Goal: Feedback & Contribution: Submit feedback/report problem

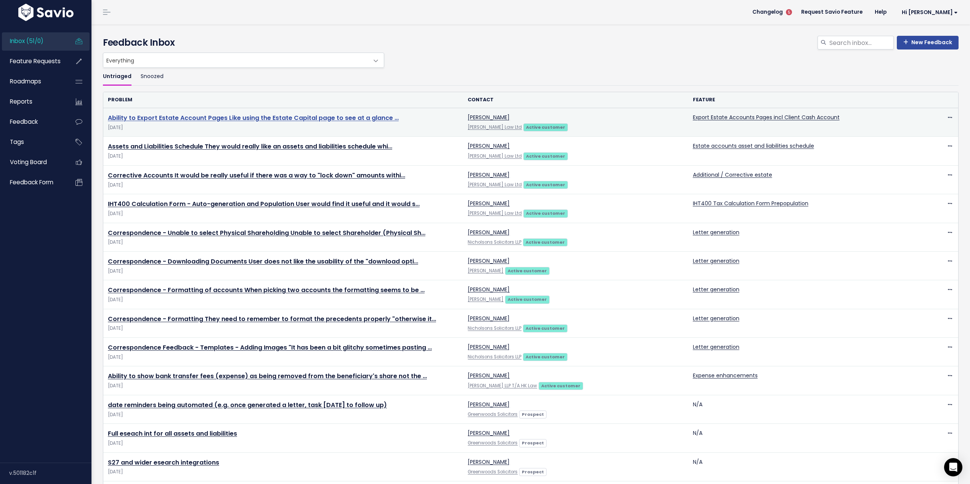
click at [304, 117] on link "Ability to Export Estate Account Pages Like using the Estate Capital page to se…" at bounding box center [253, 118] width 291 height 9
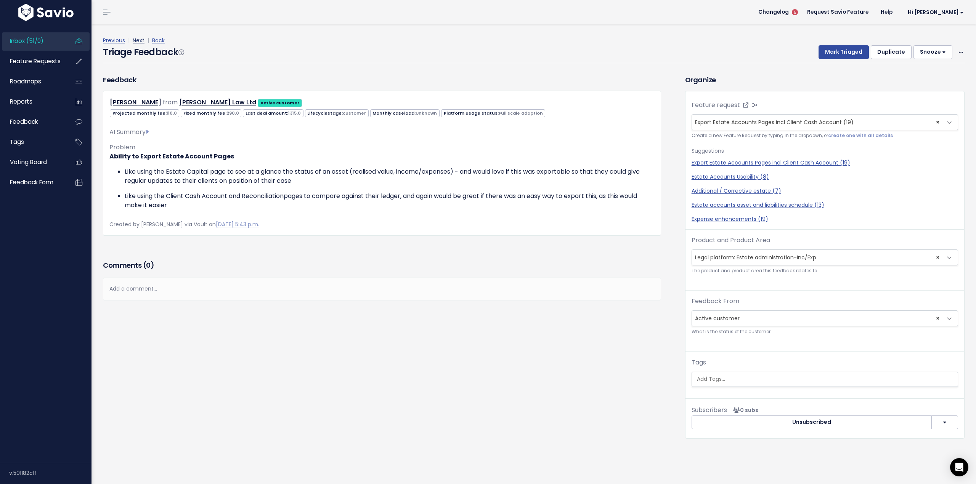
click at [138, 40] on link "Next" at bounding box center [139, 41] width 12 height 8
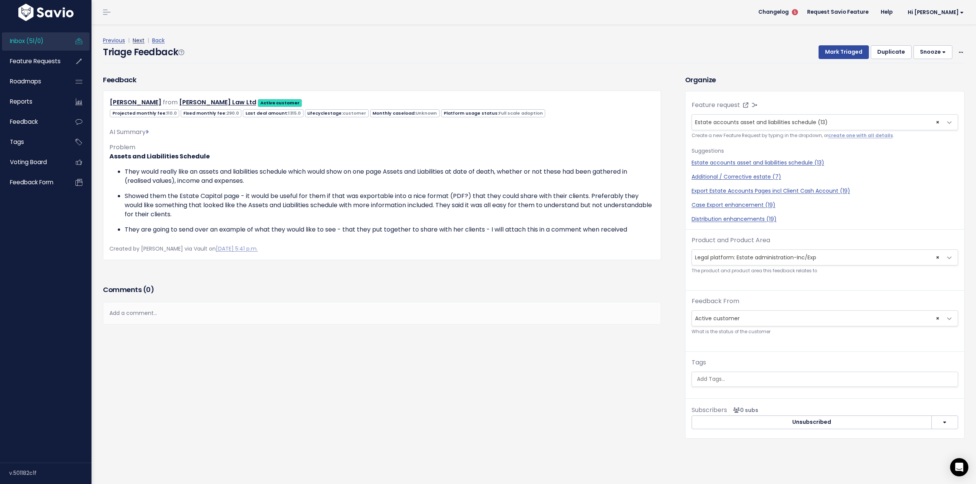
click at [138, 40] on link "Next" at bounding box center [139, 41] width 12 height 8
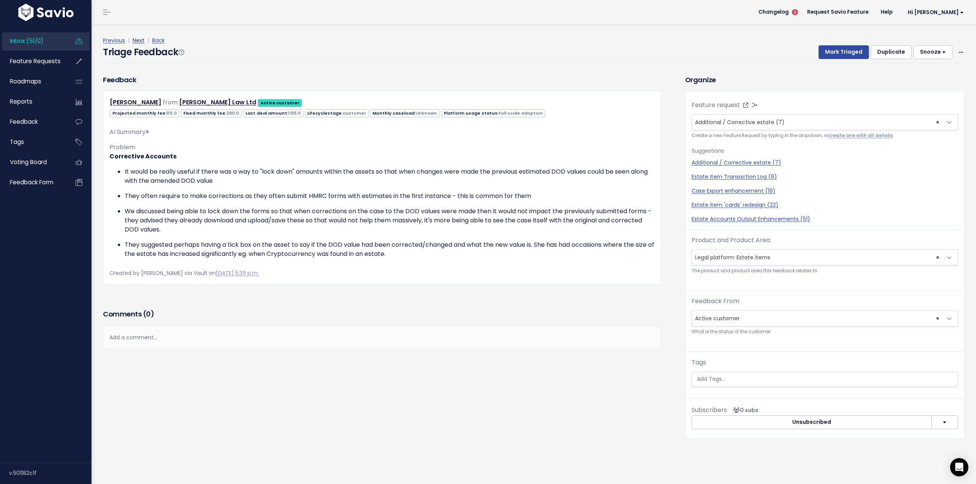
click at [139, 41] on link "Next" at bounding box center [139, 41] width 12 height 8
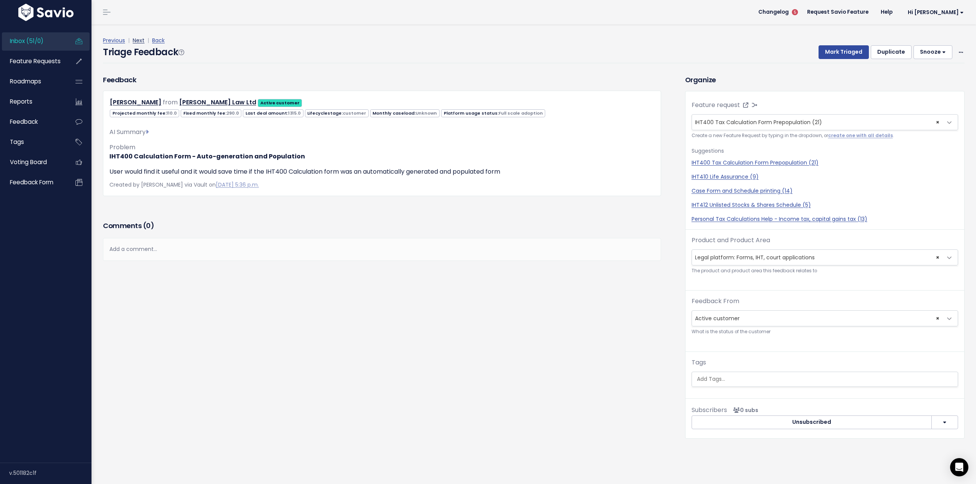
click at [136, 40] on link "Next" at bounding box center [139, 41] width 12 height 8
click at [934, 122] on span "× Letter generation (74)" at bounding box center [824, 122] width 266 height 16
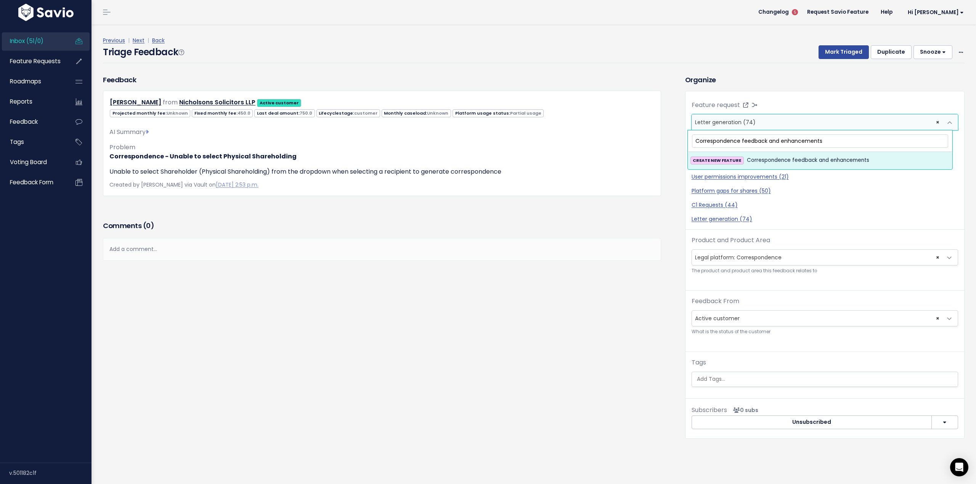
type input "Correspondence feedback and enhancements"
click at [832, 158] on span "Correspondence feedback and enhancements" at bounding box center [808, 160] width 122 height 9
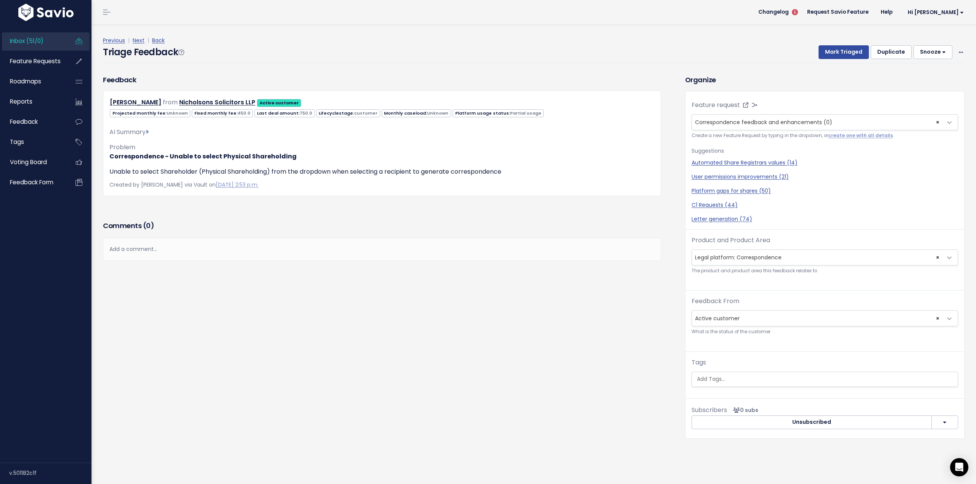
click at [341, 58] on div "Triage Feedback Mark Triaged Duplicate Snooze 1 day 3 days 7 days 14 days Edit …" at bounding box center [533, 54] width 861 height 18
click at [27, 65] on span "Feature Requests" at bounding box center [35, 61] width 51 height 8
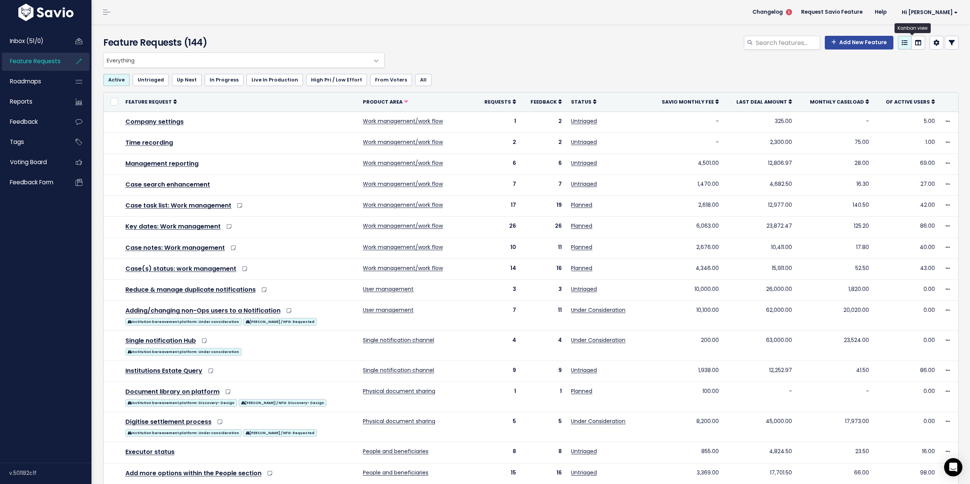
click at [916, 43] on link at bounding box center [918, 43] width 14 height 14
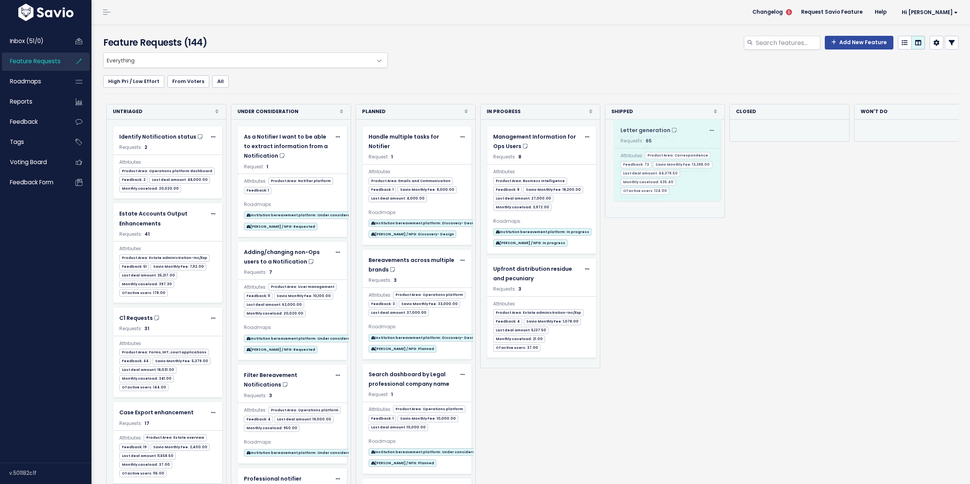
drag, startPoint x: 550, startPoint y: 147, endPoint x: 677, endPoint y: 141, distance: 127.9
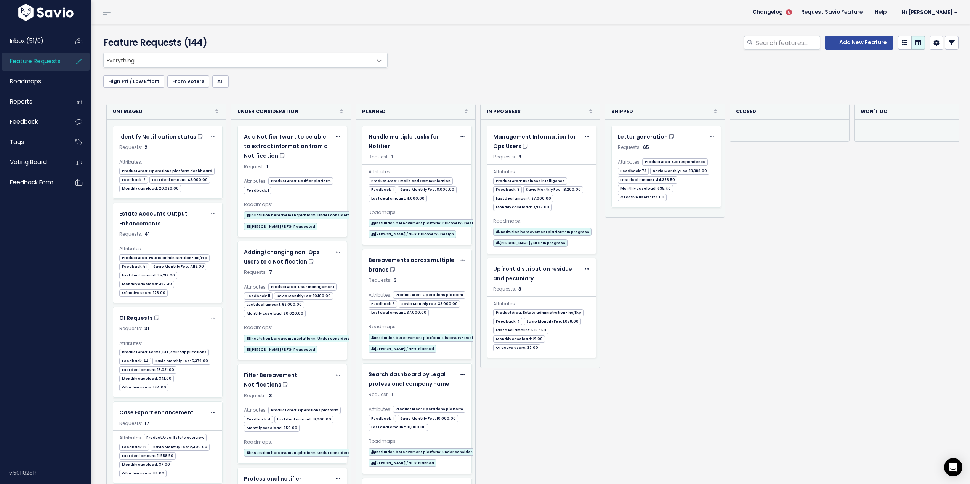
click at [378, 62] on span at bounding box center [379, 60] width 15 height 15
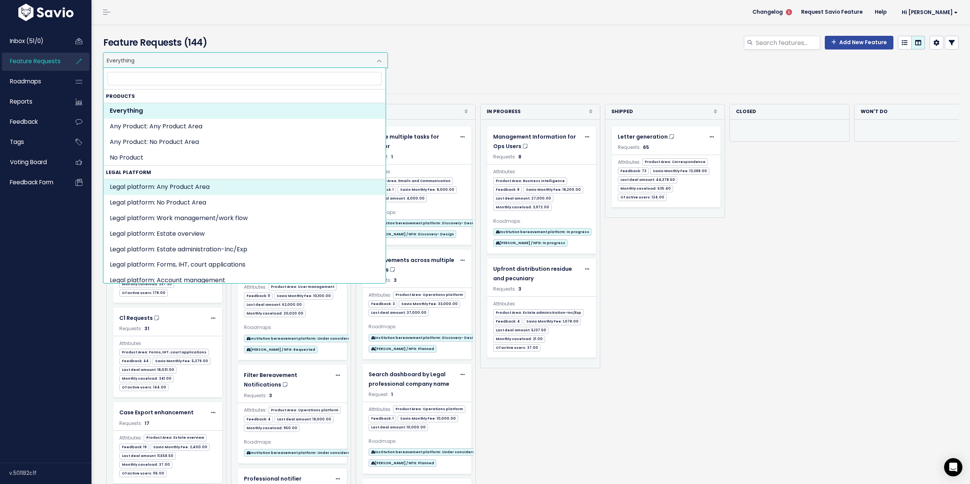
select select "MAIN:"
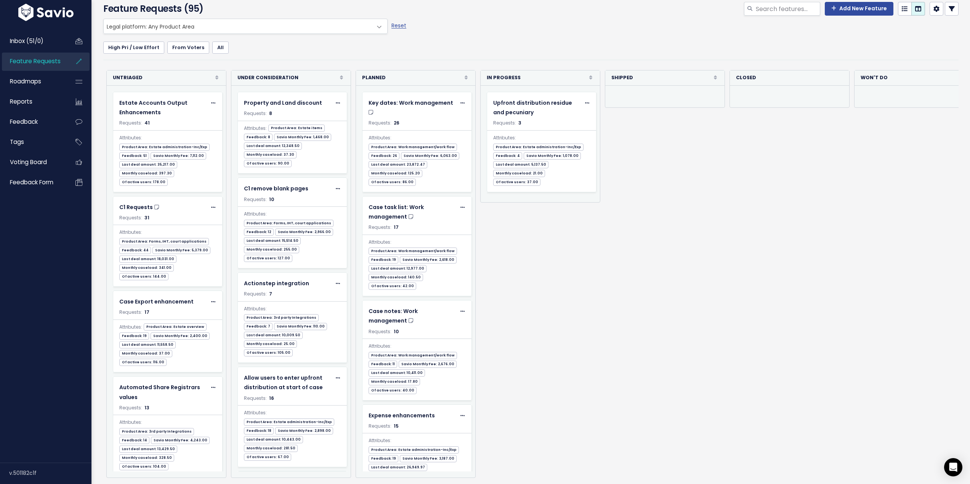
scroll to position [43, 0]
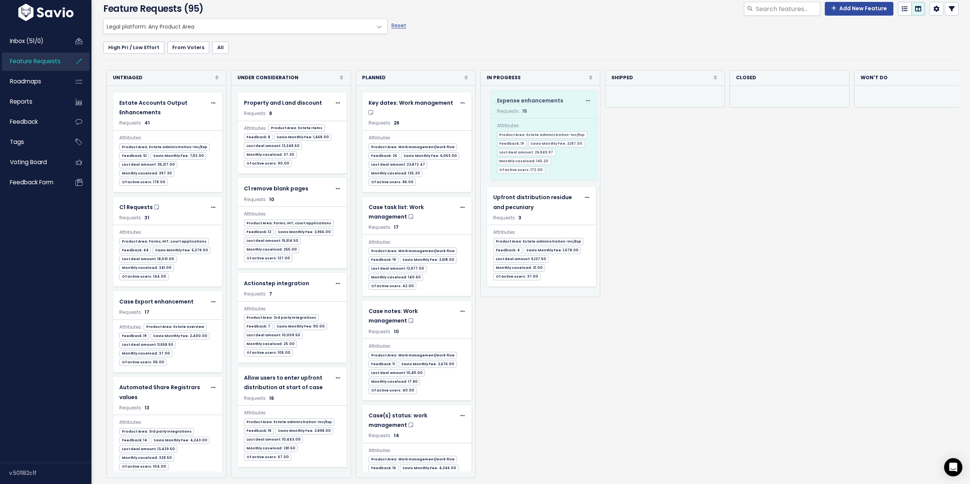
drag, startPoint x: 428, startPoint y: 392, endPoint x: 557, endPoint y: 112, distance: 307.5
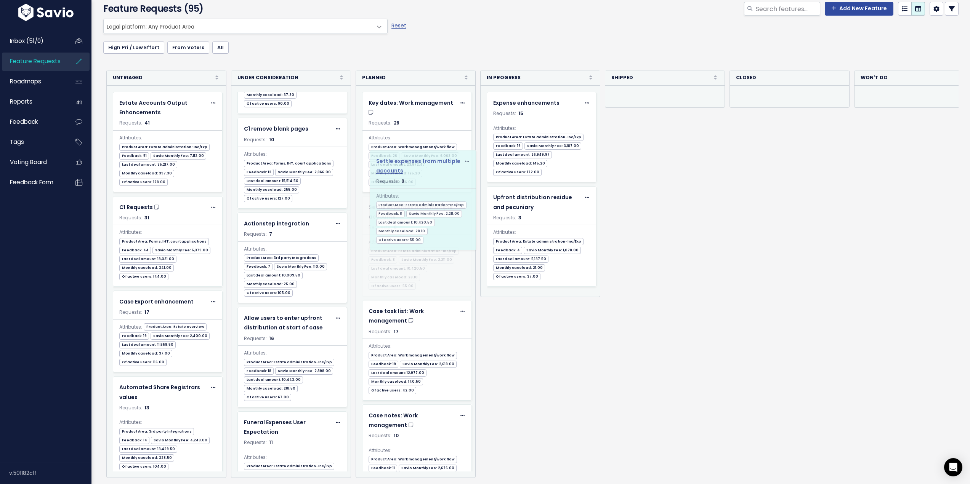
scroll to position [60, 0]
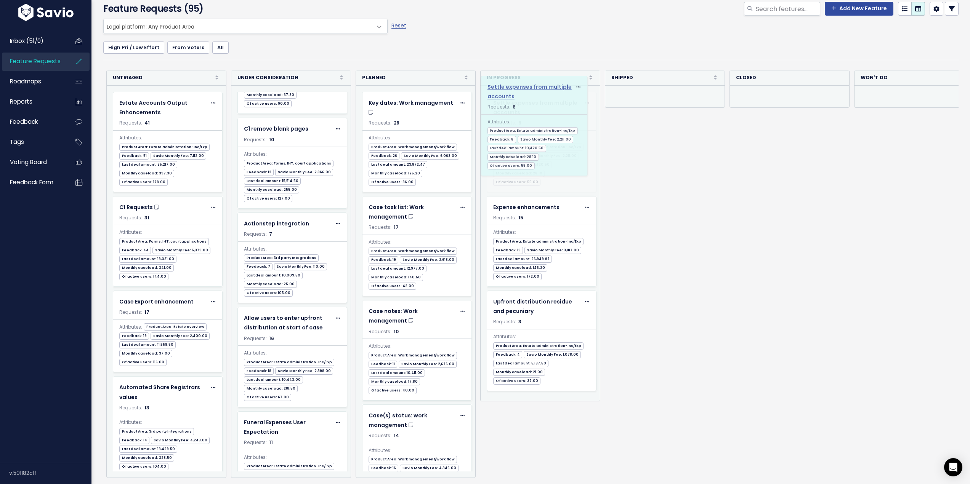
drag, startPoint x: 299, startPoint y: 296, endPoint x: 545, endPoint y: 100, distance: 314.3
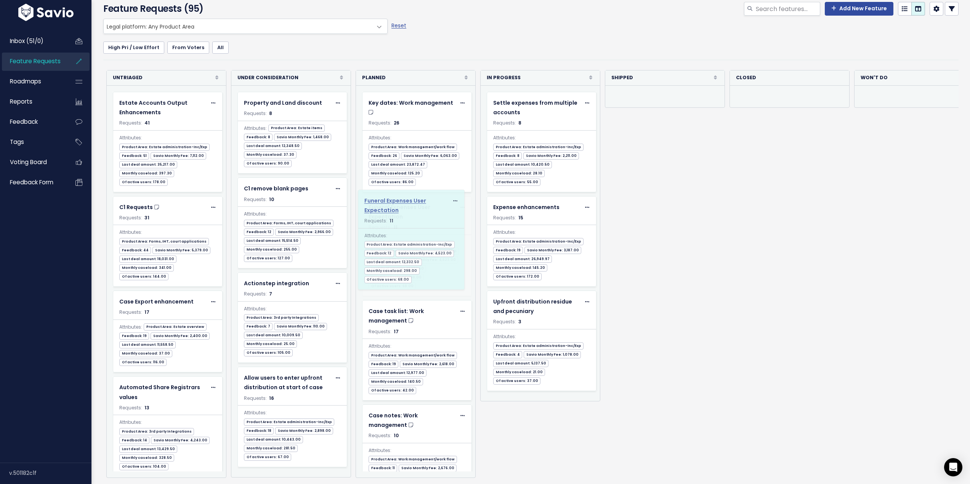
scroll to position [0, 0]
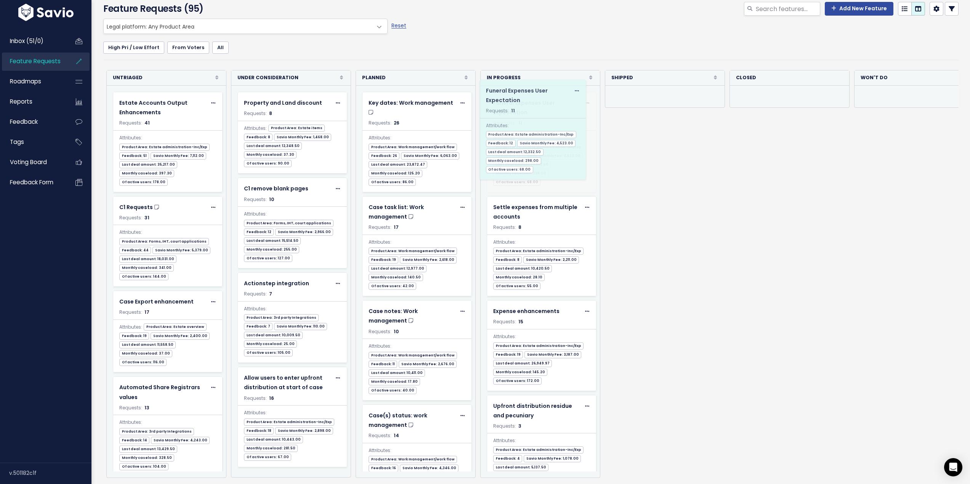
drag, startPoint x: 289, startPoint y: 394, endPoint x: 531, endPoint y: 107, distance: 375.9
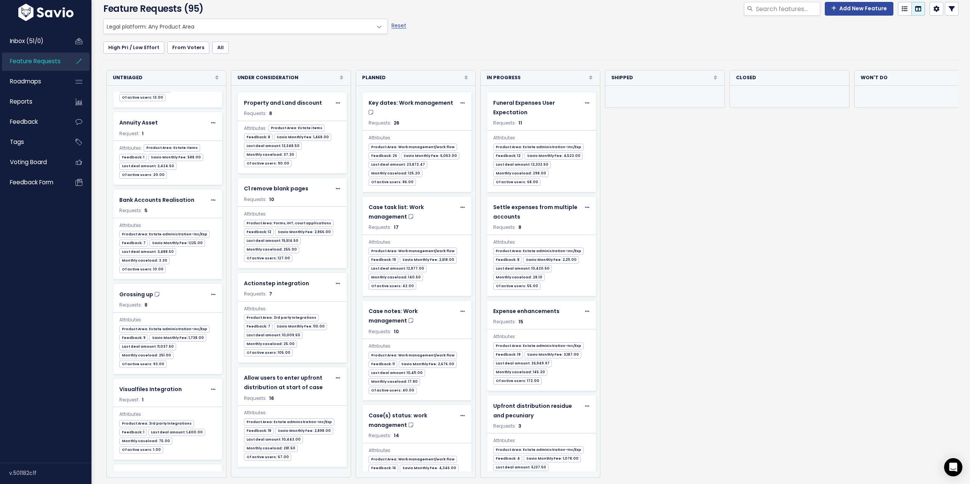
scroll to position [6098, 0]
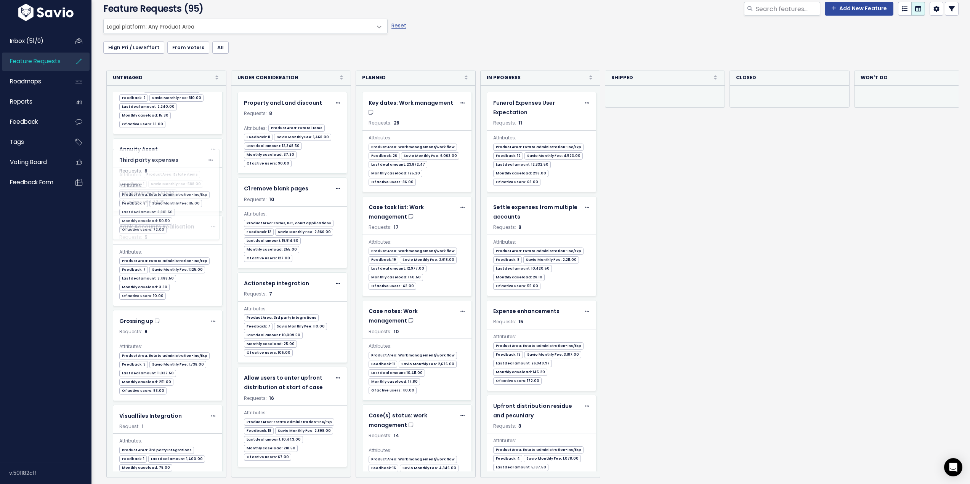
click at [179, 171] on body "Inbox (51/0) Feature Requests Roadmaps" at bounding box center [485, 225] width 970 height 518
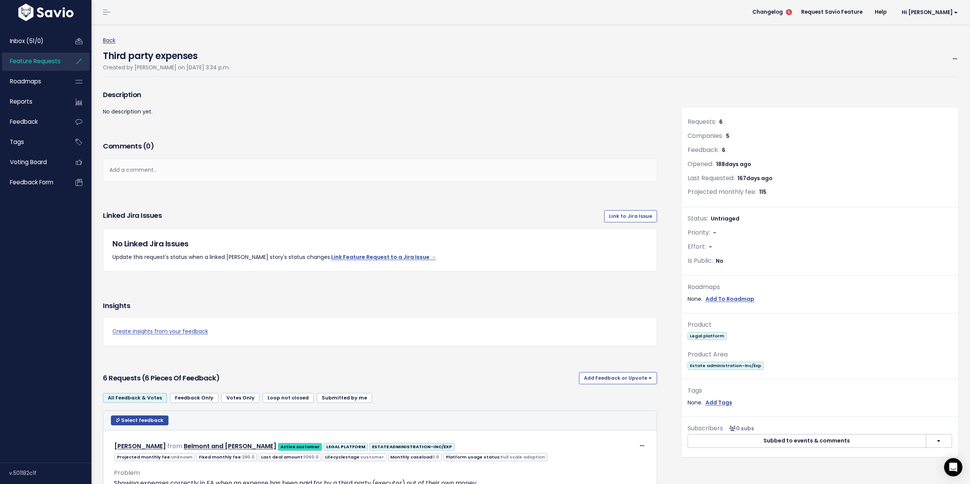
click at [112, 41] on link "Back" at bounding box center [109, 41] width 13 height 8
click at [110, 40] on link "Back" at bounding box center [109, 41] width 13 height 8
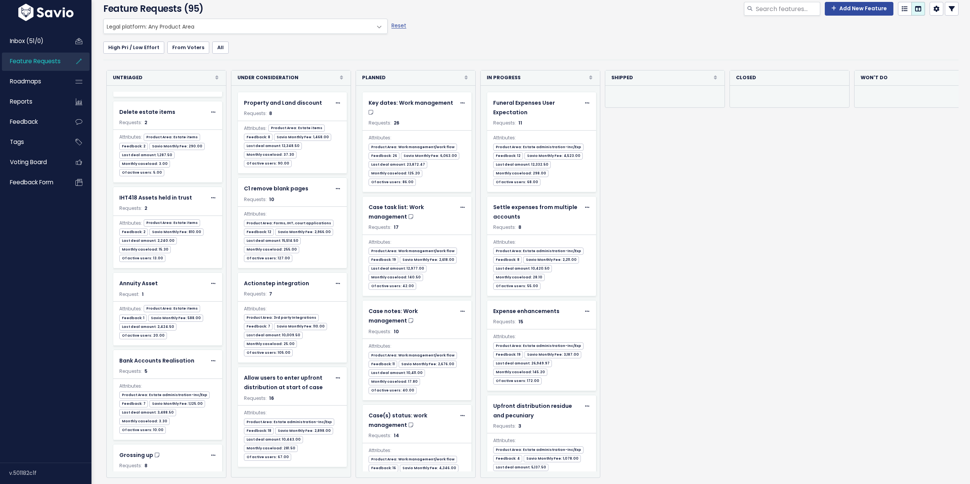
scroll to position [6016, 0]
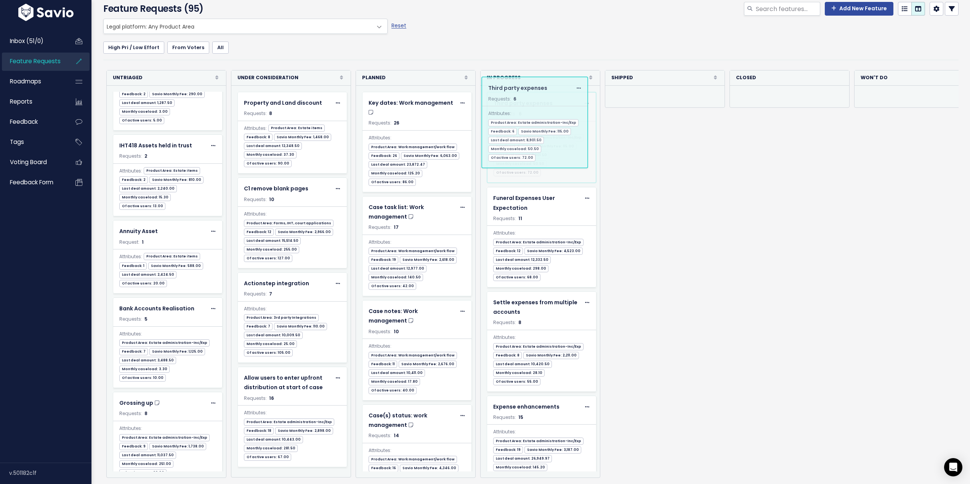
drag, startPoint x: 165, startPoint y: 253, endPoint x: 534, endPoint y: 98, distance: 399.6
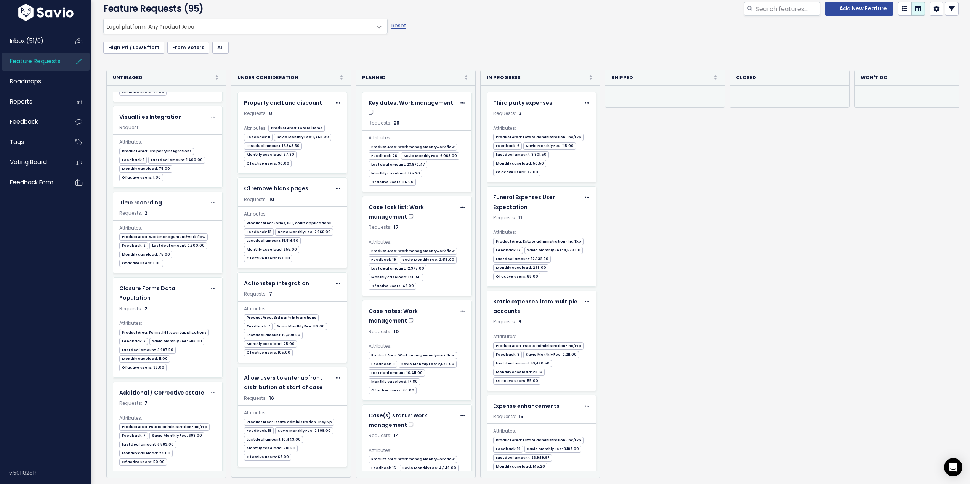
scroll to position [6433, 0]
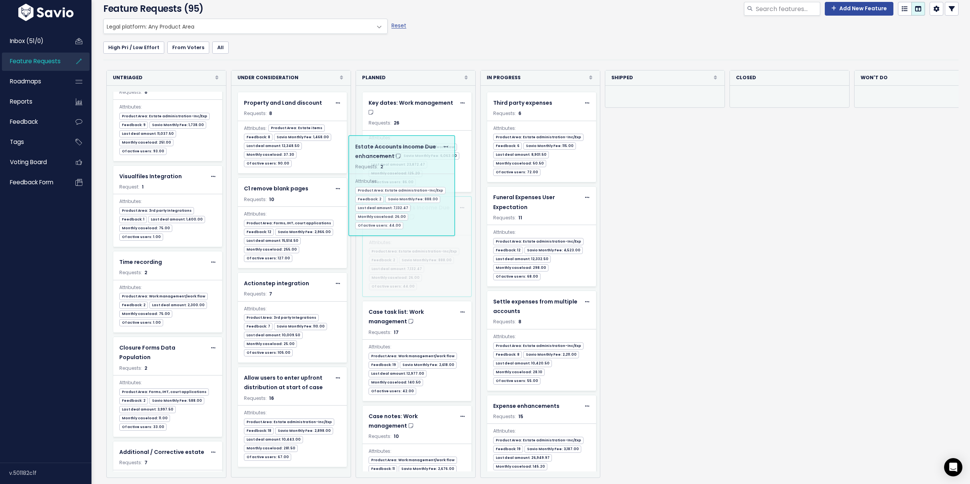
scroll to position [6338, 0]
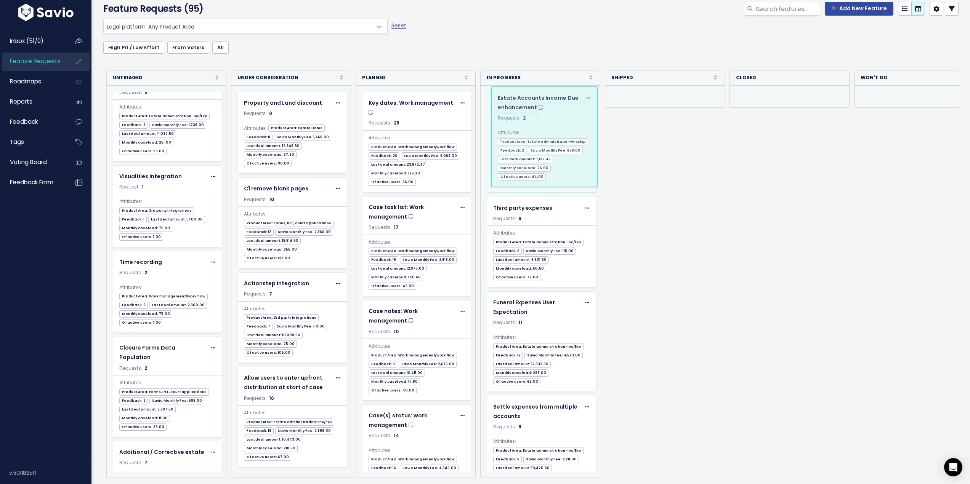
drag, startPoint x: 182, startPoint y: 256, endPoint x: 560, endPoint y: 115, distance: 403.3
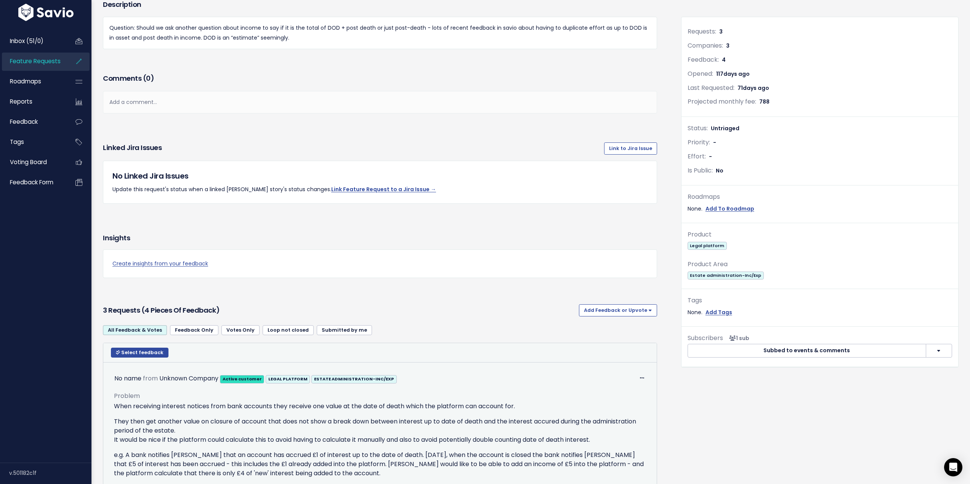
scroll to position [76, 0]
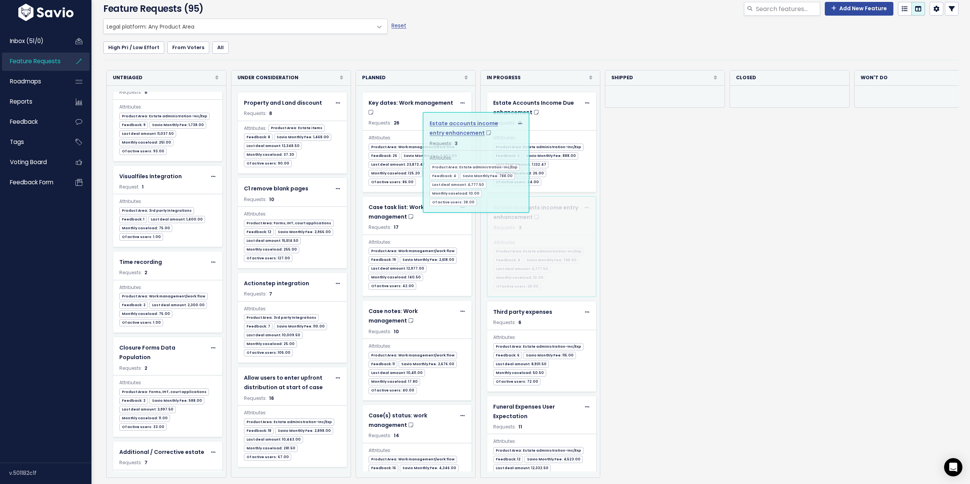
scroll to position [6242, 0]
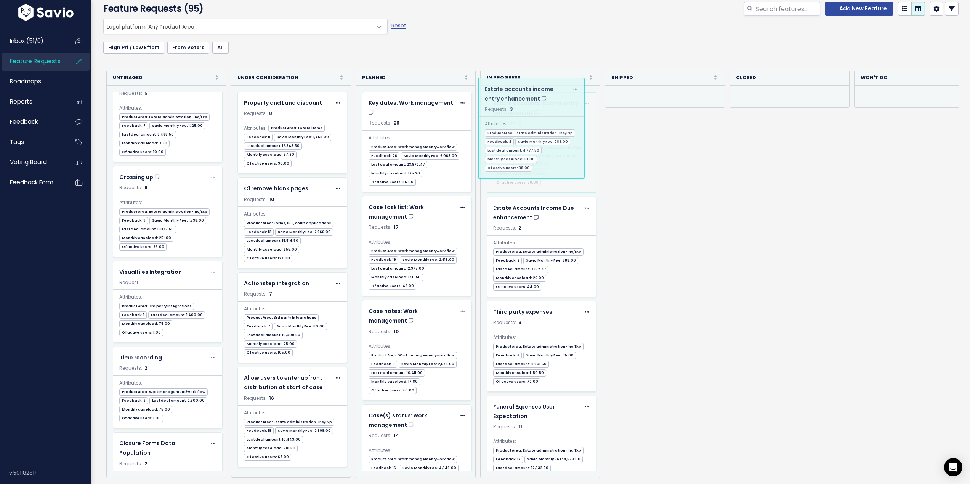
drag, startPoint x: 179, startPoint y: 282, endPoint x: 544, endPoint y: 104, distance: 406.4
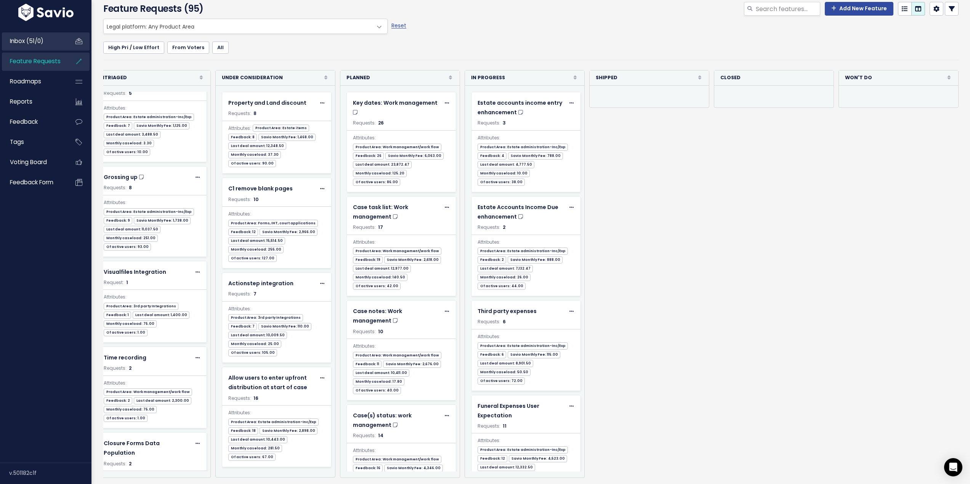
scroll to position [0, 0]
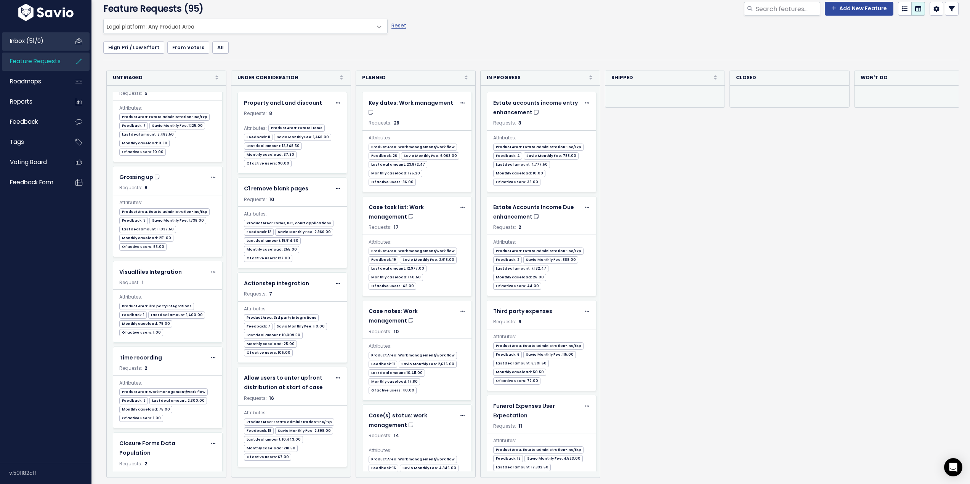
click at [8, 37] on link "Inbox (51/0)" at bounding box center [32, 41] width 61 height 18
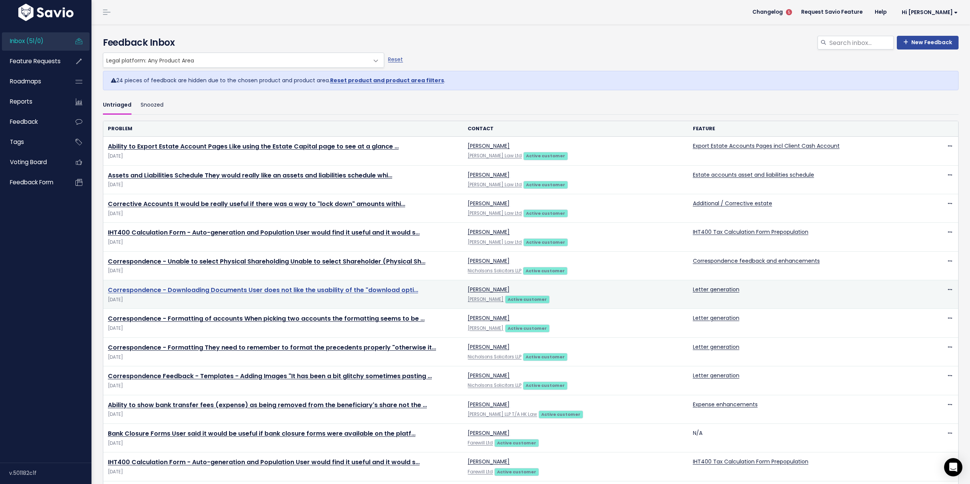
click at [268, 289] on link "Correspondence - Downloading Documents User does not like the usability of the …" at bounding box center [263, 290] width 310 height 9
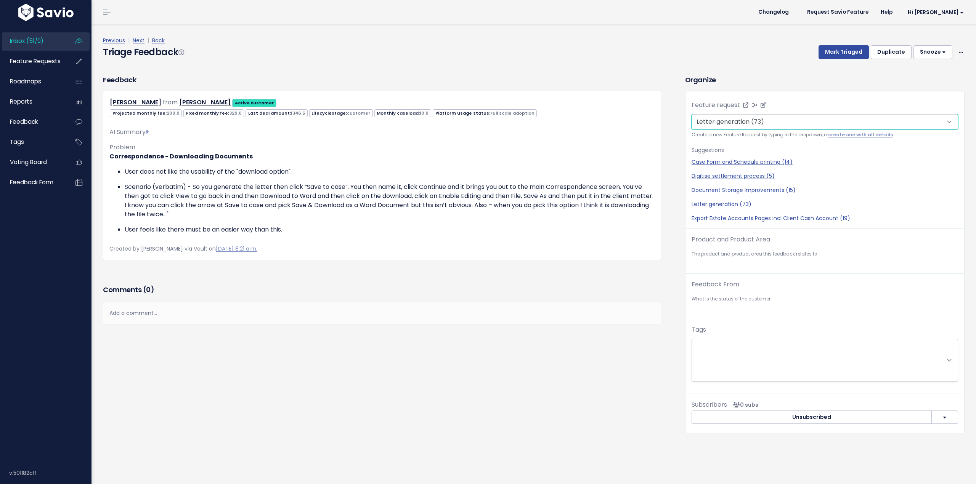
click at [789, 118] on select "--------- Letter generation (73)" at bounding box center [824, 121] width 266 height 15
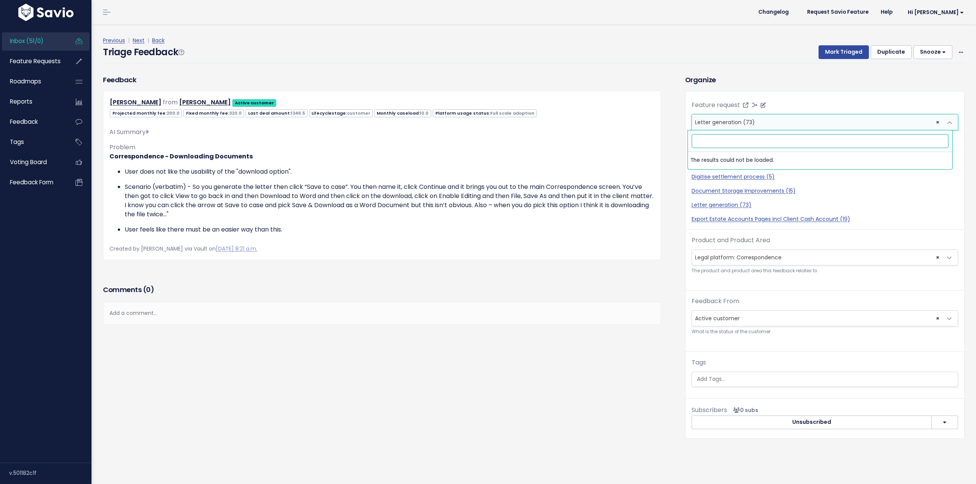
click at [789, 117] on span "× Letter generation (73)" at bounding box center [817, 122] width 250 height 15
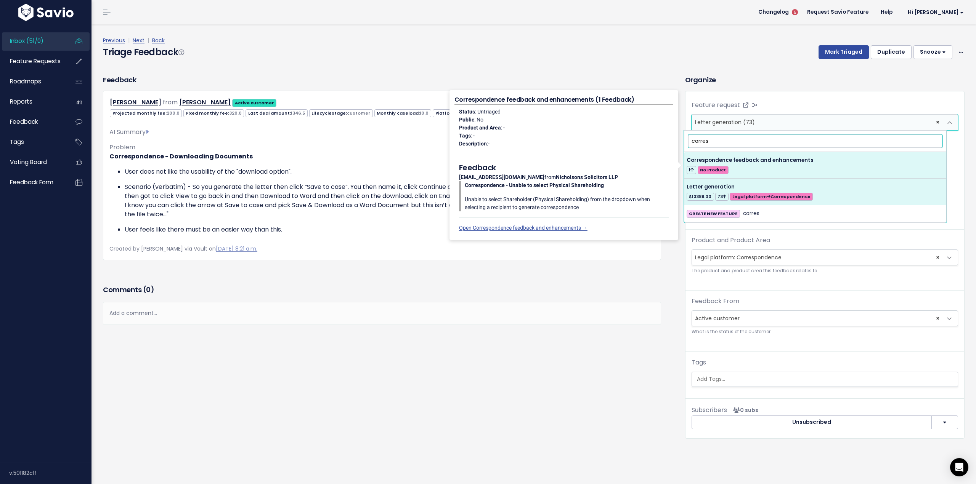
type input "corres"
select select "64986"
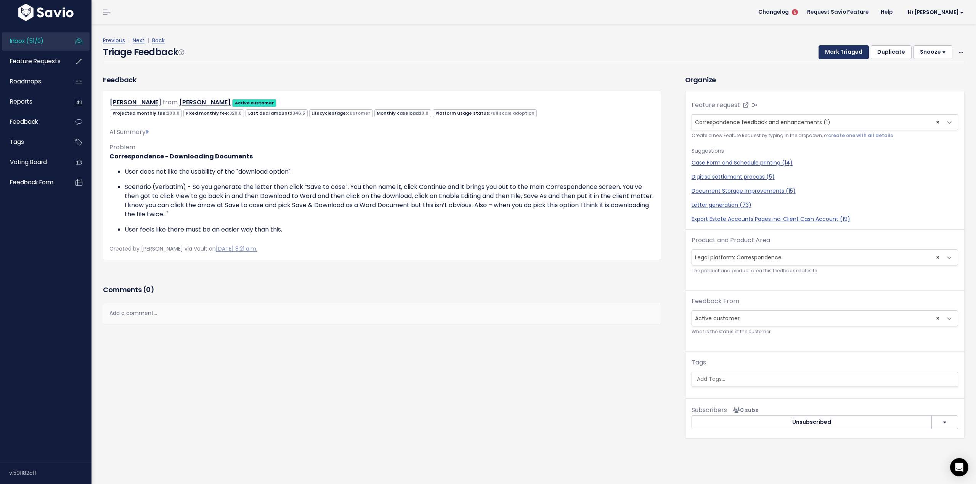
click at [845, 53] on button "Mark Triaged" at bounding box center [843, 52] width 50 height 14
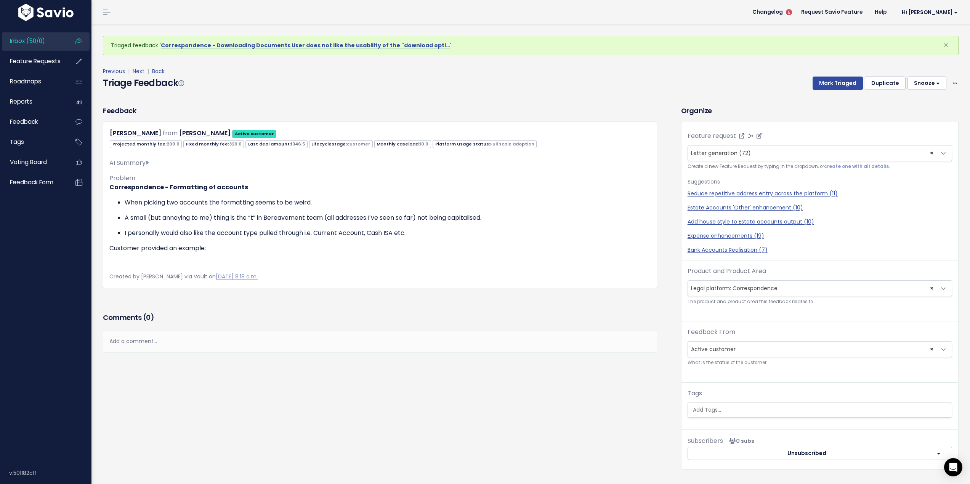
click at [775, 150] on span "× Letter generation (72)" at bounding box center [812, 153] width 248 height 15
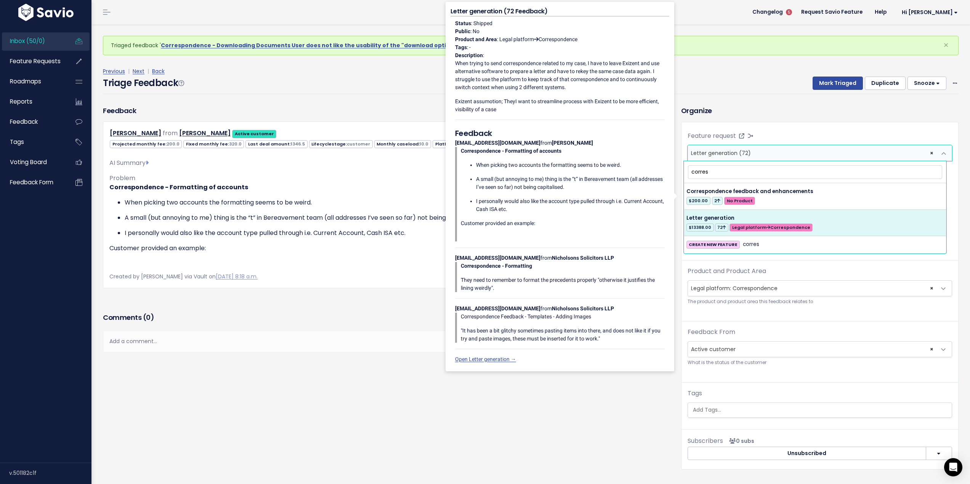
type input "corres"
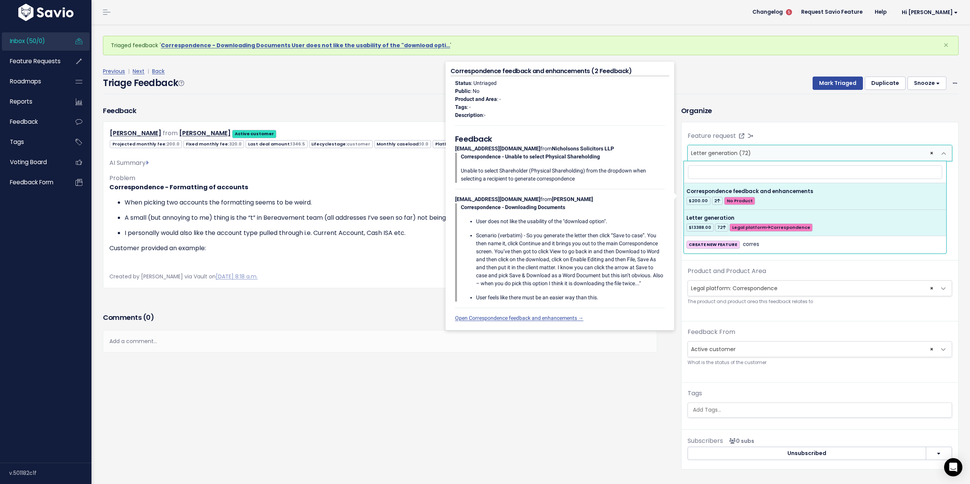
select select "64986"
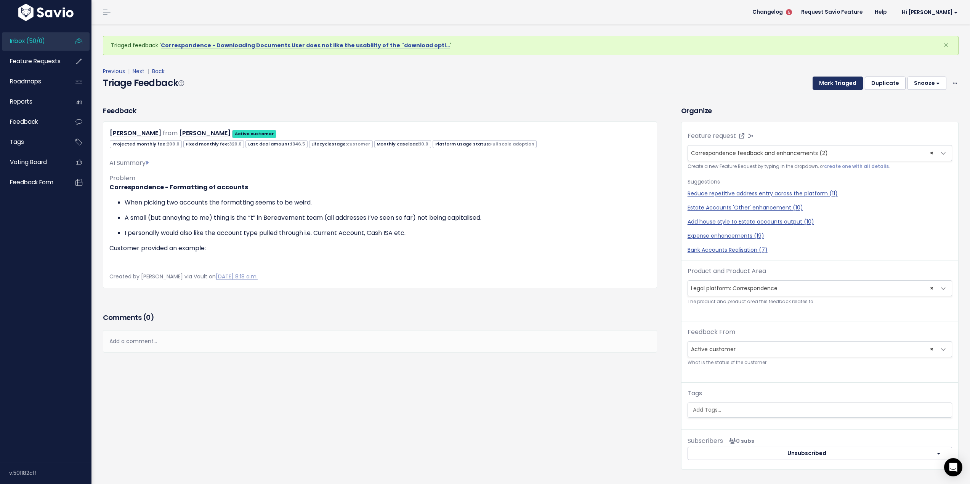
click at [834, 85] on button "Mark Triaged" at bounding box center [838, 84] width 50 height 14
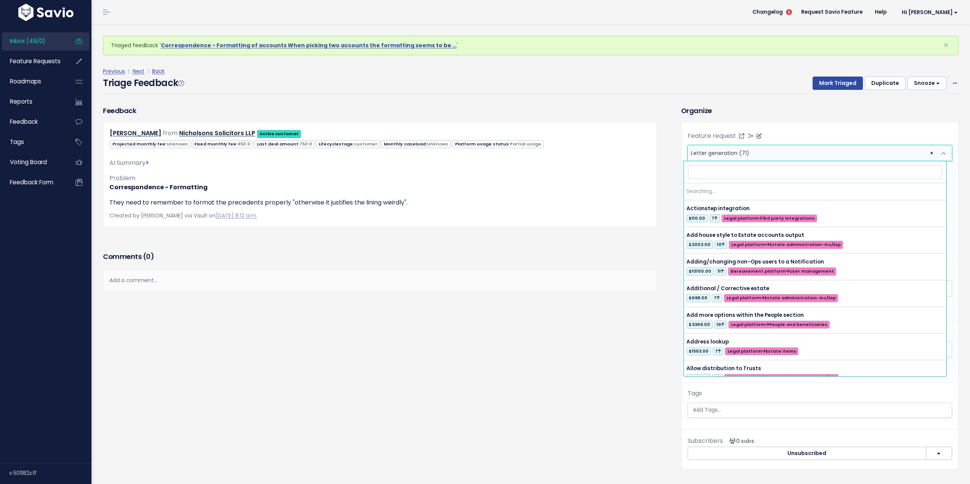
click at [761, 155] on span "× Letter generation (71)" at bounding box center [812, 153] width 248 height 15
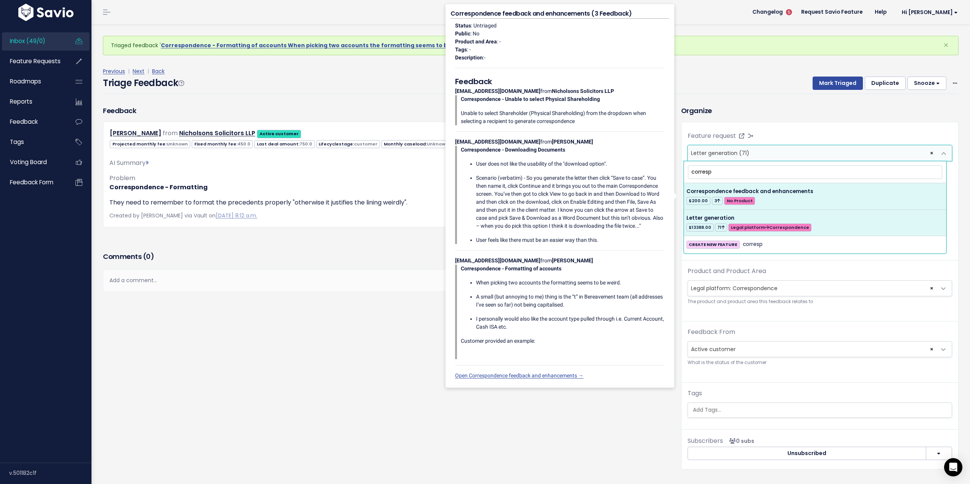
type input "corresp"
select select "64986"
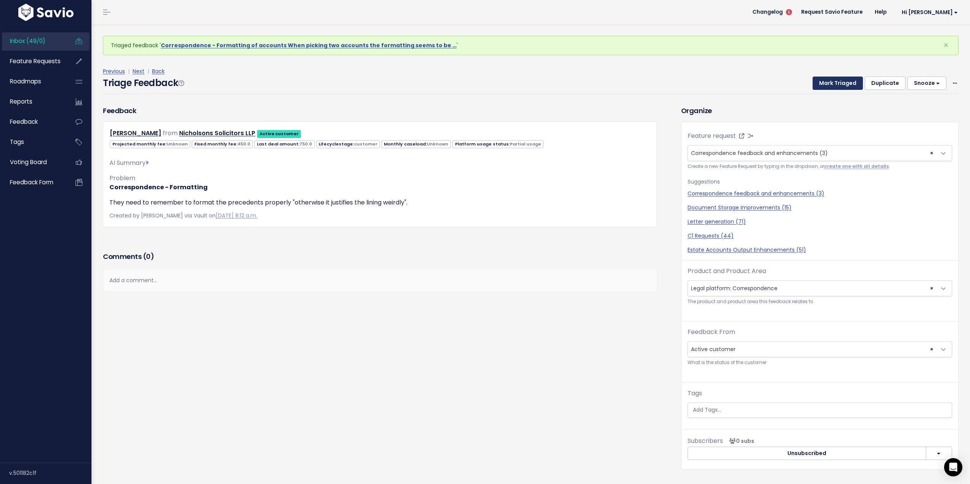
click at [833, 82] on button "Mark Triaged" at bounding box center [838, 84] width 50 height 14
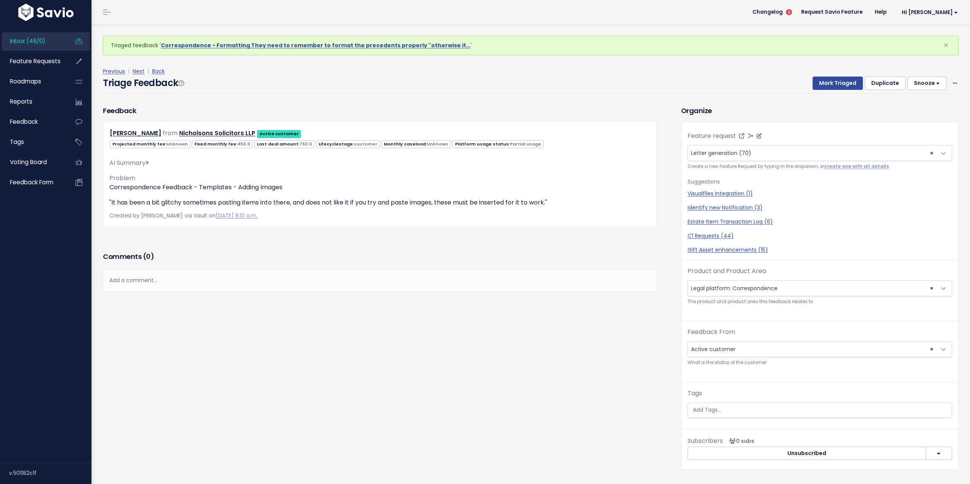
click at [729, 151] on span "Letter generation (70)" at bounding box center [721, 153] width 60 height 8
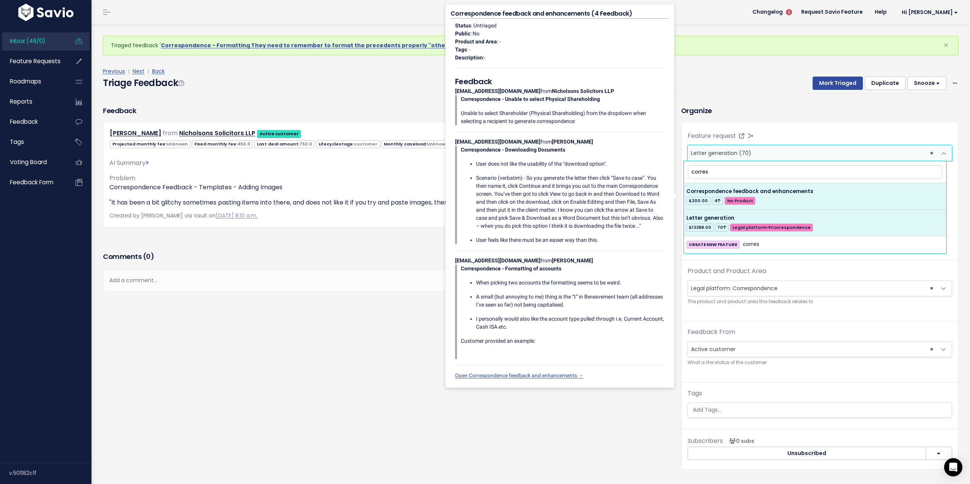
type input "corres"
select select "64986"
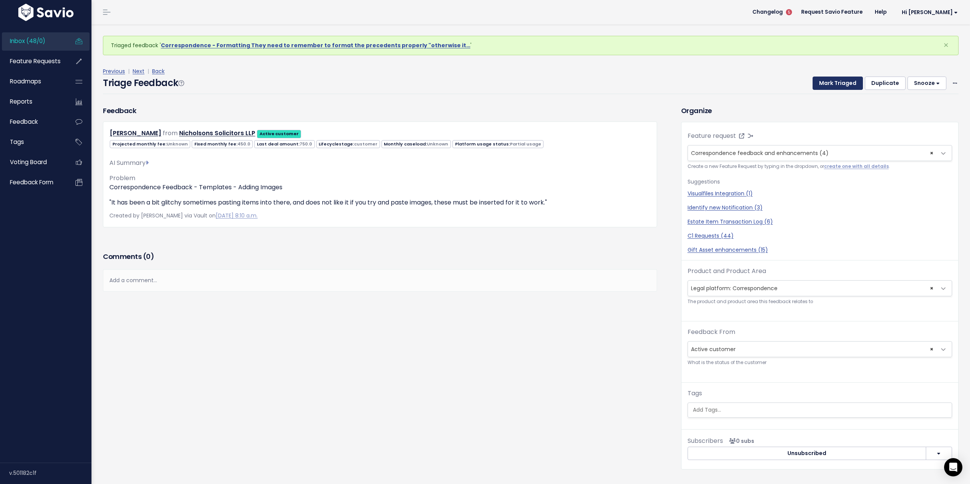
click at [834, 81] on button "Mark Triaged" at bounding box center [838, 84] width 50 height 14
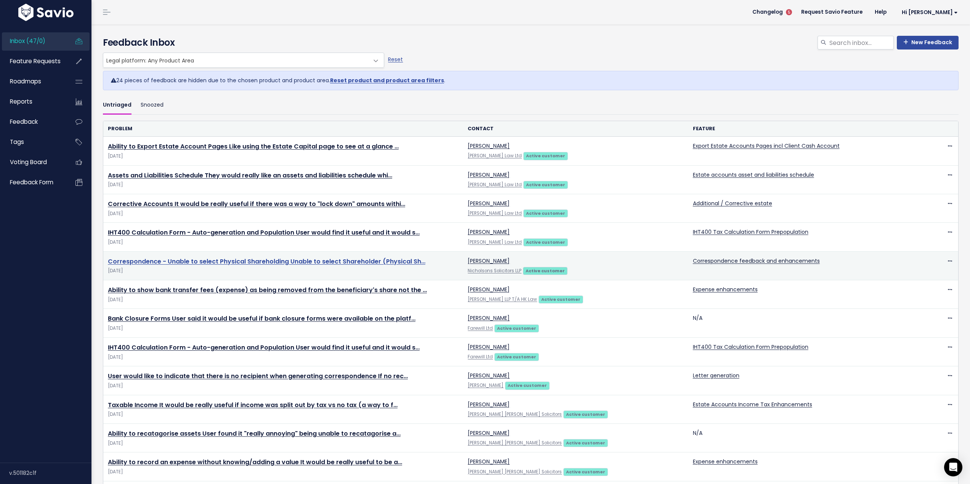
click at [192, 262] on link "Correspondence - Unable to select Physical Shareholding Unable to select Shareh…" at bounding box center [266, 261] width 317 height 9
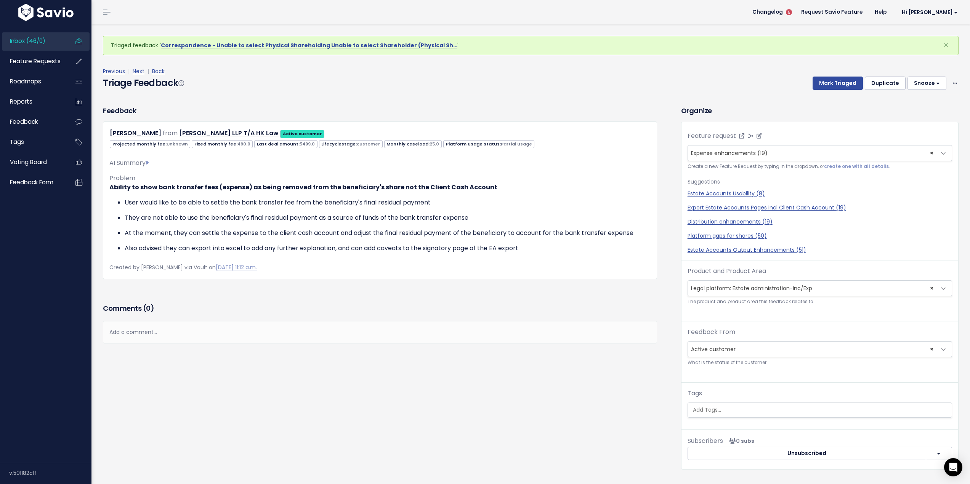
click at [781, 154] on span "× Expense enhancements (19)" at bounding box center [812, 153] width 248 height 15
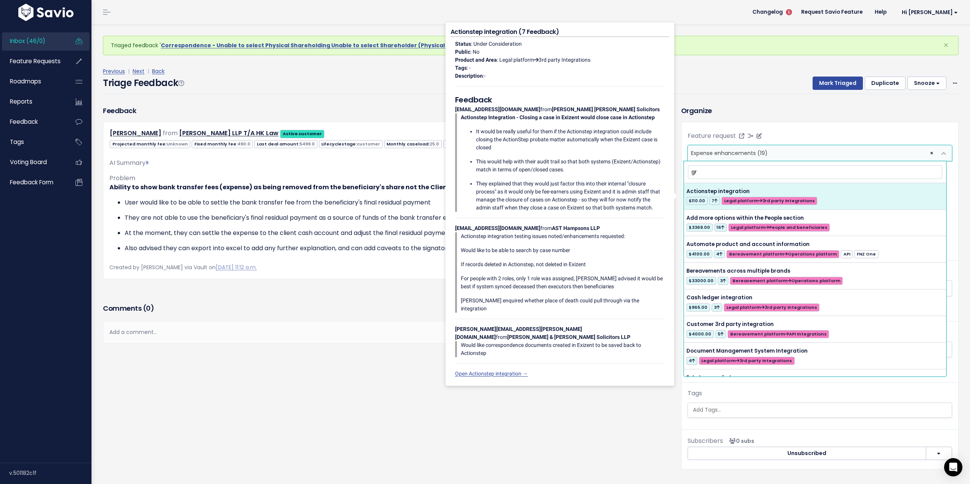
type input "gro"
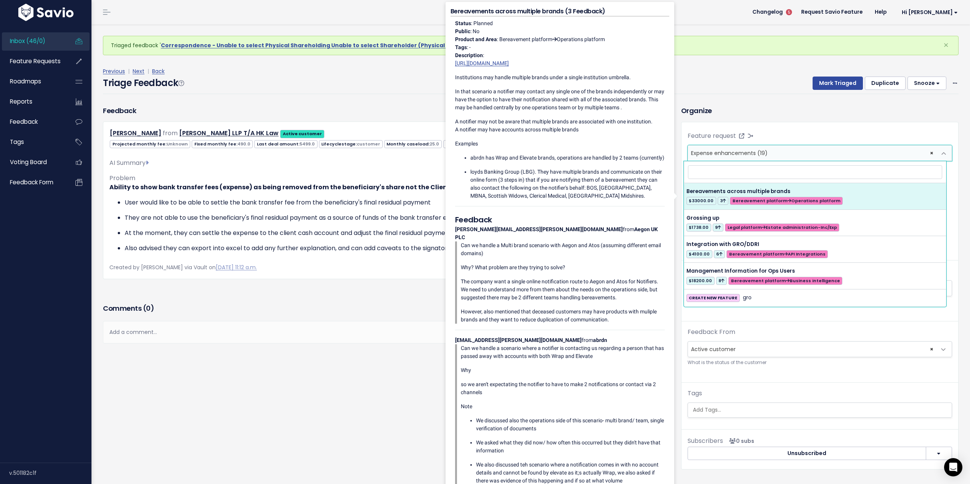
click at [747, 99] on div "Previous | Next | Back Triage Feedback Mark Triaged Duplicate Snooze 1 day 3 da…" at bounding box center [533, 80] width 861 height 50
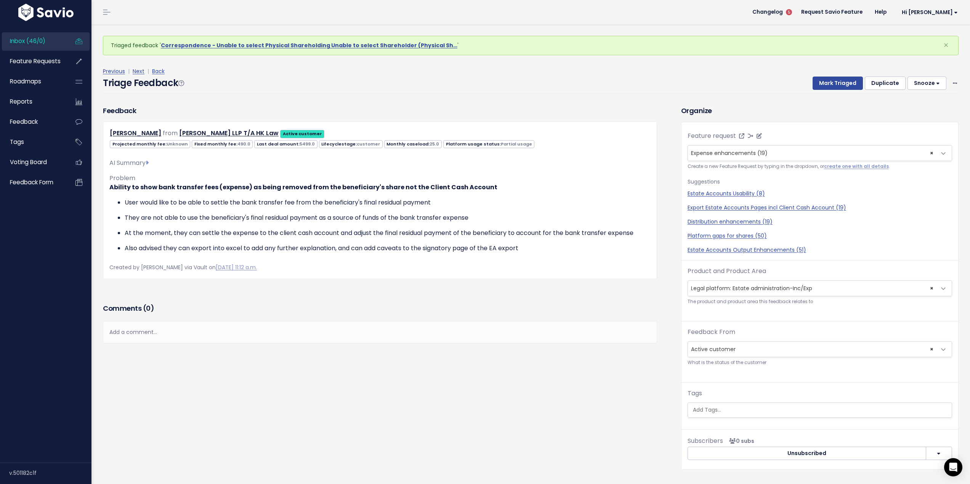
click at [789, 152] on span "× Expense enhancements (19)" at bounding box center [812, 153] width 248 height 15
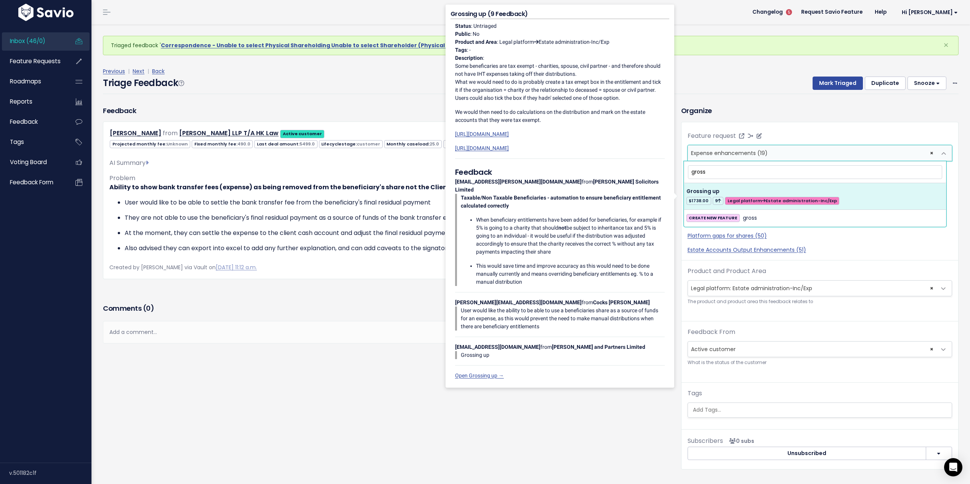
type input "gross"
select select "57164"
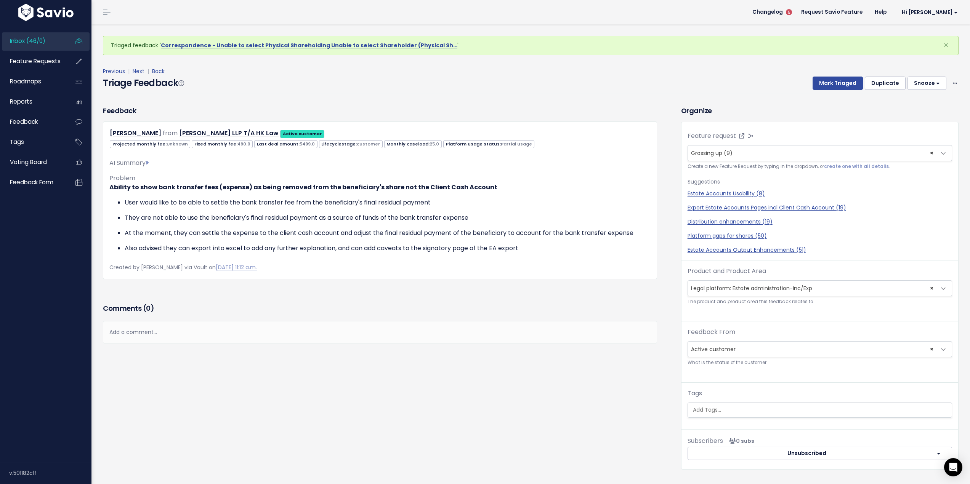
click at [573, 91] on div "Triage Feedback Mark Triaged Duplicate Snooze 1 day 3 days 7 days 14 days Edit …" at bounding box center [531, 85] width 856 height 18
click at [136, 70] on link "Next" at bounding box center [139, 71] width 12 height 8
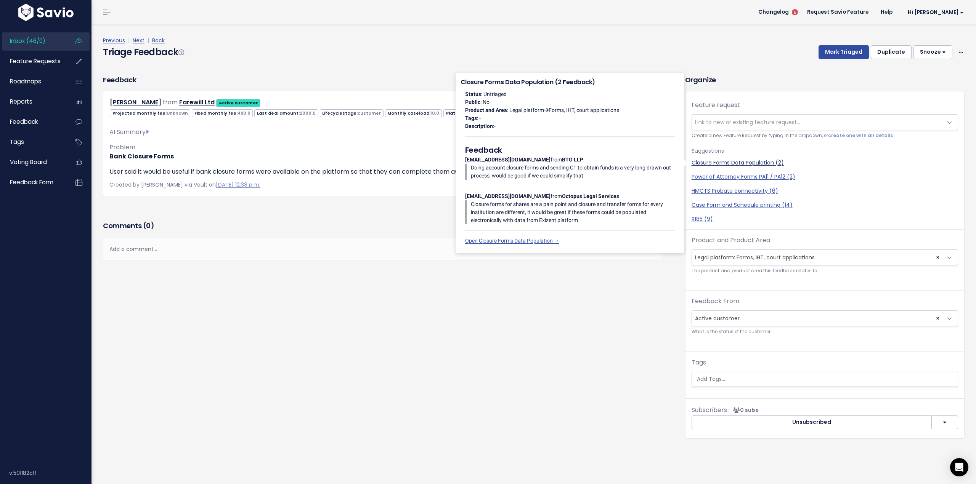
click at [721, 161] on link "Closure Forms Data Population (2)" at bounding box center [824, 163] width 266 height 8
select select "57343"
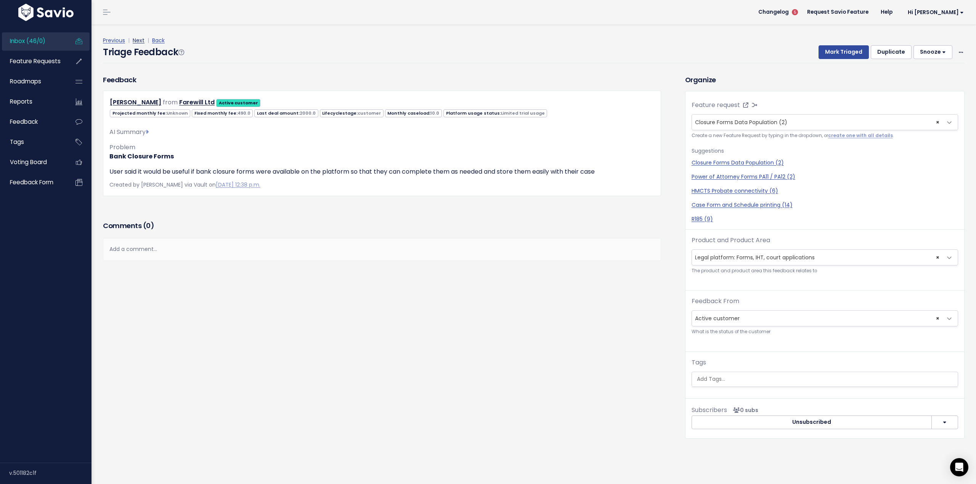
click at [136, 40] on link "Next" at bounding box center [139, 41] width 12 height 8
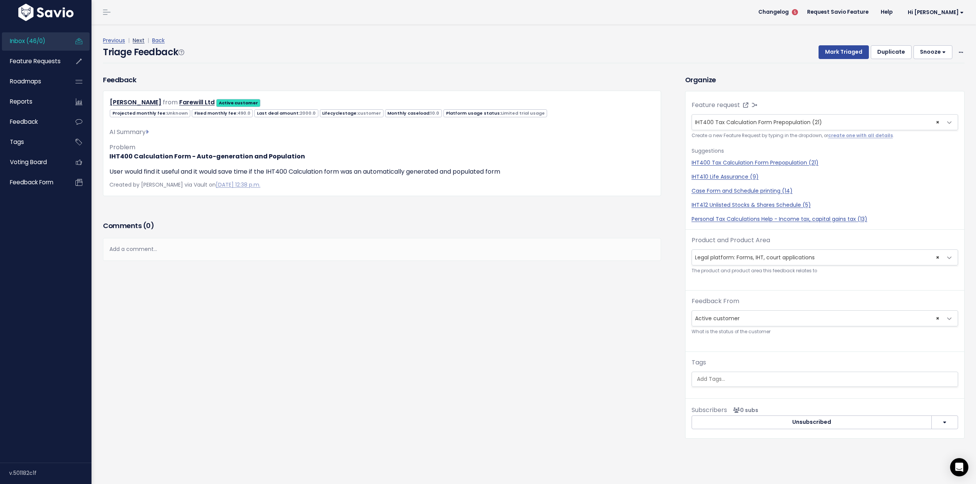
click at [137, 38] on link "Next" at bounding box center [139, 41] width 12 height 8
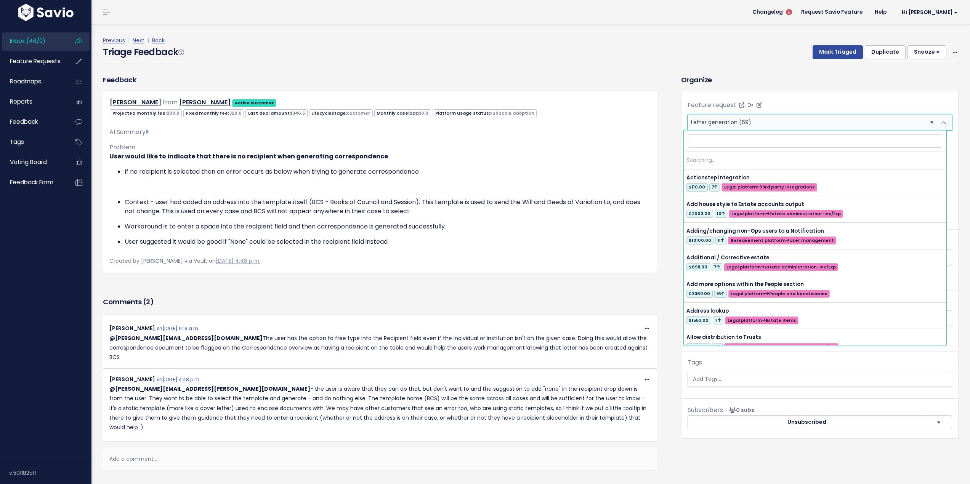
click at [768, 120] on span "× Letter generation (69)" at bounding box center [812, 122] width 248 height 15
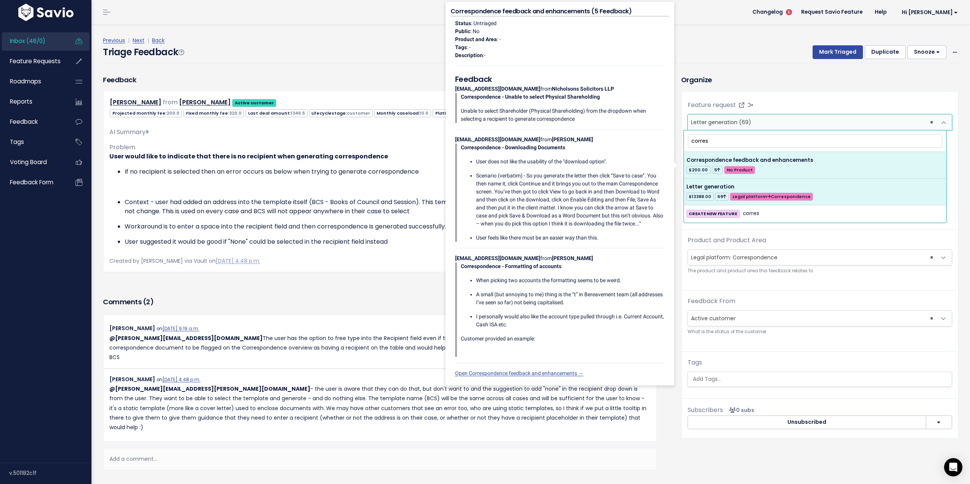
type input "corres"
select select "64986"
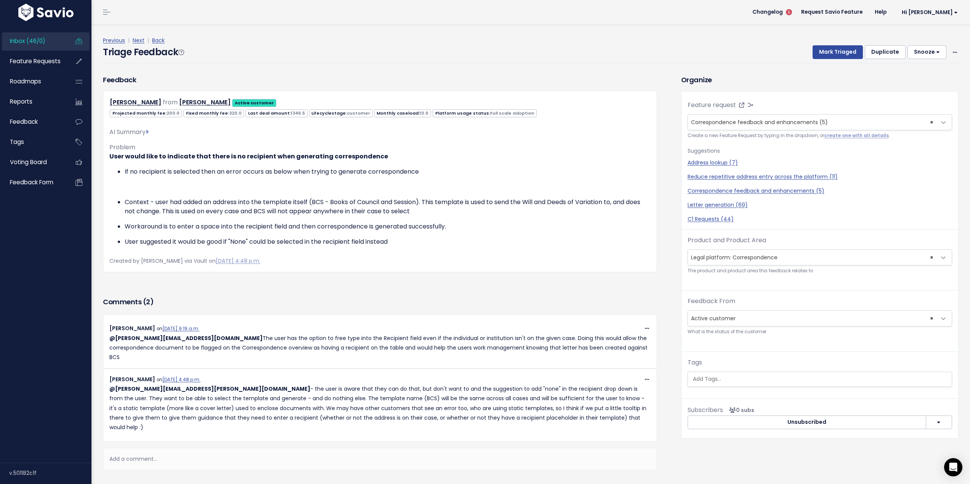
click at [380, 60] on div "Triage Feedback Mark Triaged Duplicate Snooze 1 day 3 days 7 days 14 days Edit …" at bounding box center [531, 54] width 856 height 18
click at [29, 64] on span "Feature Requests" at bounding box center [35, 61] width 51 height 8
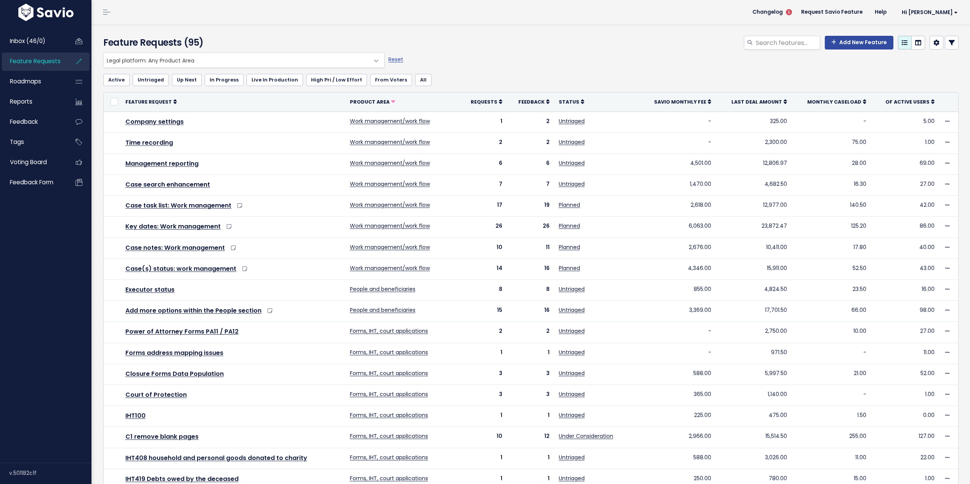
click at [915, 40] on icon at bounding box center [918, 43] width 6 height 6
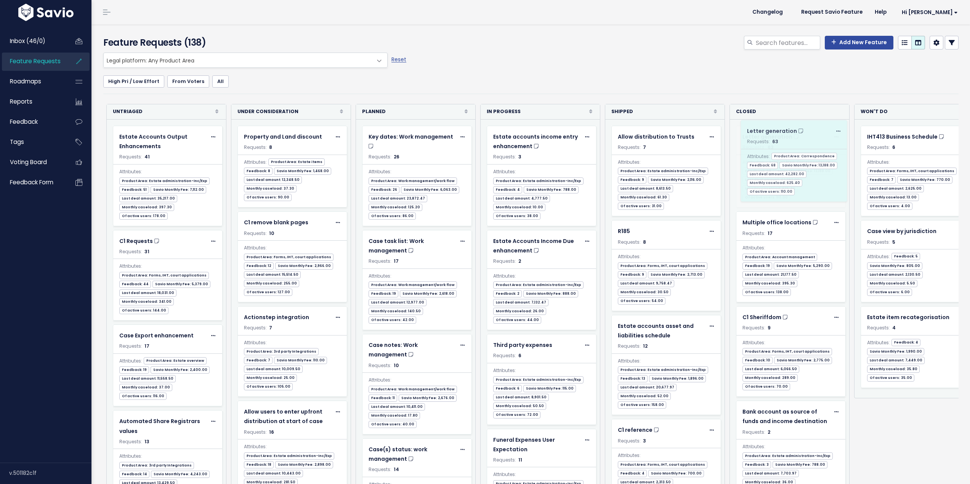
drag, startPoint x: 669, startPoint y: 146, endPoint x: 798, endPoint y: 140, distance: 129.7
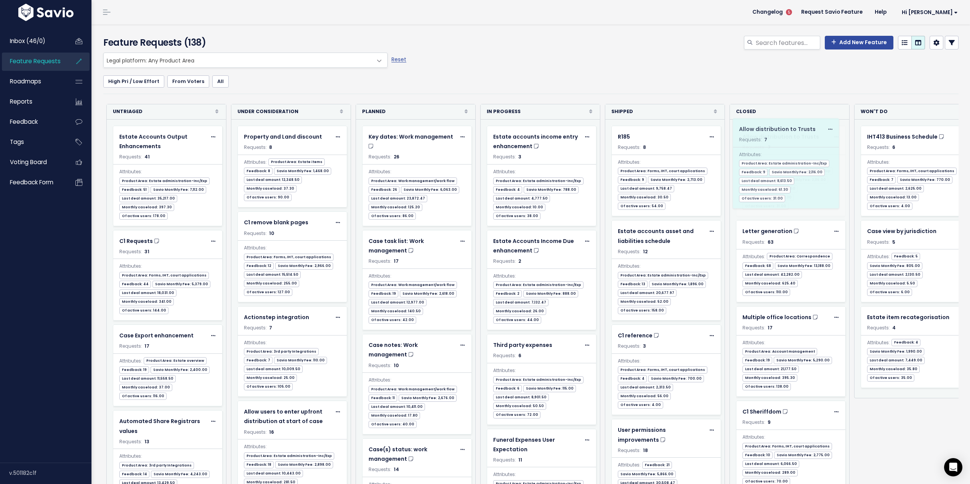
drag, startPoint x: 664, startPoint y: 146, endPoint x: 785, endPoint y: 139, distance: 121.8
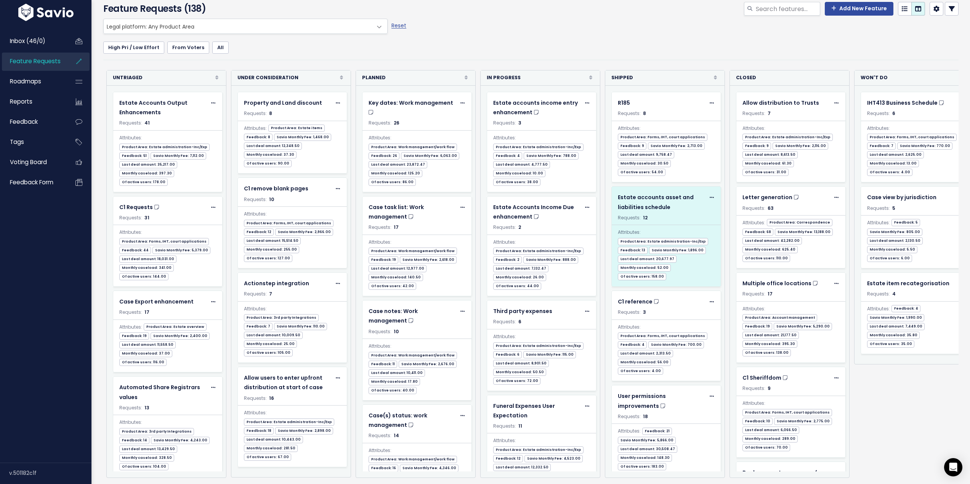
scroll to position [43, 0]
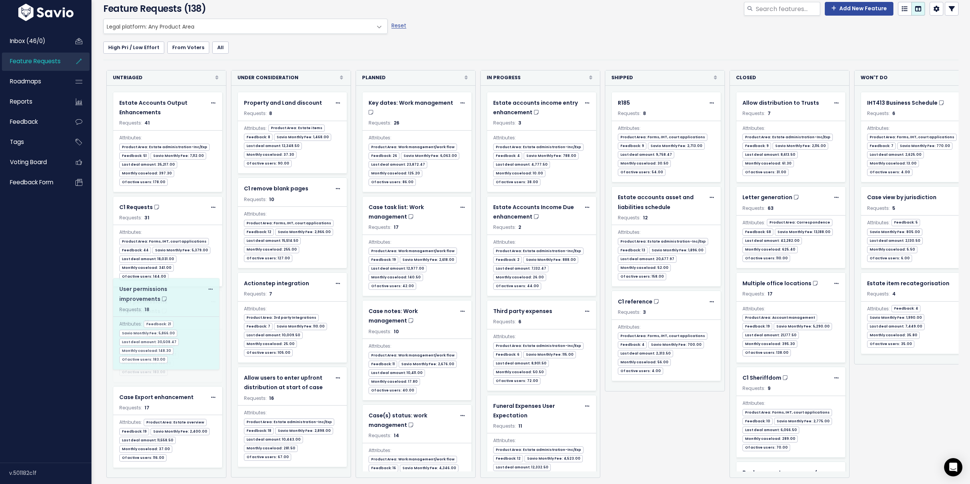
drag, startPoint x: 685, startPoint y: 378, endPoint x: 187, endPoint y: 306, distance: 503.3
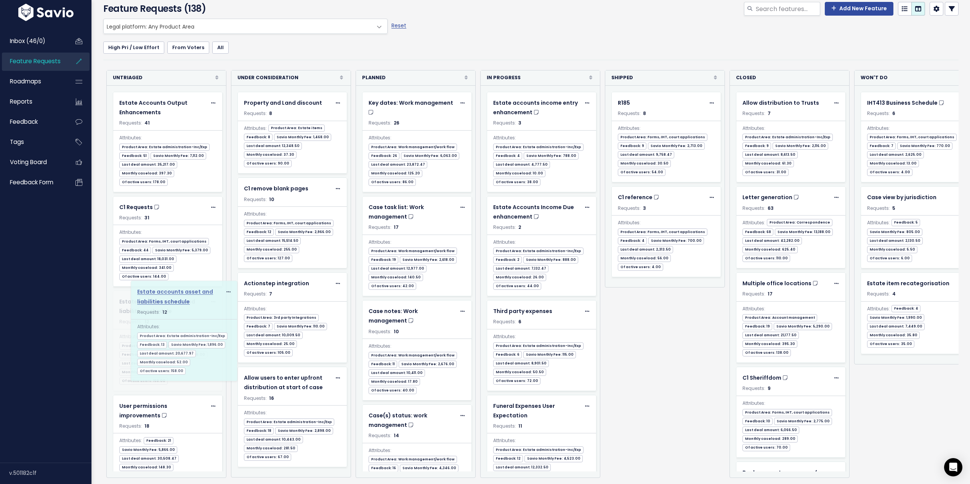
drag, startPoint x: 684, startPoint y: 191, endPoint x: 204, endPoint y: 303, distance: 493.2
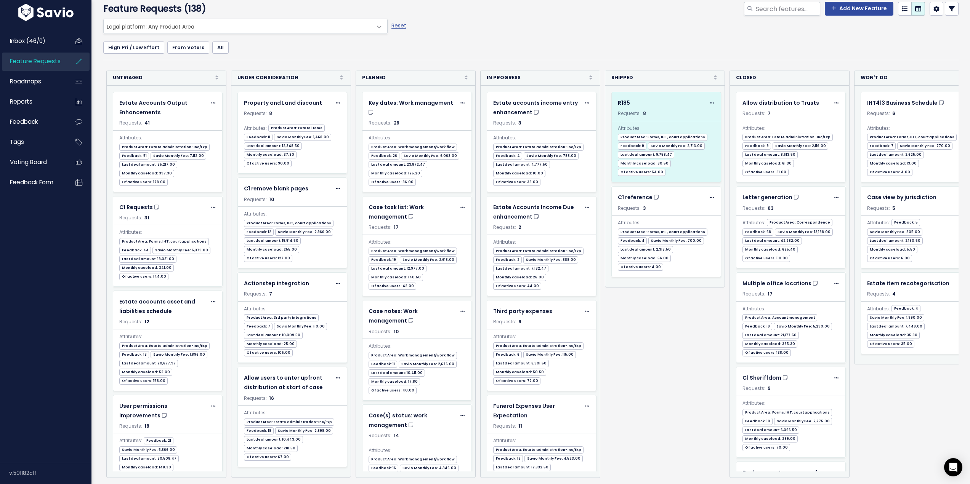
click at [672, 99] on div "R185 Edit Add to Roadmap Requests: 8 Attributes: Product Area: Forms, IHT, cour…" at bounding box center [666, 137] width 109 height 90
click at [627, 99] on span "R185" at bounding box center [624, 103] width 12 height 8
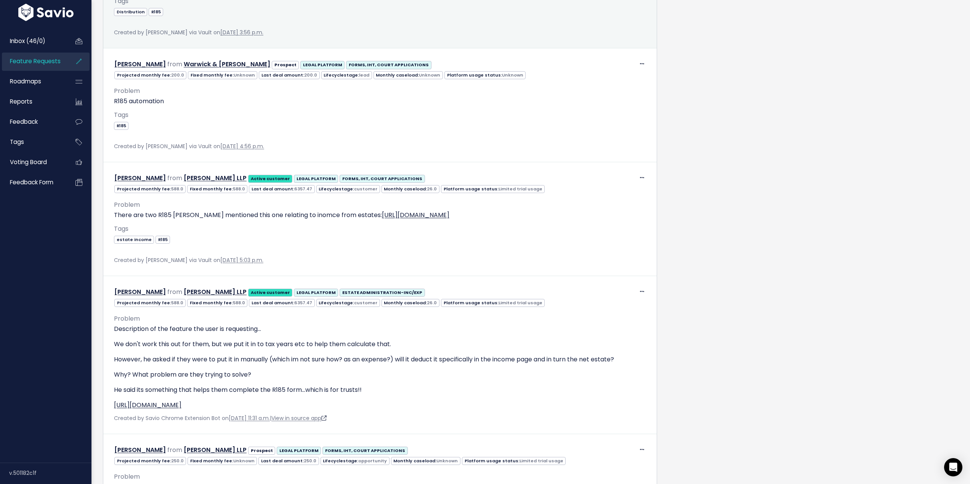
scroll to position [572, 0]
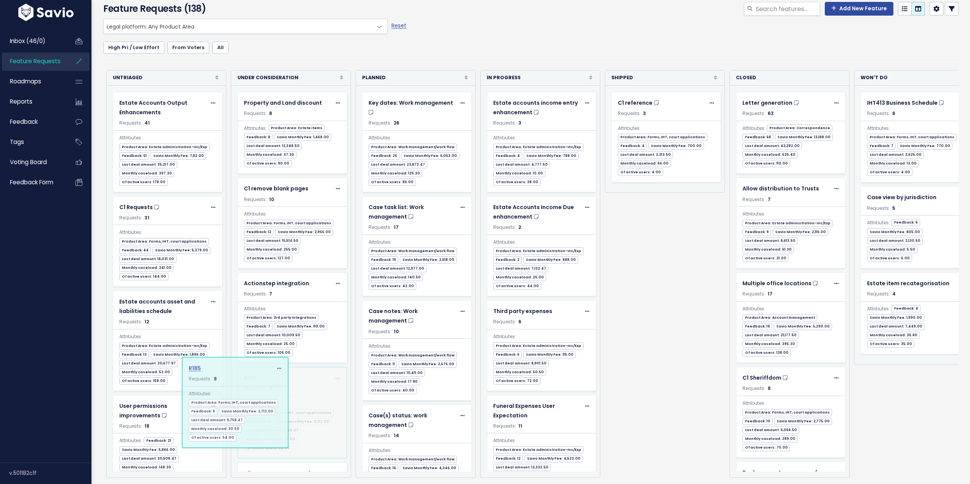
scroll to position [43, 0]
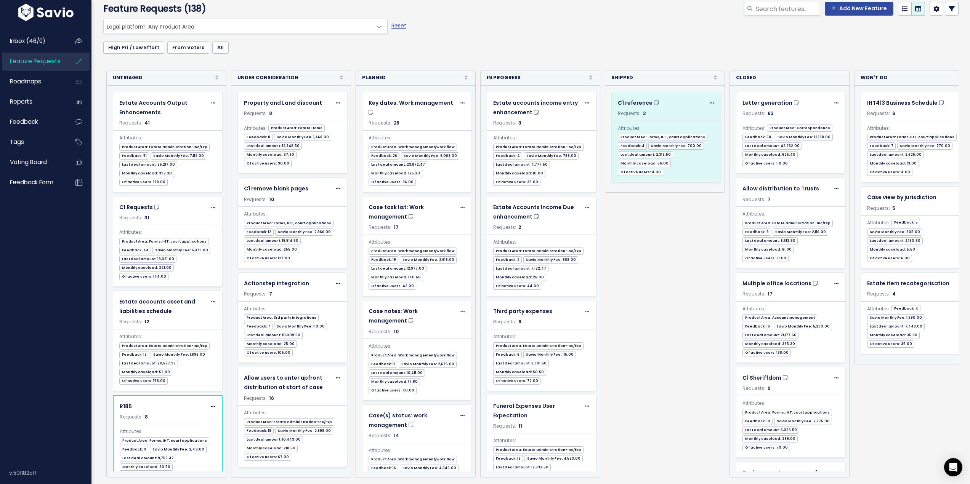
click at [667, 109] on div "Requests: 3" at bounding box center [666, 113] width 97 height 8
click at [641, 99] on span "C1 reference" at bounding box center [635, 103] width 35 height 8
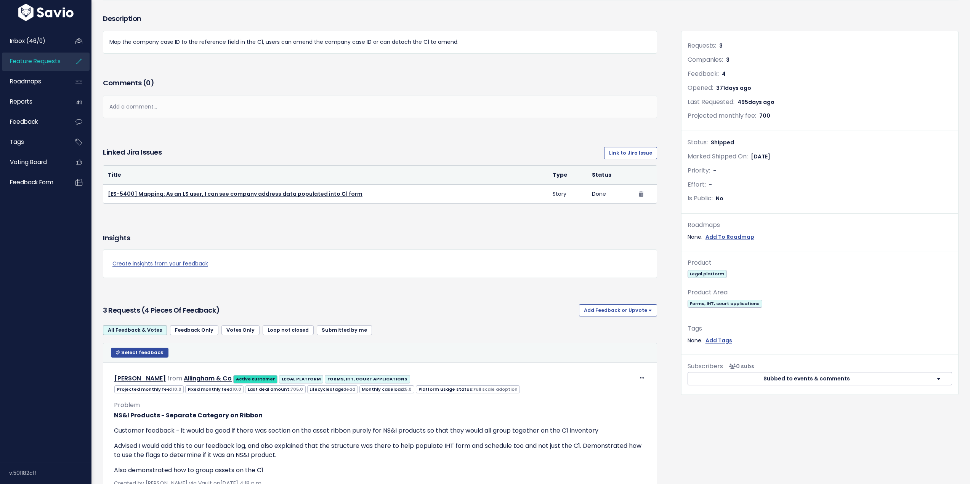
scroll to position [191, 0]
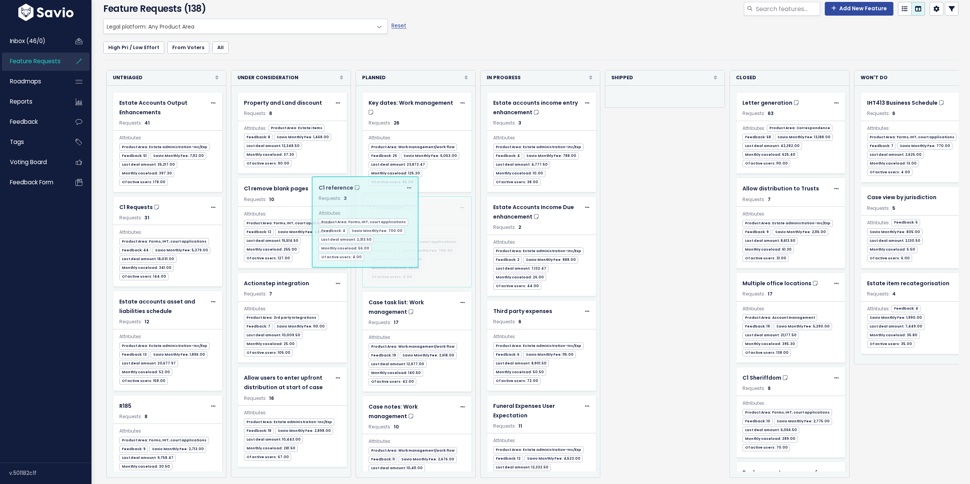
scroll to position [43, 0]
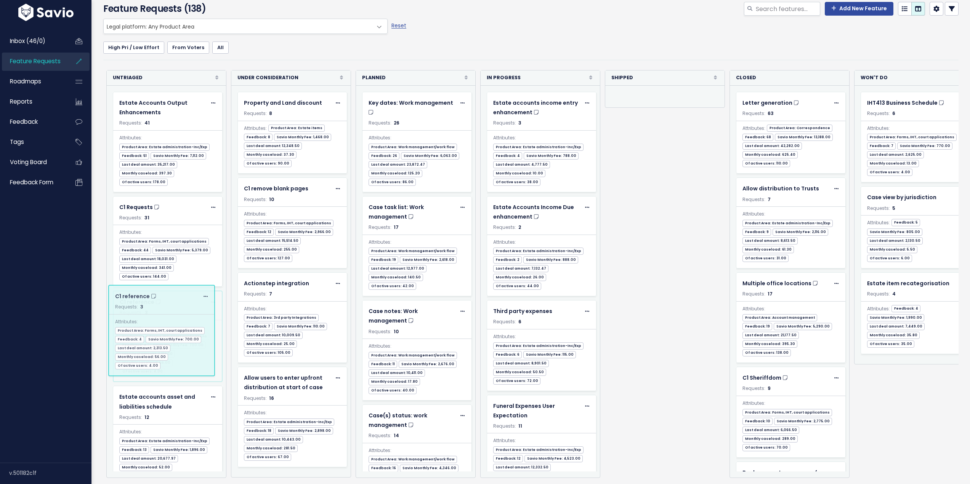
drag, startPoint x: 668, startPoint y: 101, endPoint x: 165, endPoint y: 304, distance: 542.2
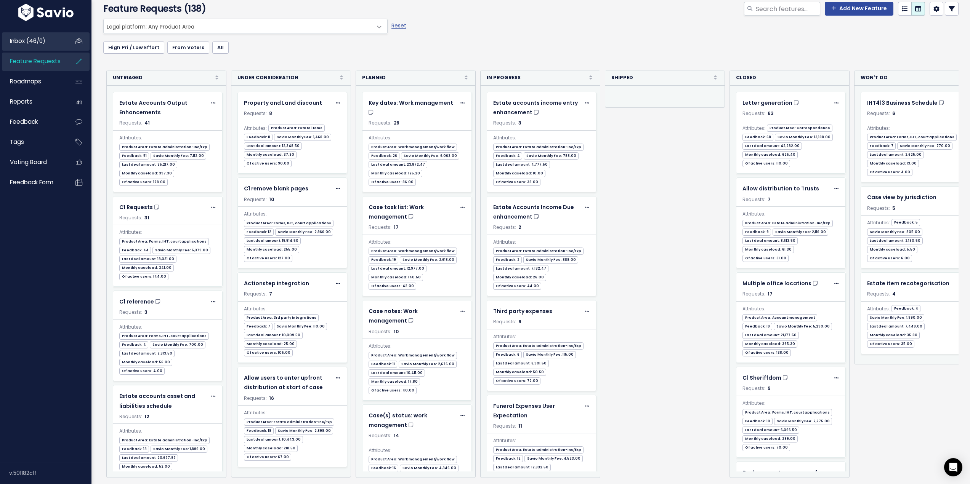
click at [32, 41] on span "Inbox (46/0)" at bounding box center [27, 41] width 35 height 8
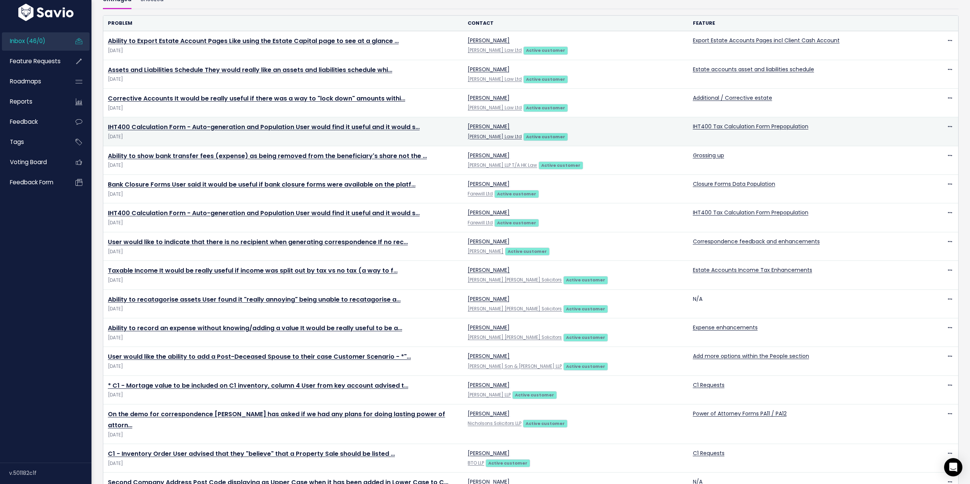
scroll to position [114, 0]
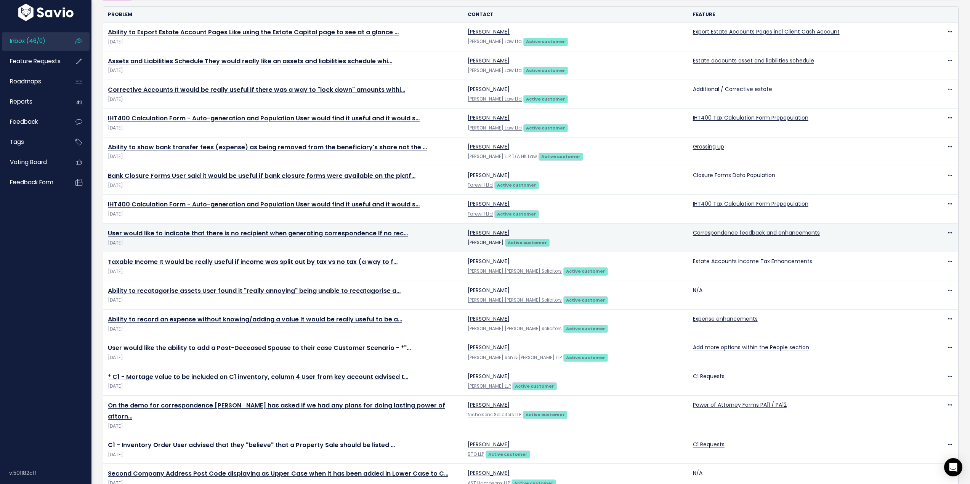
click at [586, 237] on td "[PERSON_NAME] [PERSON_NAME] Active customer" at bounding box center [575, 237] width 225 height 29
click at [311, 236] on link "User would like to indicate that there is no recipient when generating correspo…" at bounding box center [258, 233] width 300 height 9
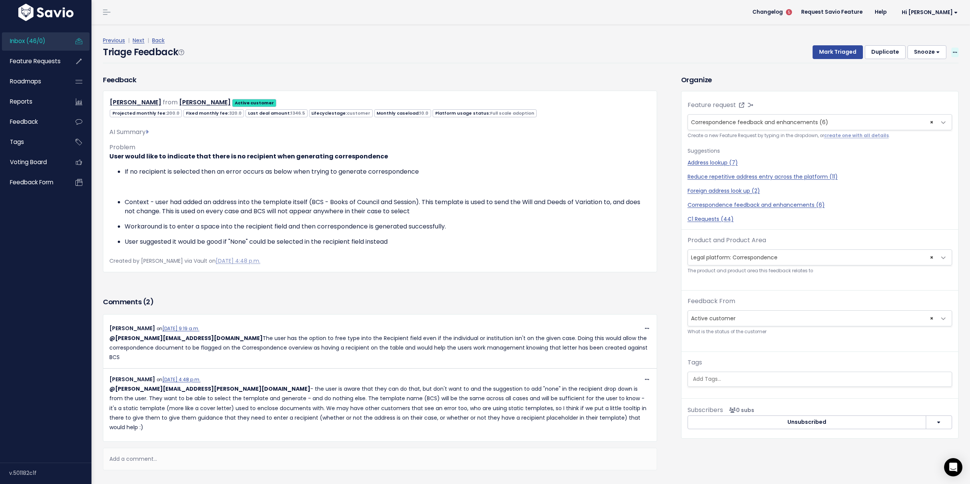
click at [953, 51] on icon at bounding box center [955, 52] width 4 height 5
click at [905, 89] on link "Delete" at bounding box center [924, 87] width 55 height 15
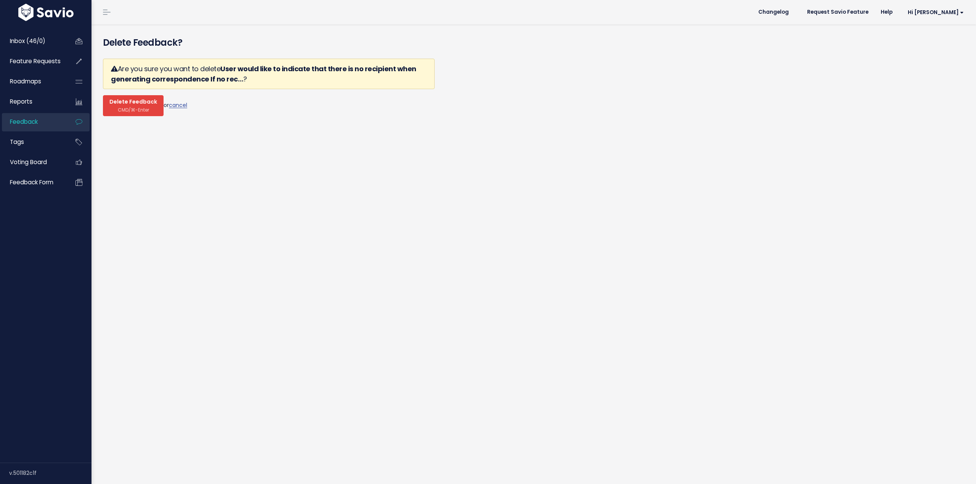
click at [125, 105] on span "Delete Feedback" at bounding box center [133, 102] width 48 height 7
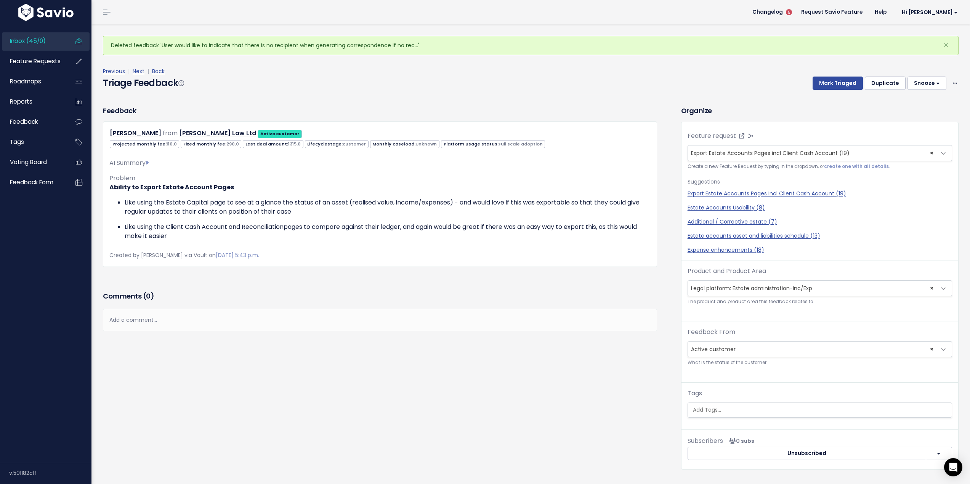
click at [34, 40] on span "Inbox (45/0)" at bounding box center [28, 41] width 36 height 8
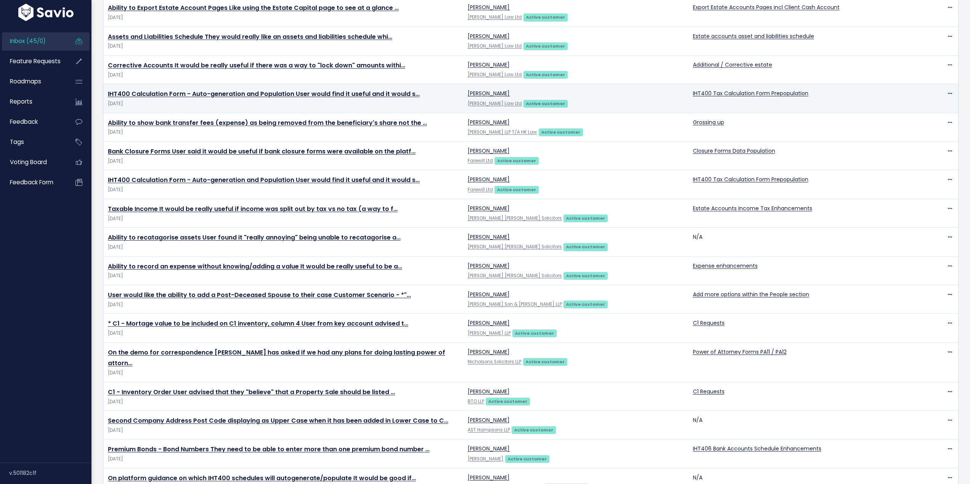
scroll to position [152, 0]
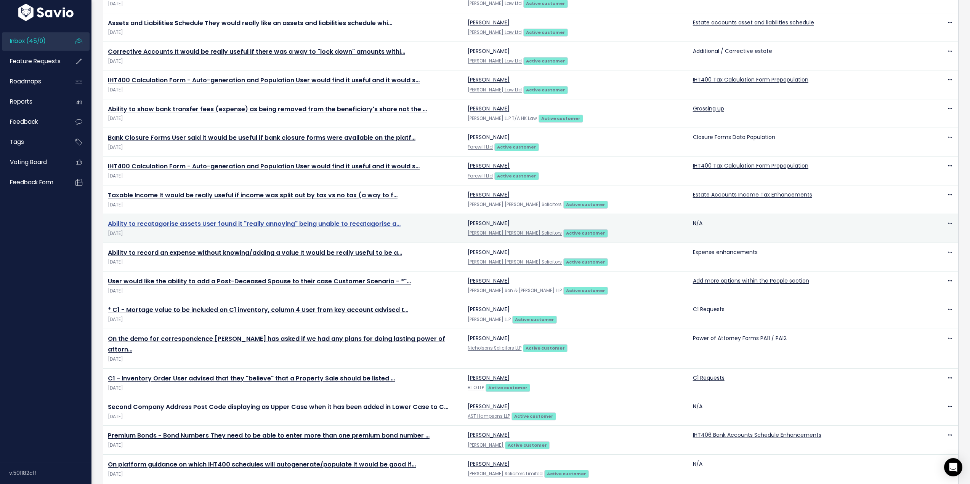
click at [319, 226] on link "Ability to recatagorise assets User found it "really annoying" being unable to …" at bounding box center [254, 224] width 293 height 9
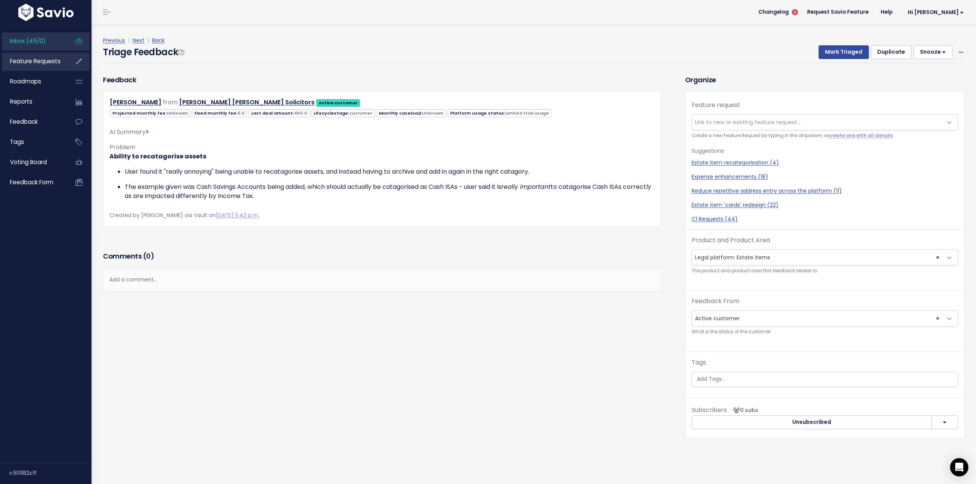
click at [56, 63] on span "Feature Requests" at bounding box center [35, 61] width 51 height 8
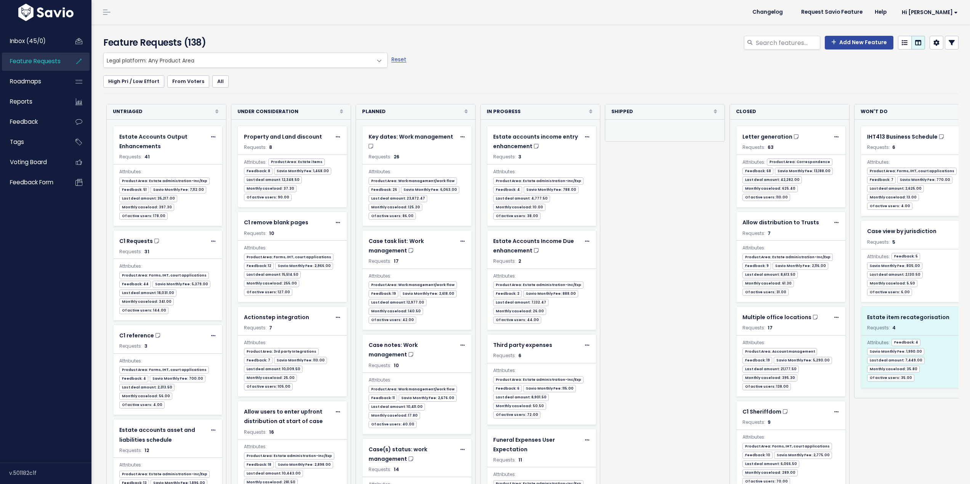
click at [928, 324] on div "Requests: 4" at bounding box center [915, 328] width 97 height 8
click at [918, 314] on span "Estate item recategorisation" at bounding box center [908, 318] width 82 height 8
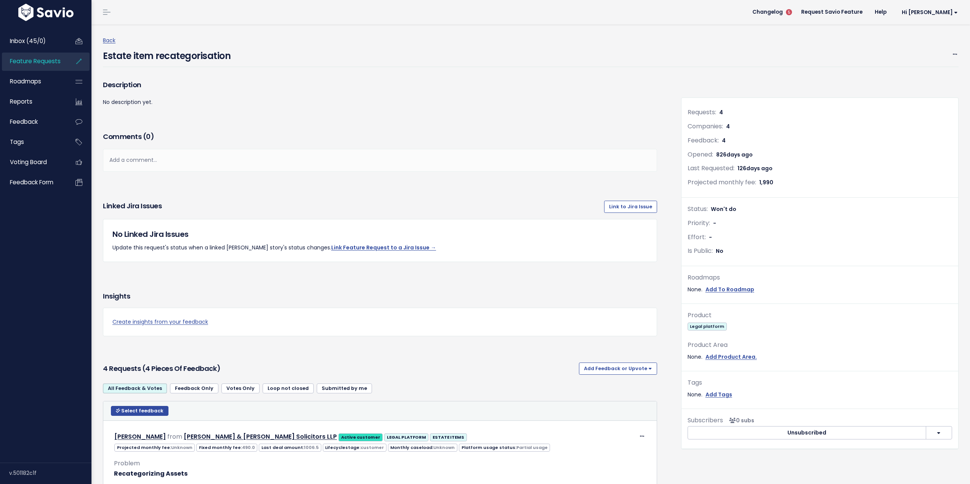
scroll to position [152, 0]
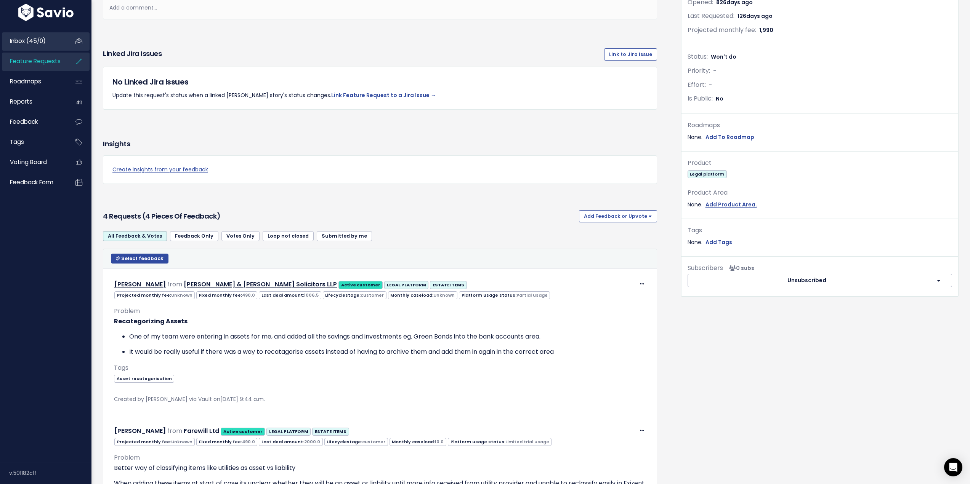
click at [32, 43] on span "Inbox (45/0)" at bounding box center [28, 41] width 36 height 8
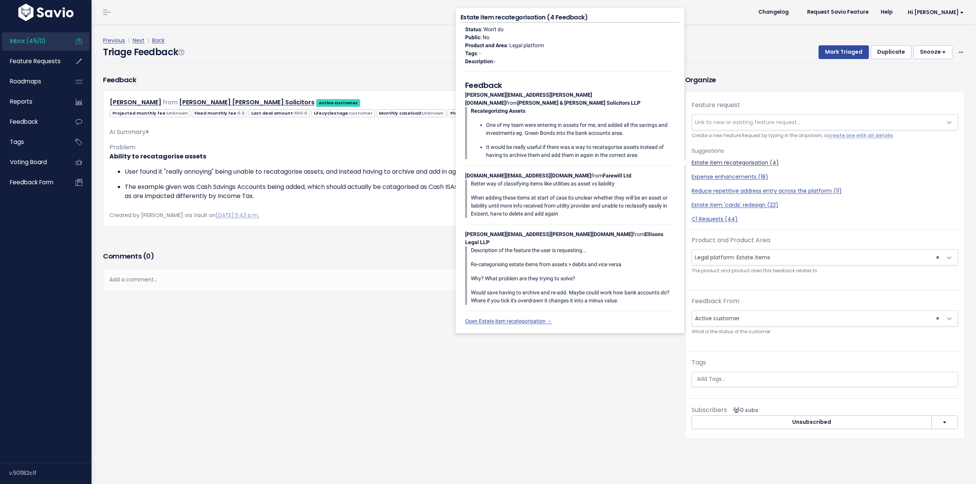
click at [737, 164] on link "Estate item recategorisation (4)" at bounding box center [824, 163] width 266 height 8
select select "33623"
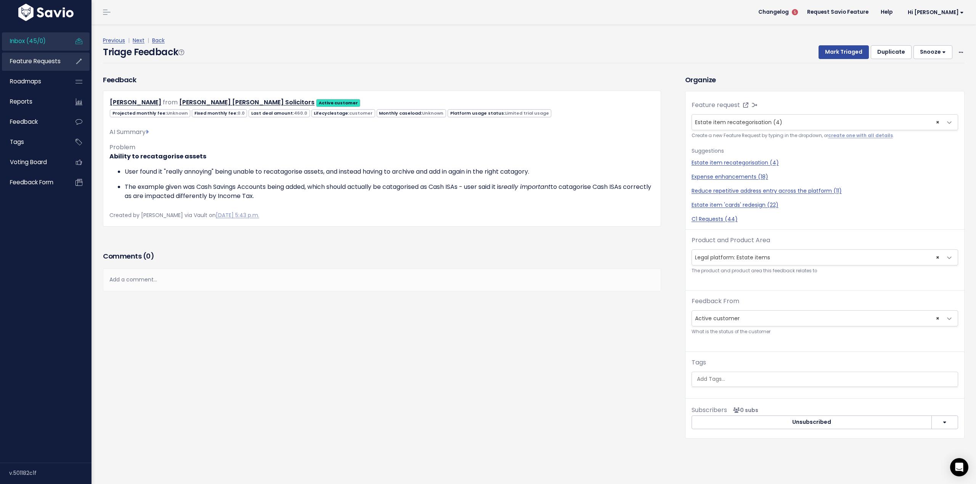
click at [23, 59] on span "Feature Requests" at bounding box center [35, 61] width 51 height 8
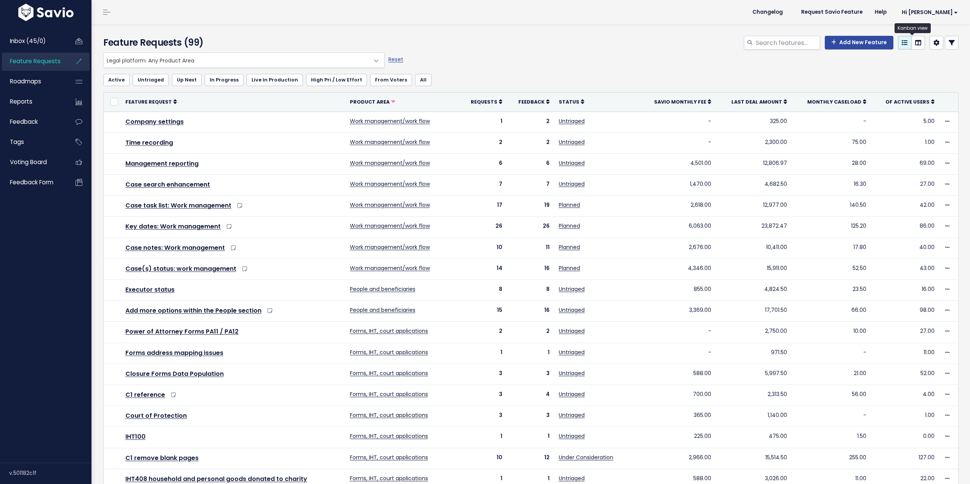
click at [915, 40] on icon at bounding box center [918, 43] width 6 height 6
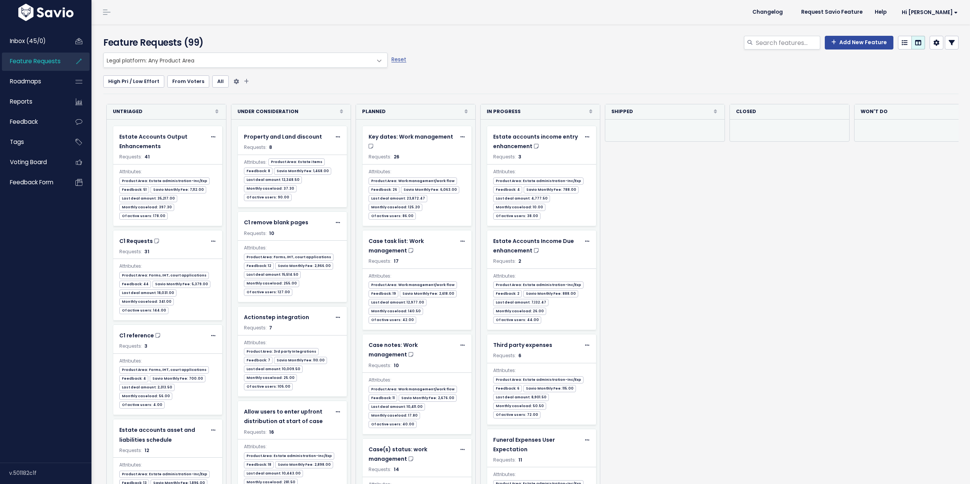
click at [221, 79] on link "All" at bounding box center [220, 81] width 16 height 12
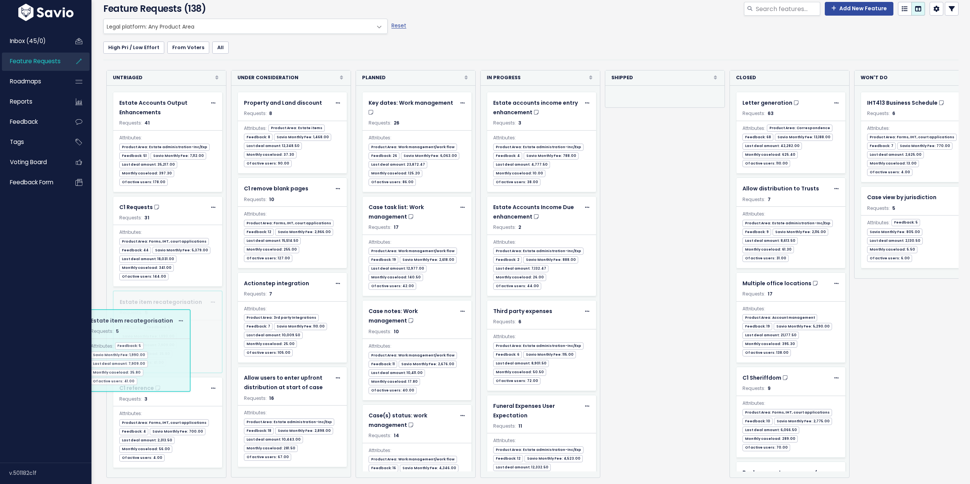
drag, startPoint x: 759, startPoint y: 310, endPoint x: 158, endPoint y: 333, distance: 601.5
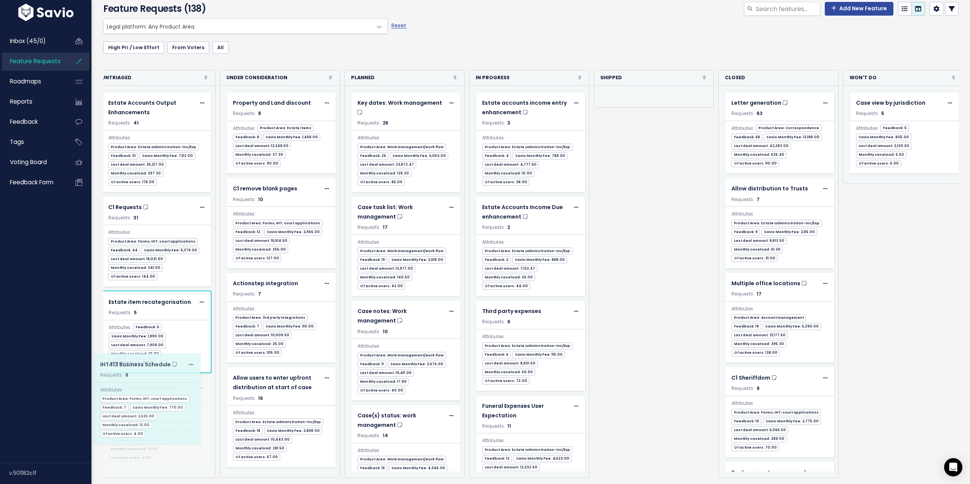
scroll to position [0, 2]
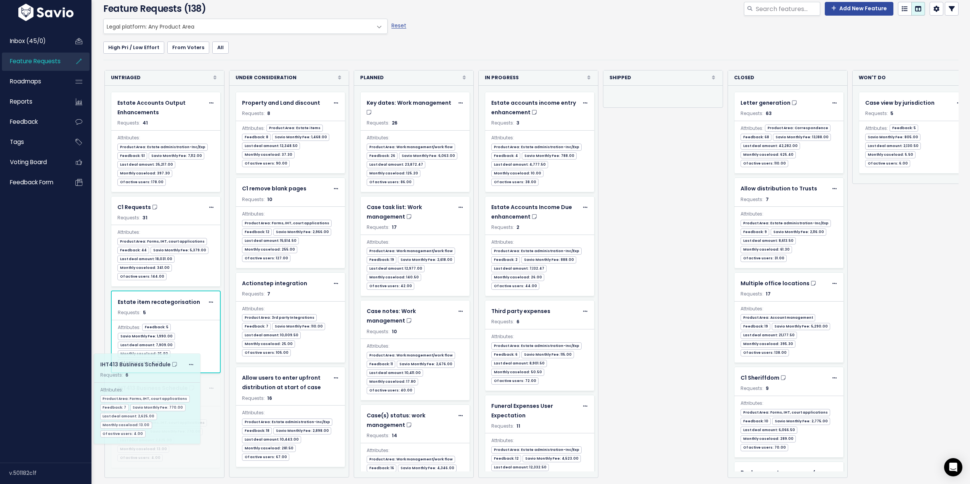
drag, startPoint x: 893, startPoint y: 104, endPoint x: 147, endPoint y: 375, distance: 793.2
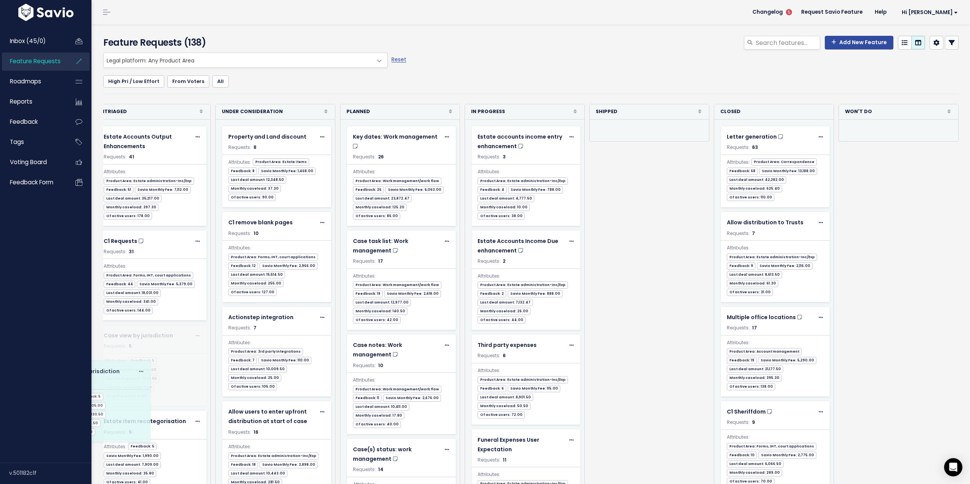
scroll to position [0, 0]
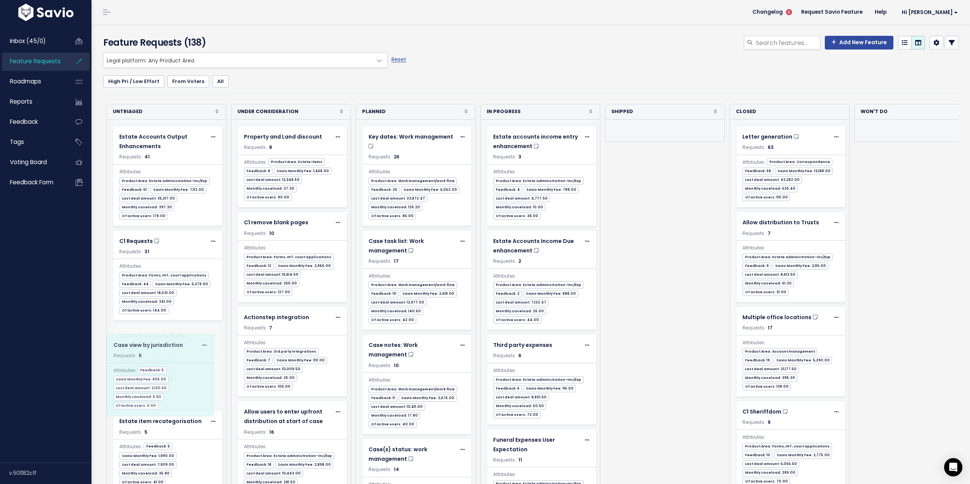
drag, startPoint x: 912, startPoint y: 149, endPoint x: 178, endPoint y: 359, distance: 763.5
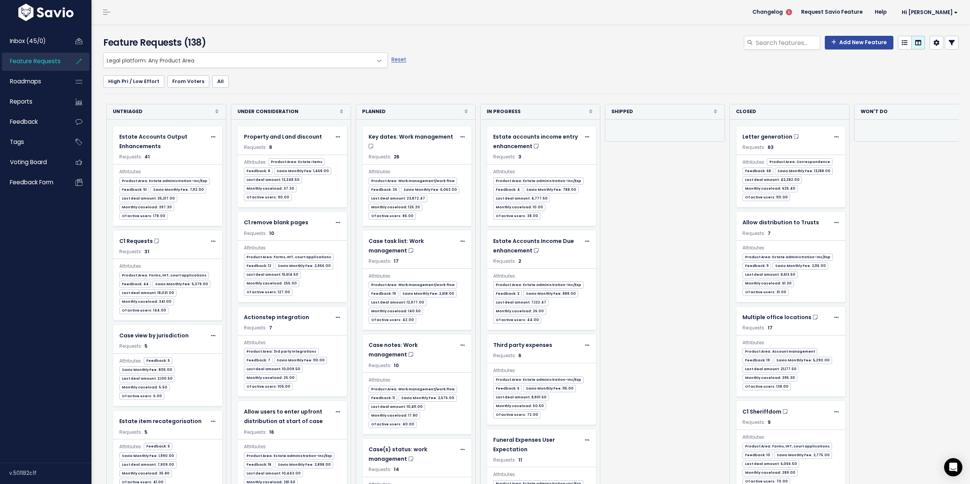
click at [33, 58] on span "Feature Requests" at bounding box center [35, 61] width 51 height 8
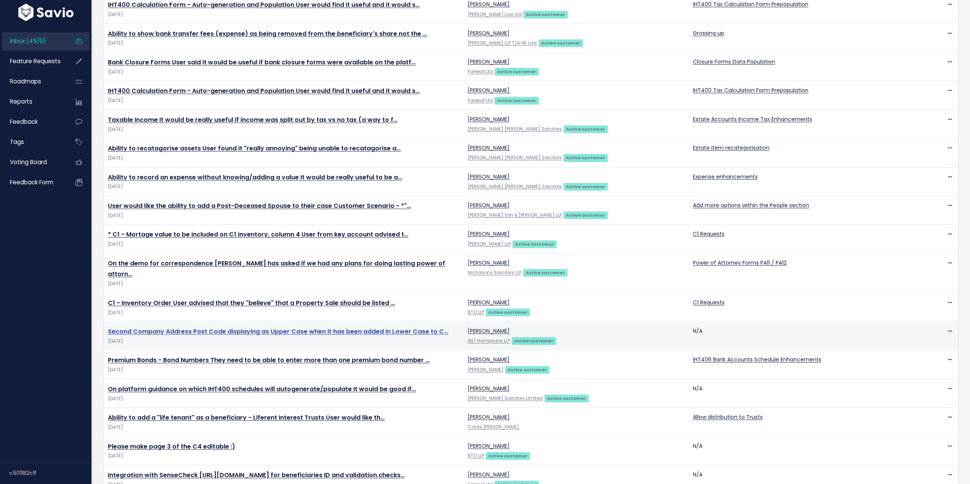
scroll to position [229, 0]
click at [429, 327] on link "Second Company Address Post Code displaying as Upper Case when it has been adde…" at bounding box center [278, 331] width 340 height 9
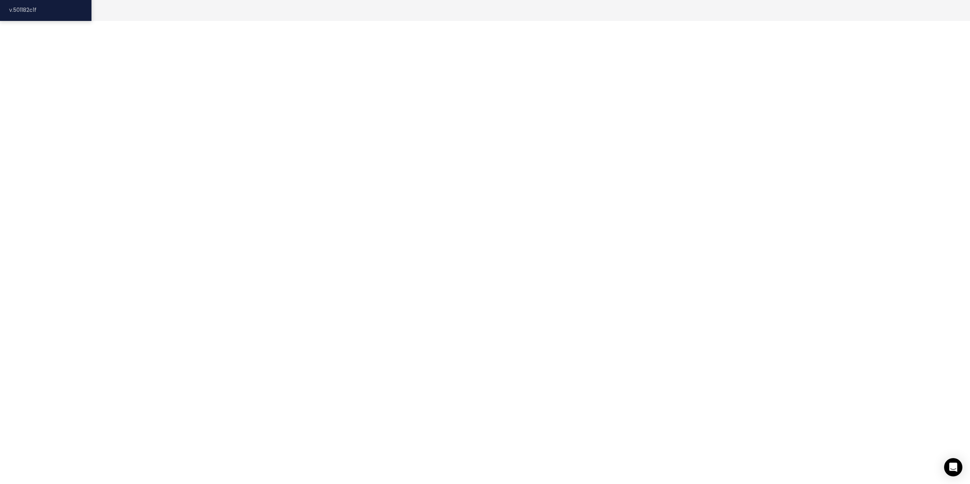
scroll to position [495, 0]
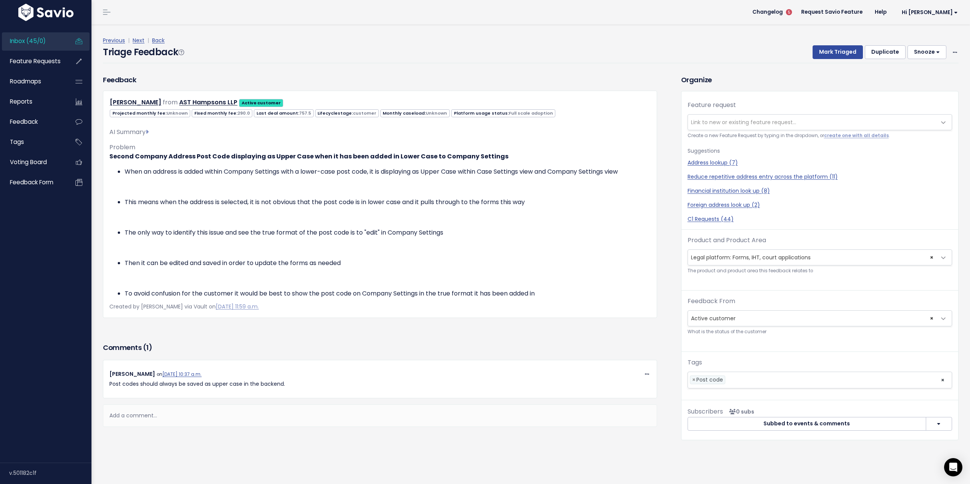
click at [29, 39] on span "Inbox (45/0)" at bounding box center [28, 41] width 36 height 8
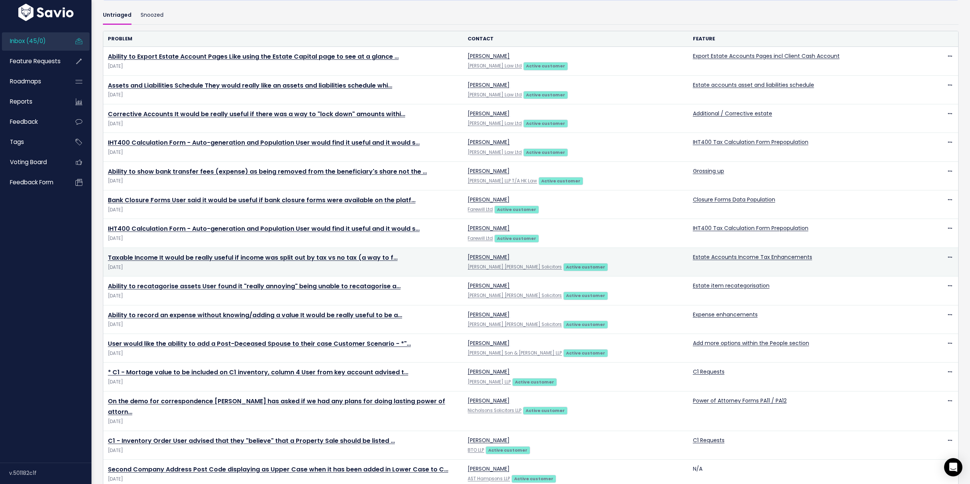
scroll to position [114, 0]
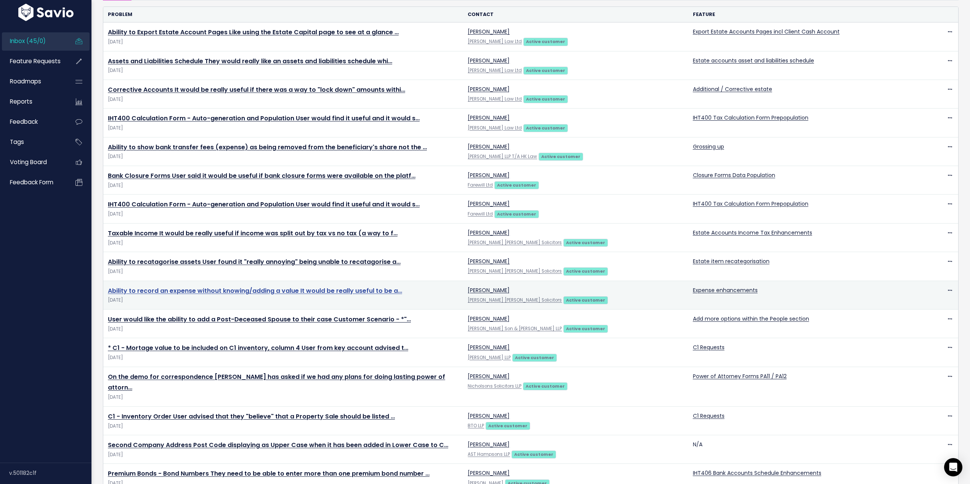
click at [378, 292] on link "Ability to record an expense without knowing/adding a value It would be really …" at bounding box center [255, 291] width 294 height 9
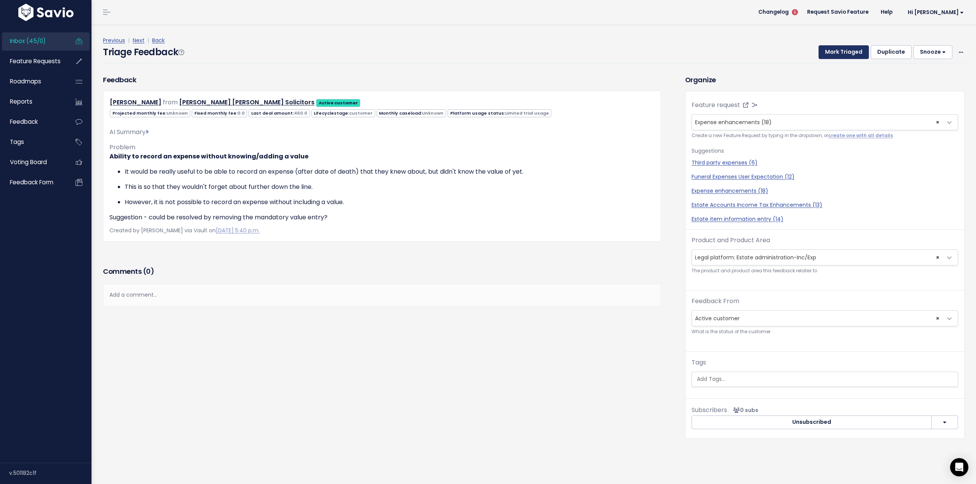
click at [840, 52] on button "Mark Triaged" at bounding box center [843, 52] width 50 height 14
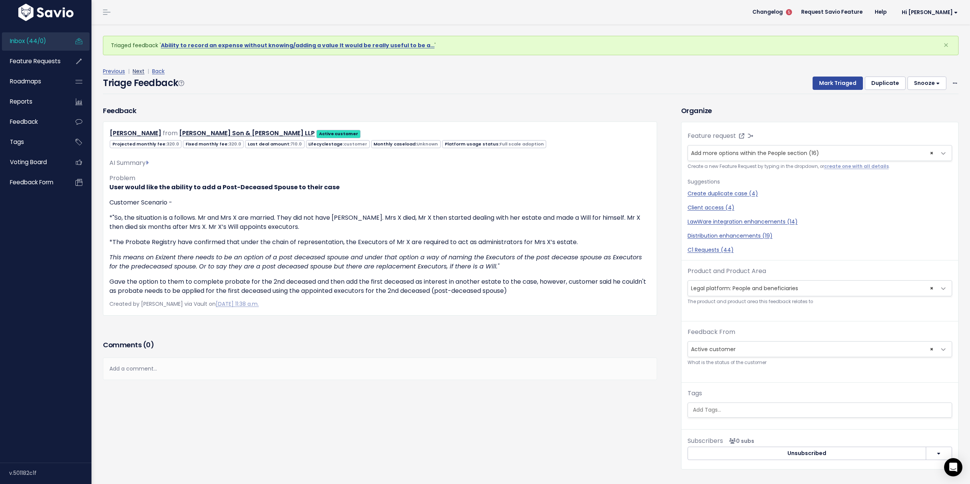
click at [134, 71] on link "Next" at bounding box center [139, 71] width 12 height 8
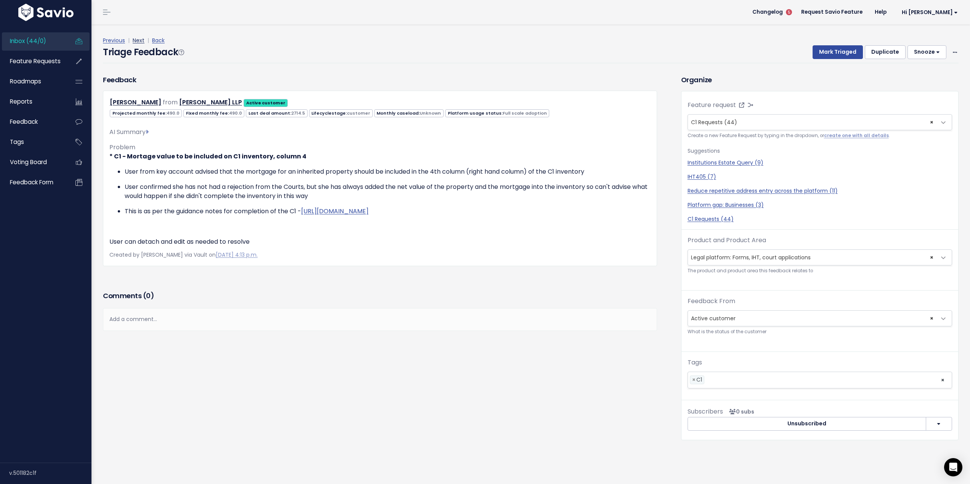
click at [136, 43] on link "Next" at bounding box center [139, 41] width 12 height 8
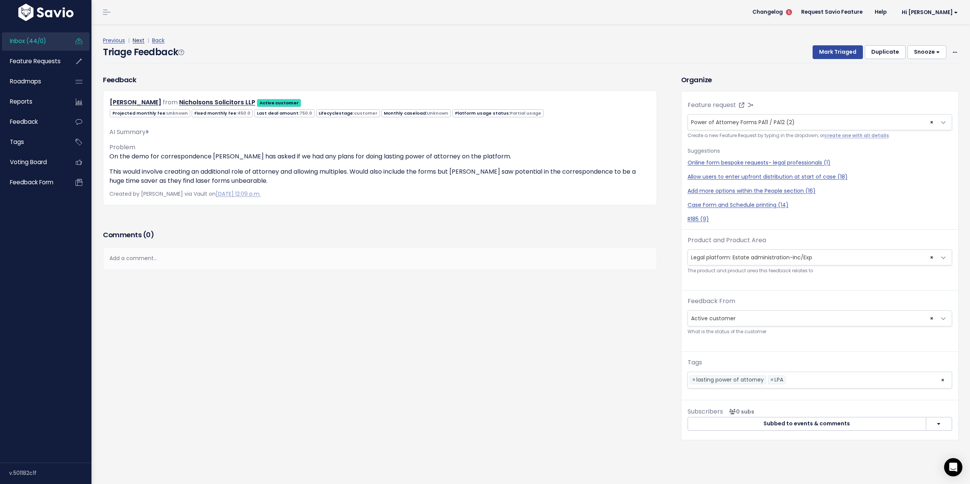
click at [137, 40] on link "Next" at bounding box center [139, 41] width 12 height 8
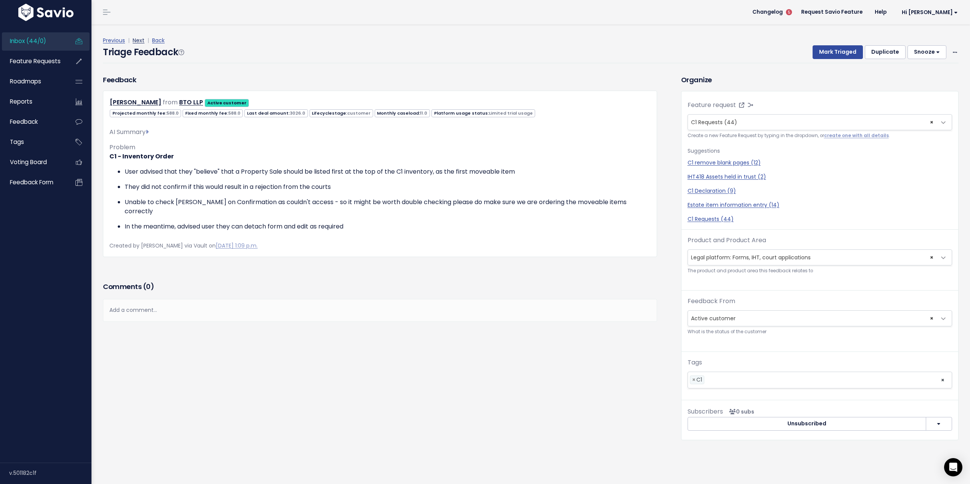
click at [139, 37] on link "Next" at bounding box center [139, 41] width 12 height 8
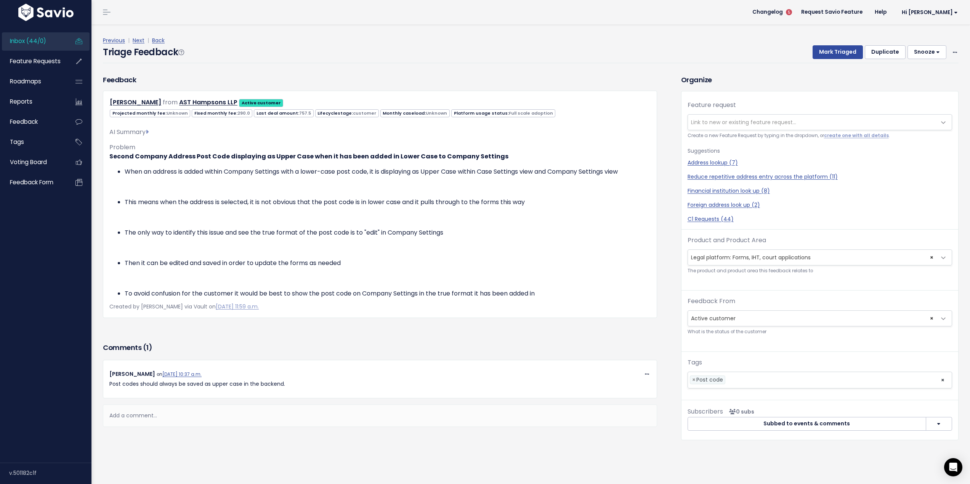
click at [37, 45] on link "Inbox (44/0)" at bounding box center [32, 41] width 61 height 18
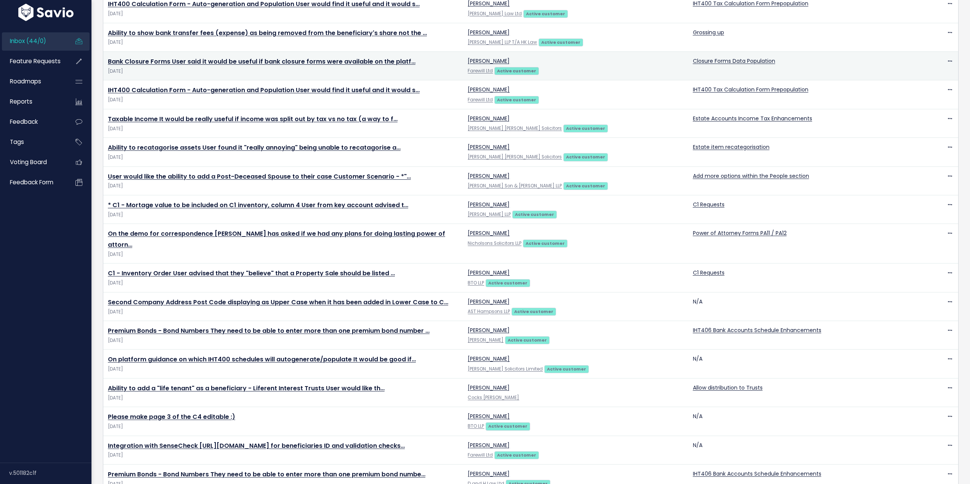
scroll to position [251, 0]
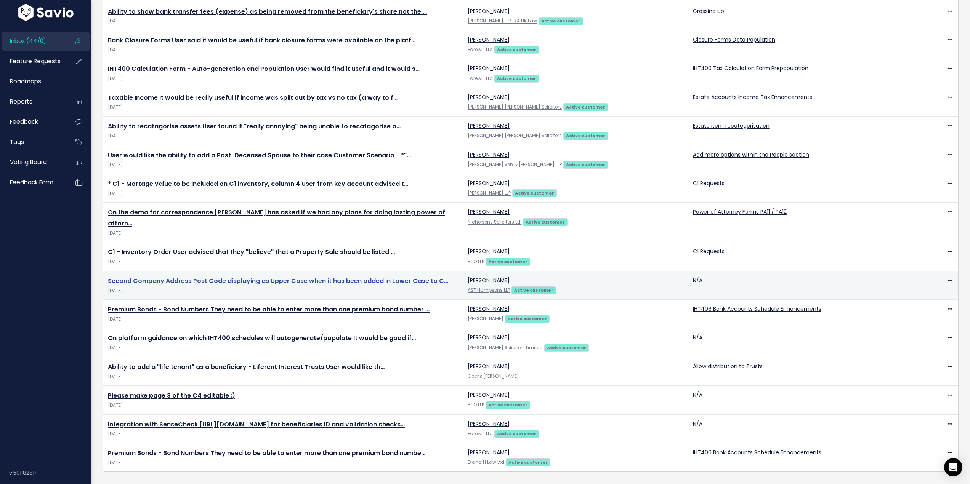
click at [279, 277] on link "Second Company Address Post Code displaying as Upper Case when it has been adde…" at bounding box center [278, 281] width 340 height 9
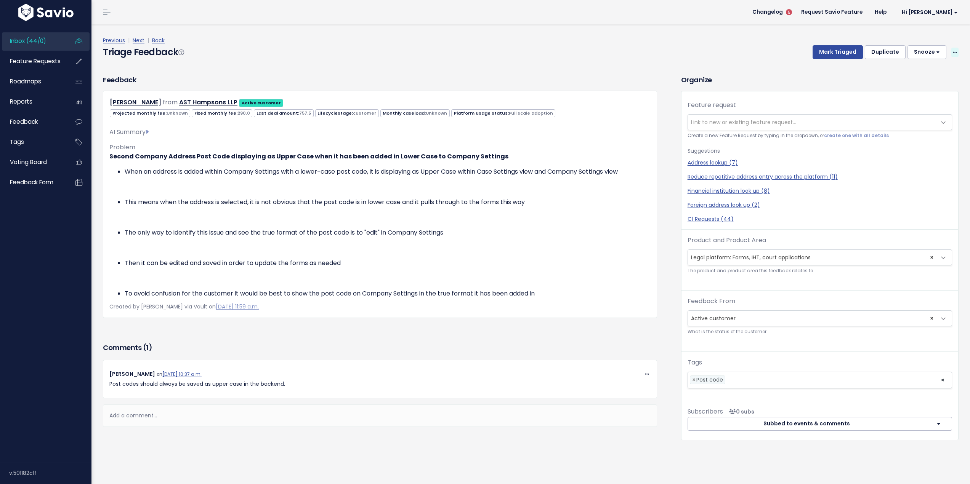
click at [951, 52] on span at bounding box center [954, 53] width 7 height 10
click at [912, 85] on link "Delete" at bounding box center [924, 87] width 55 height 15
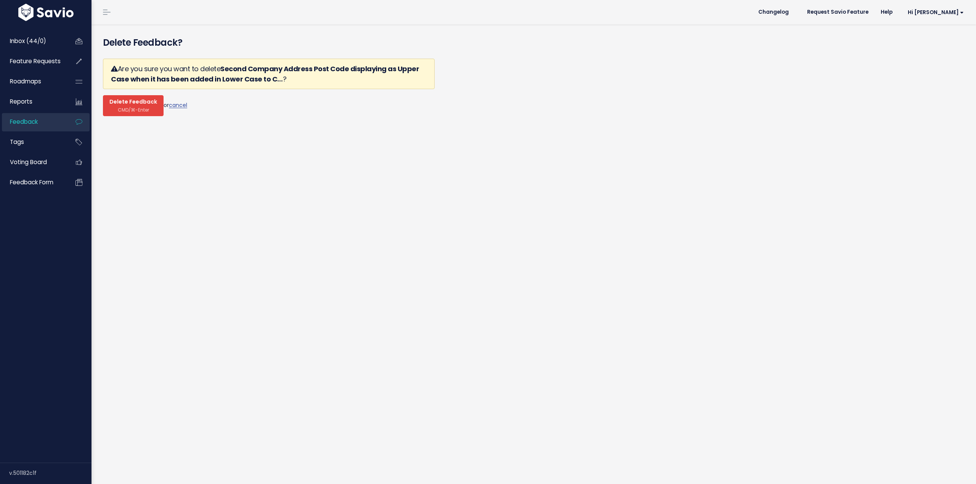
click at [135, 103] on span "Delete Feedback" at bounding box center [133, 102] width 48 height 7
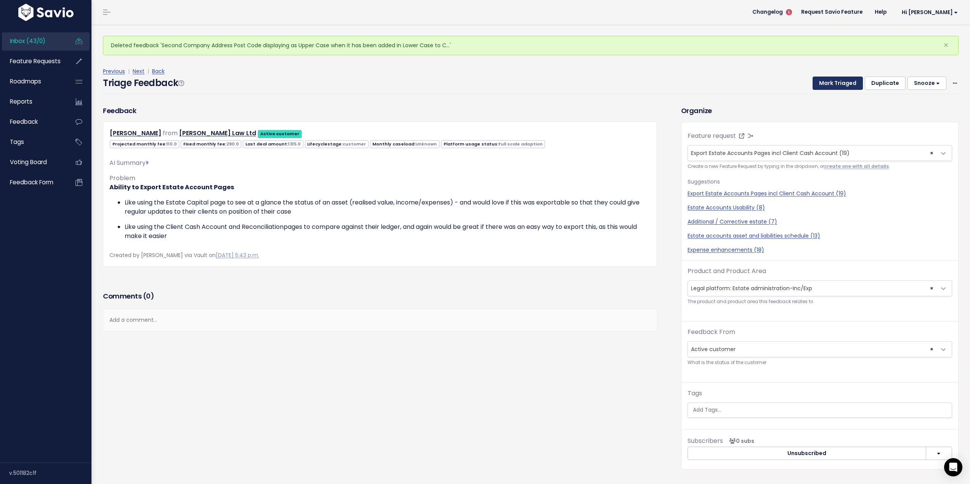
click at [830, 83] on button "Mark Triaged" at bounding box center [838, 84] width 50 height 14
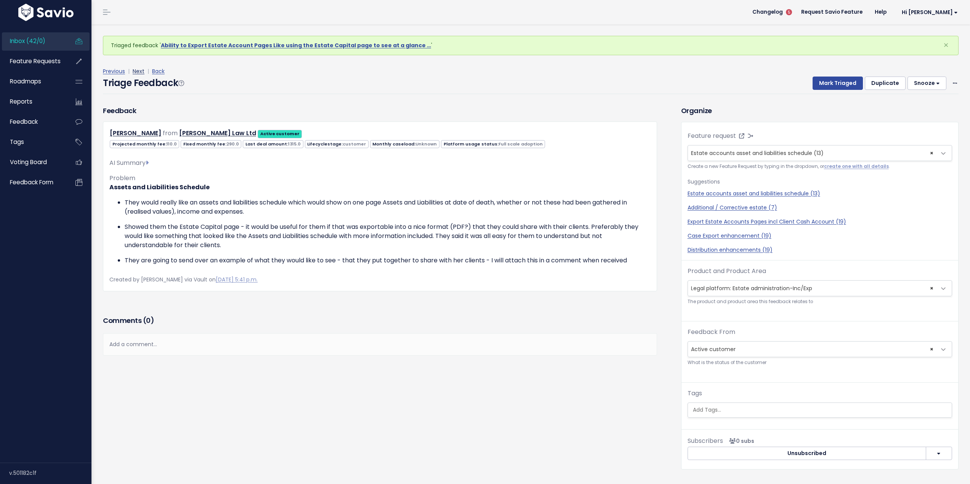
click at [139, 69] on link "Next" at bounding box center [139, 71] width 12 height 8
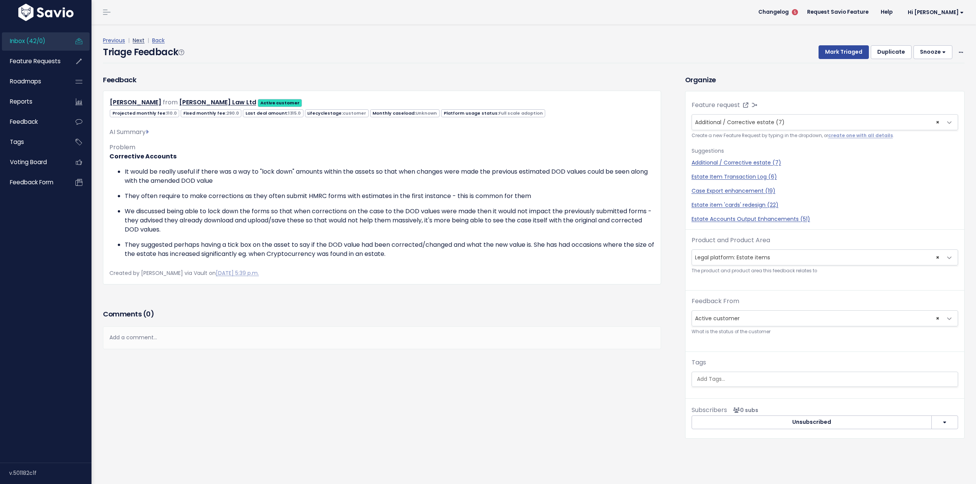
click at [136, 43] on link "Next" at bounding box center [139, 41] width 12 height 8
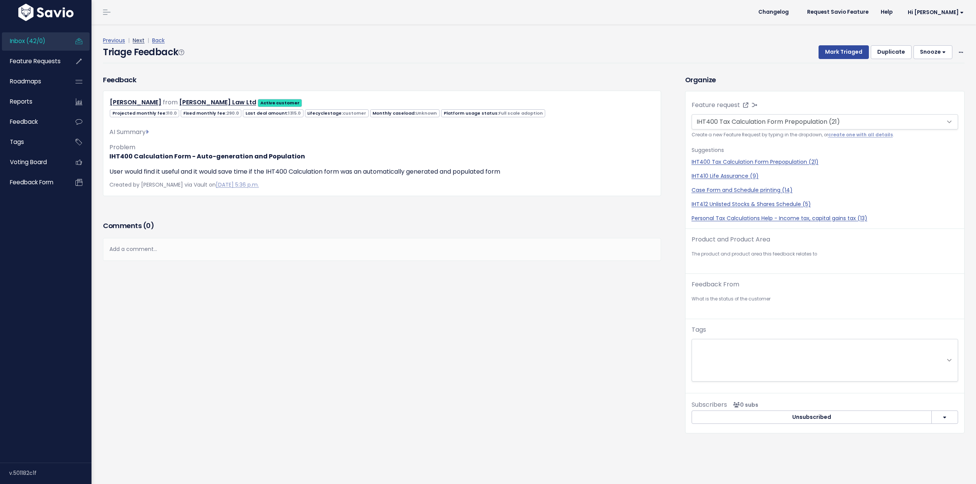
click at [138, 41] on link "Next" at bounding box center [139, 41] width 12 height 8
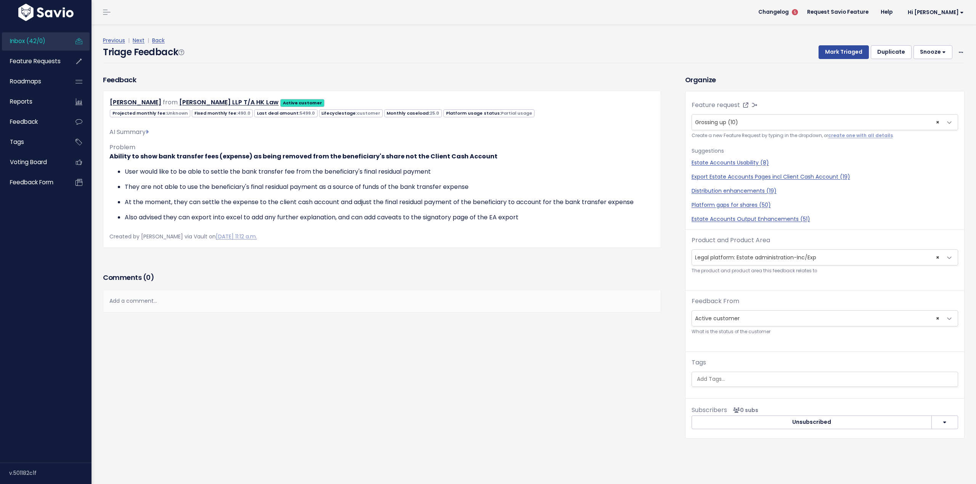
click at [22, 42] on span "Inbox (42/0)" at bounding box center [27, 41] width 35 height 8
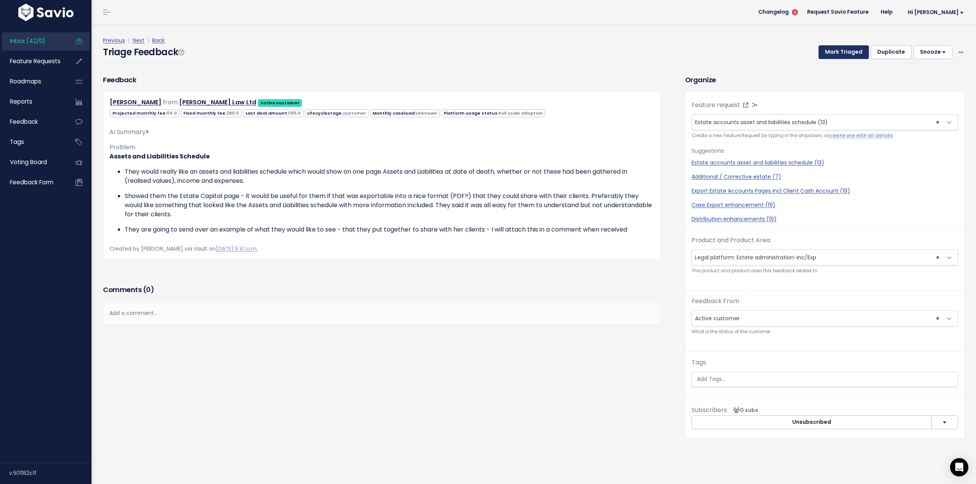
click at [833, 52] on button "Mark Triaged" at bounding box center [843, 52] width 50 height 14
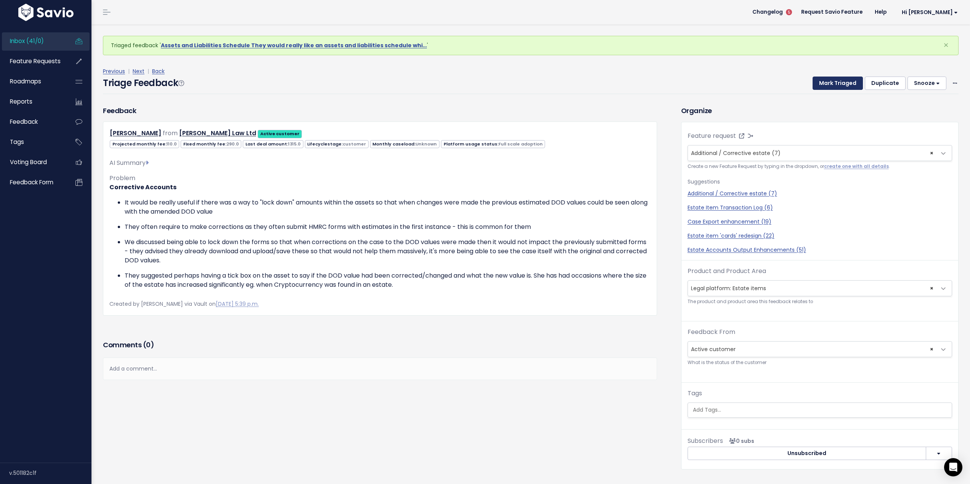
click at [829, 83] on button "Mark Triaged" at bounding box center [838, 84] width 50 height 14
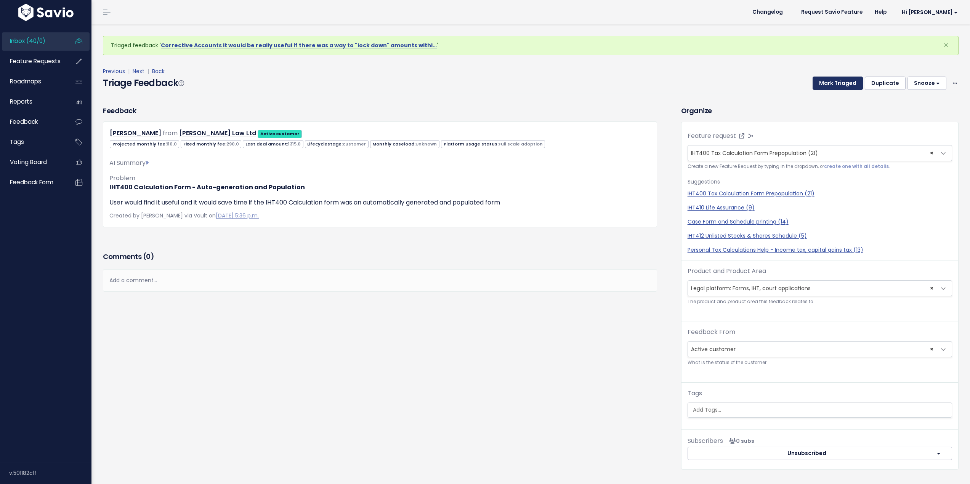
click at [834, 85] on button "Mark Triaged" at bounding box center [838, 84] width 50 height 14
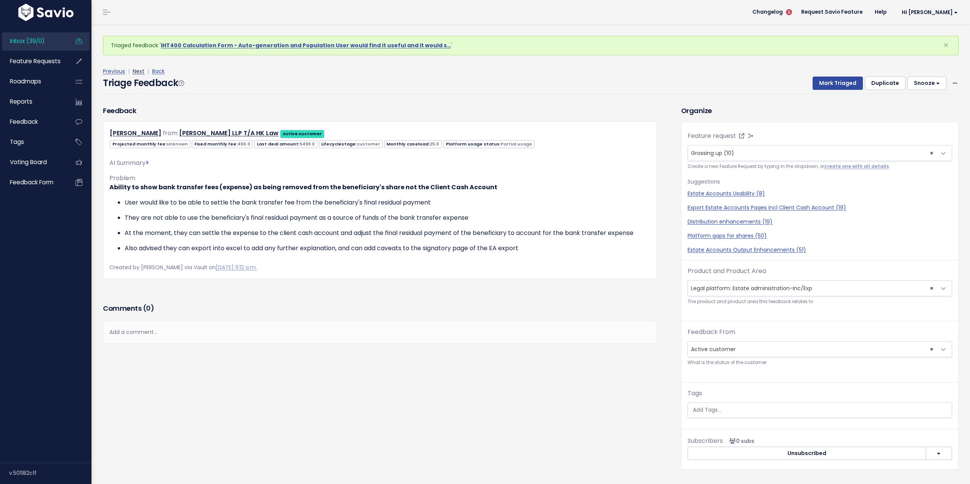
click at [138, 71] on link "Next" at bounding box center [139, 71] width 12 height 8
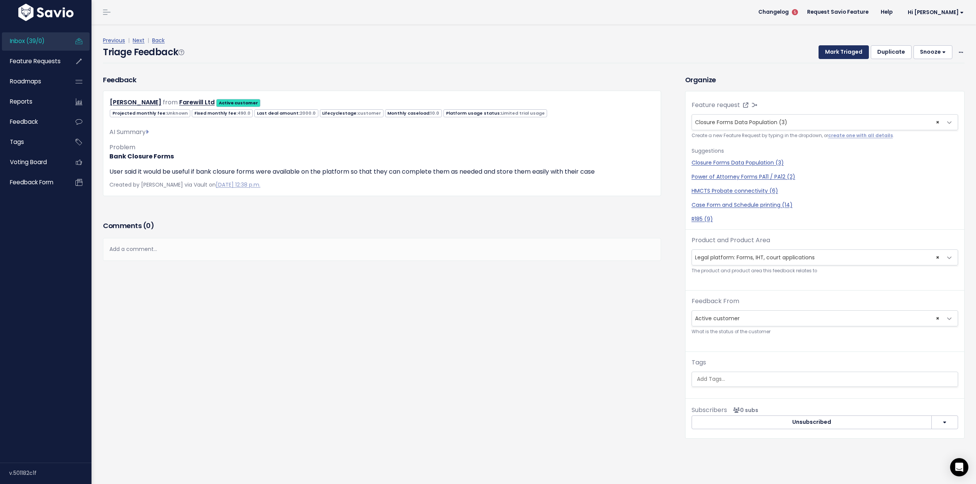
click at [839, 55] on button "Mark Triaged" at bounding box center [843, 52] width 50 height 14
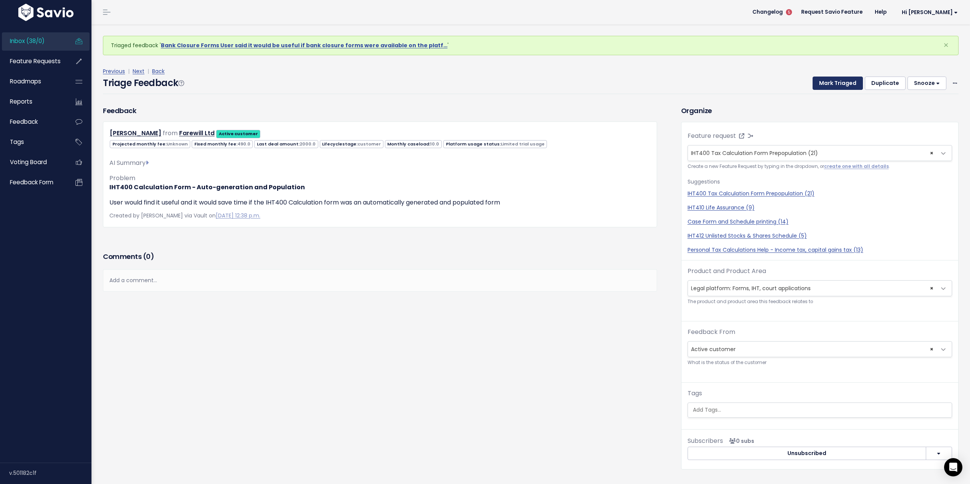
click at [829, 82] on button "Mark Triaged" at bounding box center [838, 84] width 50 height 14
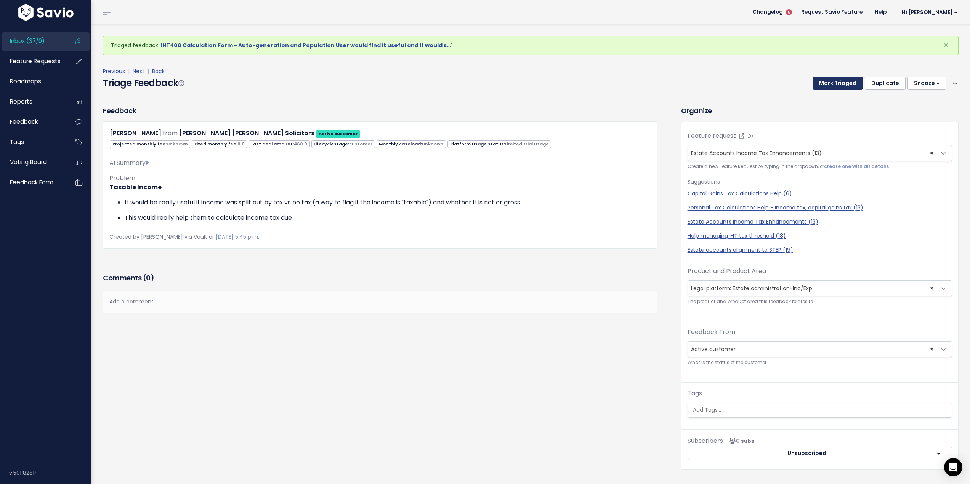
click at [836, 80] on button "Mark Triaged" at bounding box center [838, 84] width 50 height 14
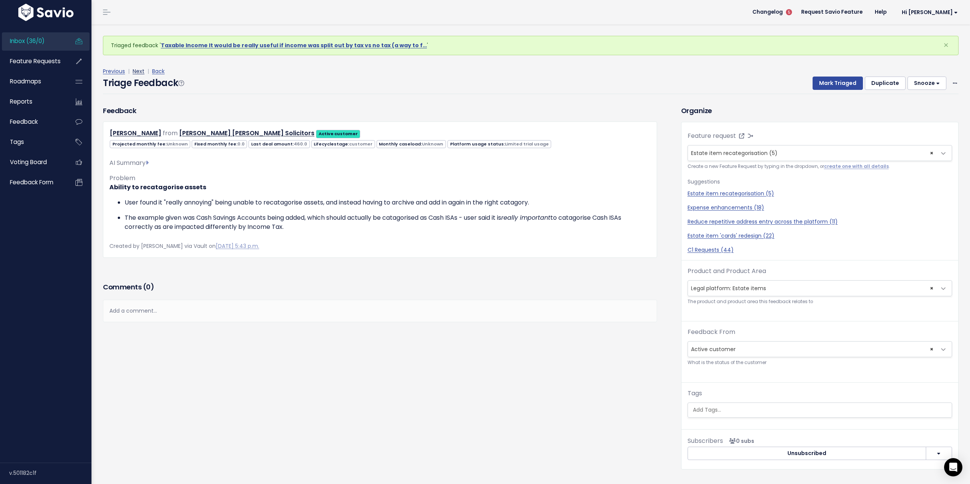
click at [139, 71] on link "Next" at bounding box center [139, 71] width 12 height 8
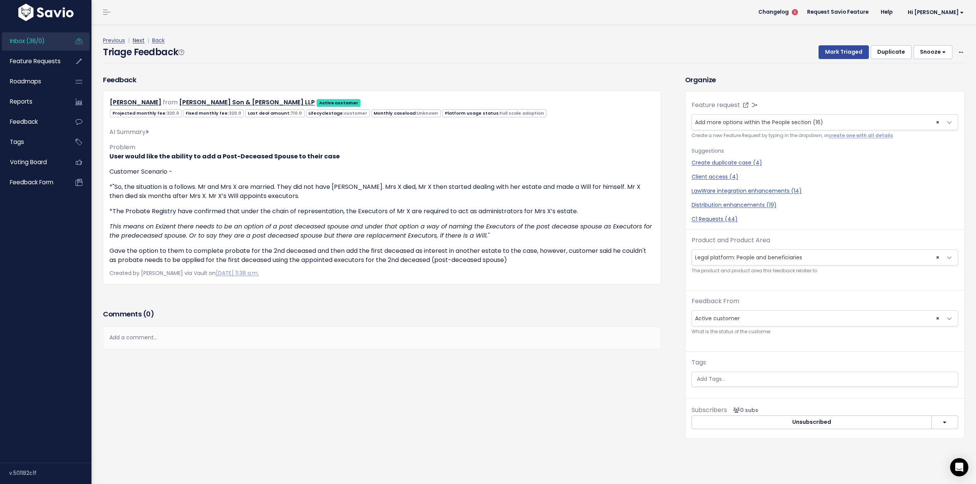
click at [136, 38] on link "Next" at bounding box center [139, 41] width 12 height 8
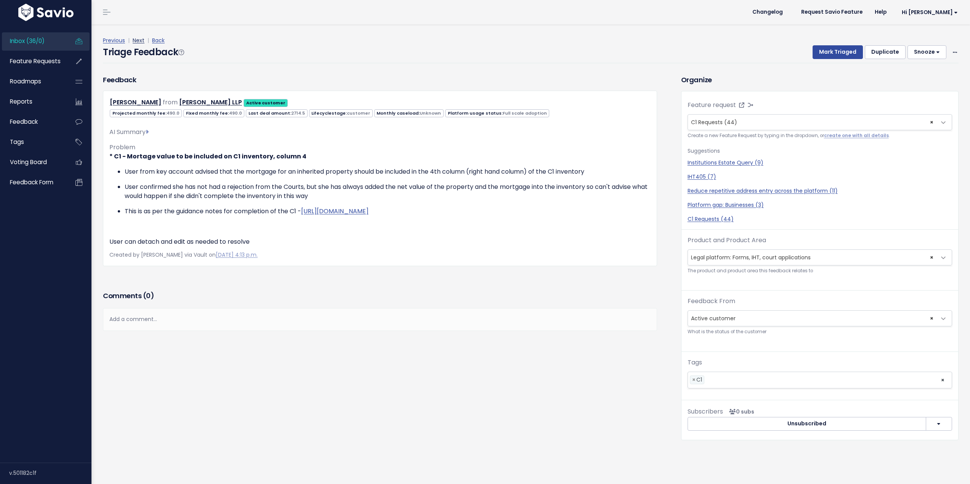
click at [136, 38] on link "Next" at bounding box center [139, 41] width 12 height 8
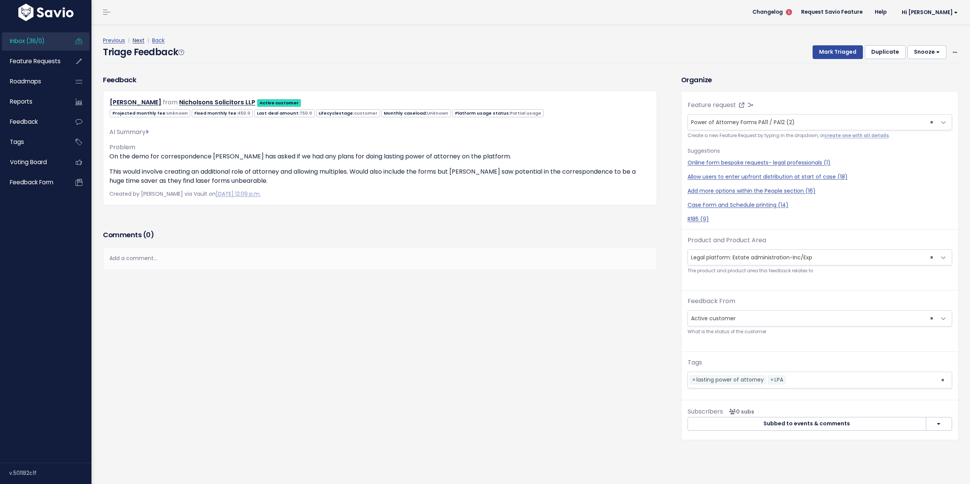
click at [138, 42] on link "Next" at bounding box center [139, 41] width 12 height 8
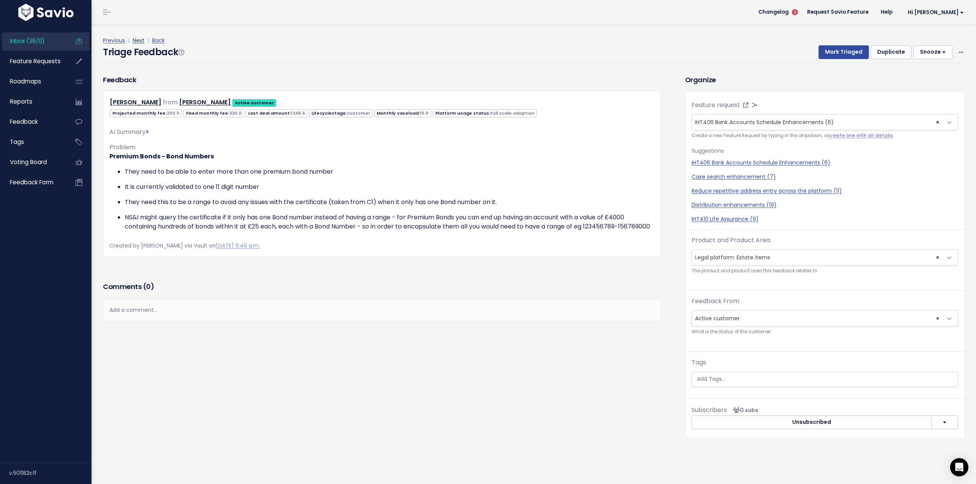
click at [138, 42] on link "Next" at bounding box center [139, 41] width 12 height 8
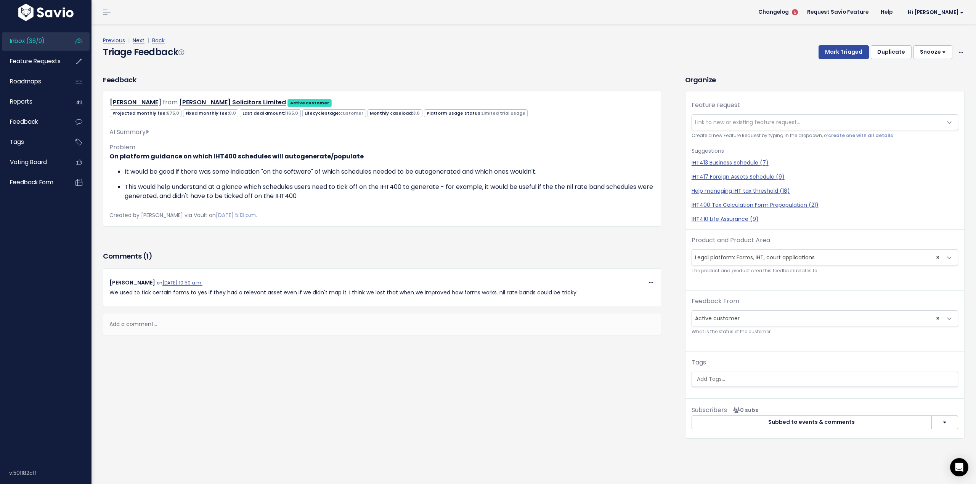
click at [139, 40] on link "Next" at bounding box center [139, 41] width 12 height 8
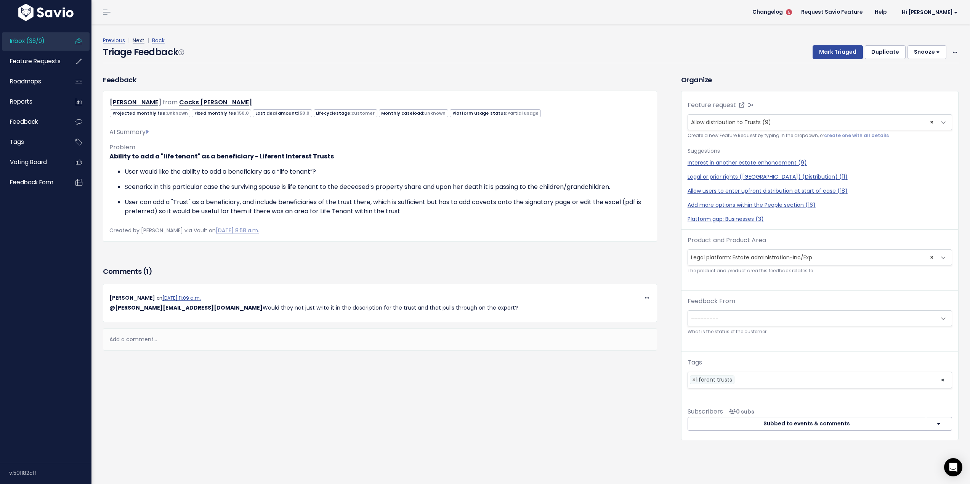
click at [140, 41] on link "Next" at bounding box center [139, 41] width 12 height 8
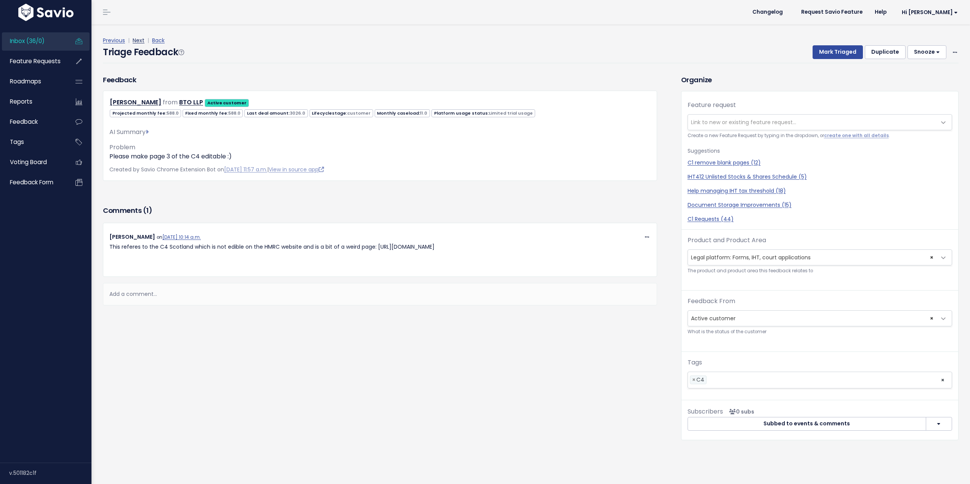
click at [140, 43] on link "Next" at bounding box center [139, 41] width 12 height 8
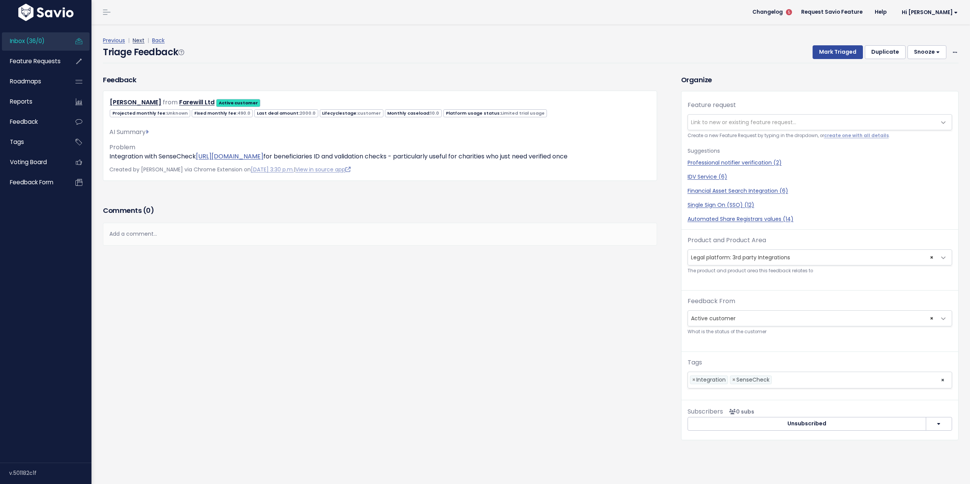
click at [136, 41] on link "Next" at bounding box center [139, 41] width 12 height 8
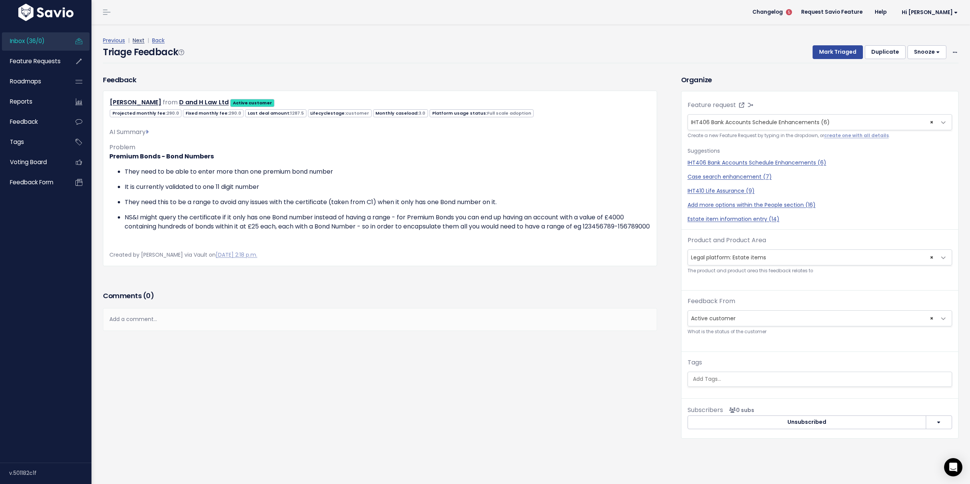
click at [136, 40] on link "Next" at bounding box center [139, 41] width 12 height 8
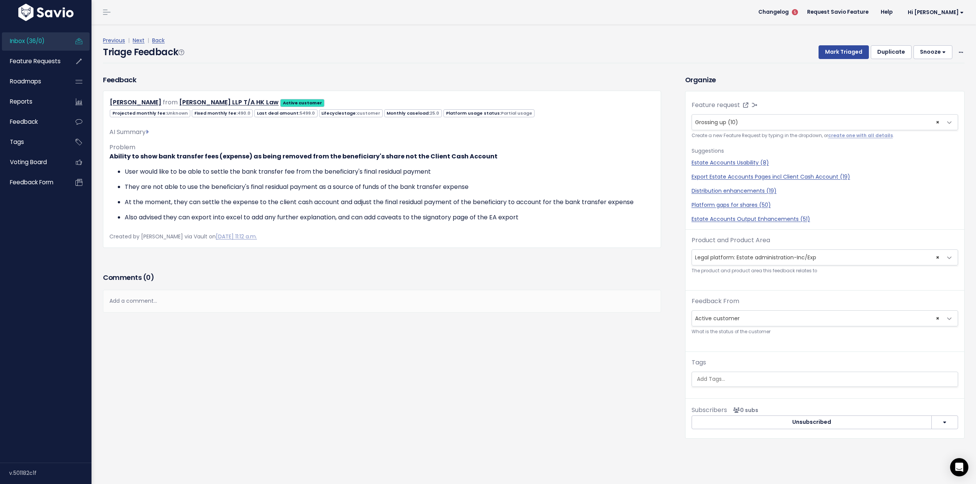
click at [33, 43] on span "Inbox (36/0)" at bounding box center [27, 41] width 35 height 8
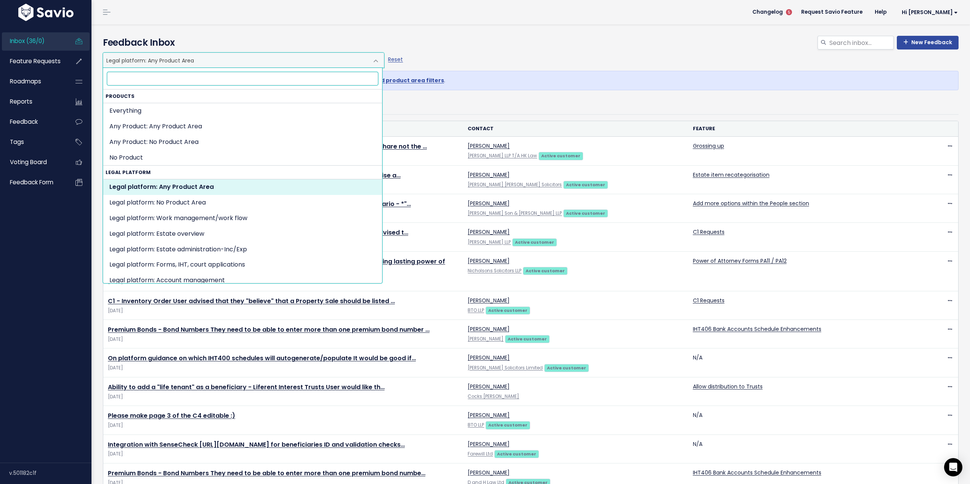
click at [375, 62] on span at bounding box center [375, 60] width 15 height 15
select select ":"
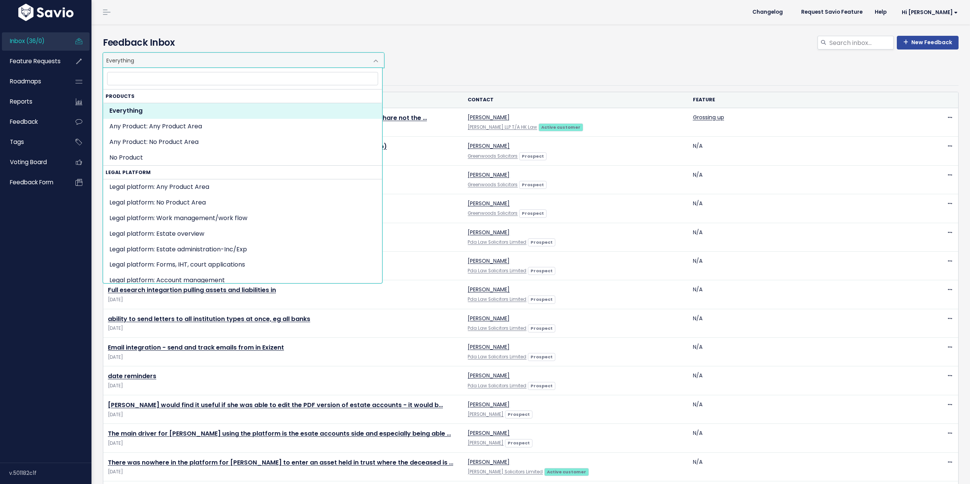
drag, startPoint x: 371, startPoint y: 61, endPoint x: 338, endPoint y: 125, distance: 72.4
click at [371, 61] on span at bounding box center [375, 60] width 15 height 15
select select "SET:"
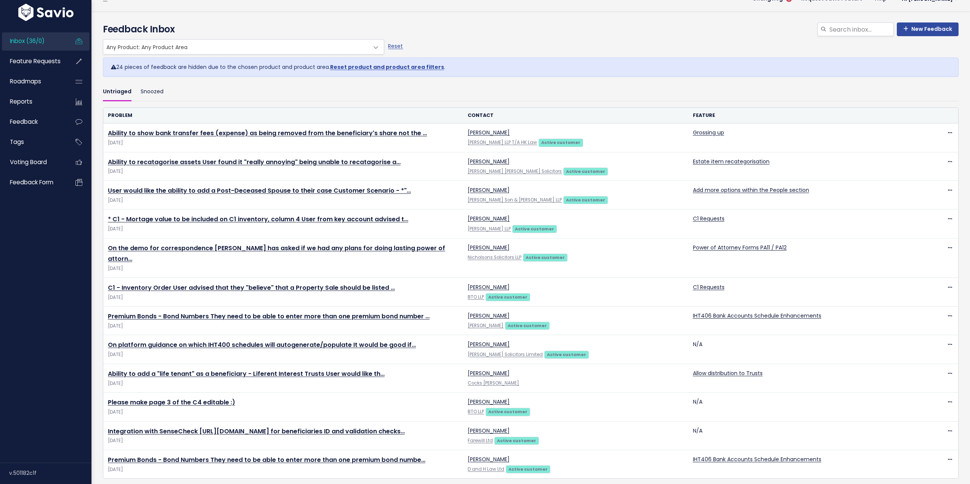
scroll to position [21, 0]
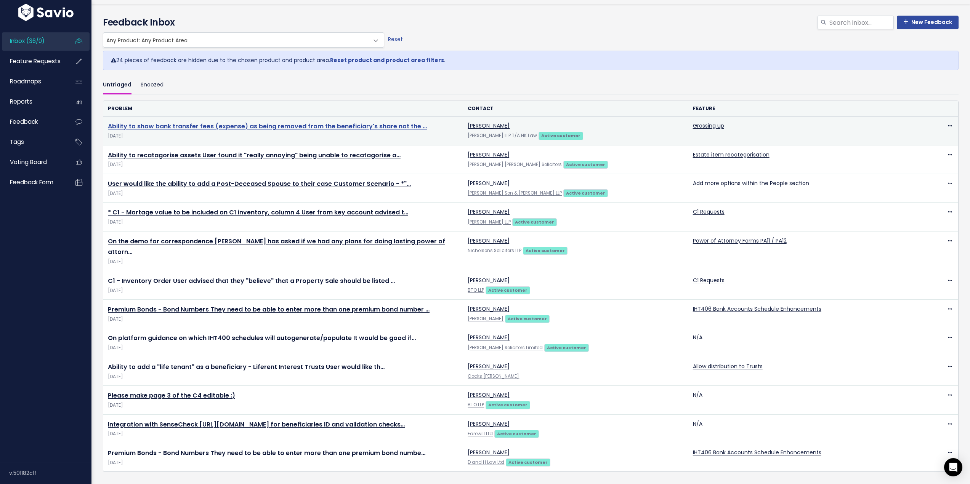
click at [332, 123] on link "Ability to show bank transfer fees (expense) as being removed from the benefici…" at bounding box center [267, 126] width 319 height 9
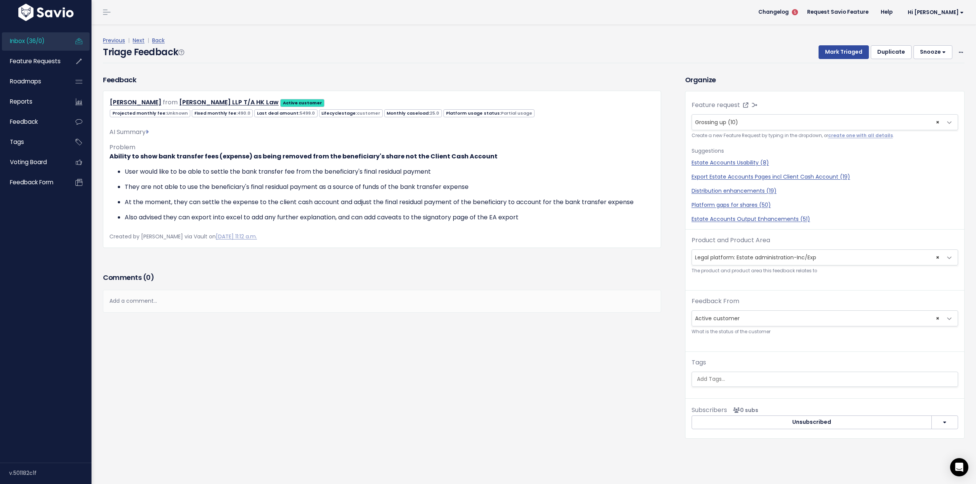
click at [33, 41] on span "Inbox (36/0)" at bounding box center [27, 41] width 35 height 8
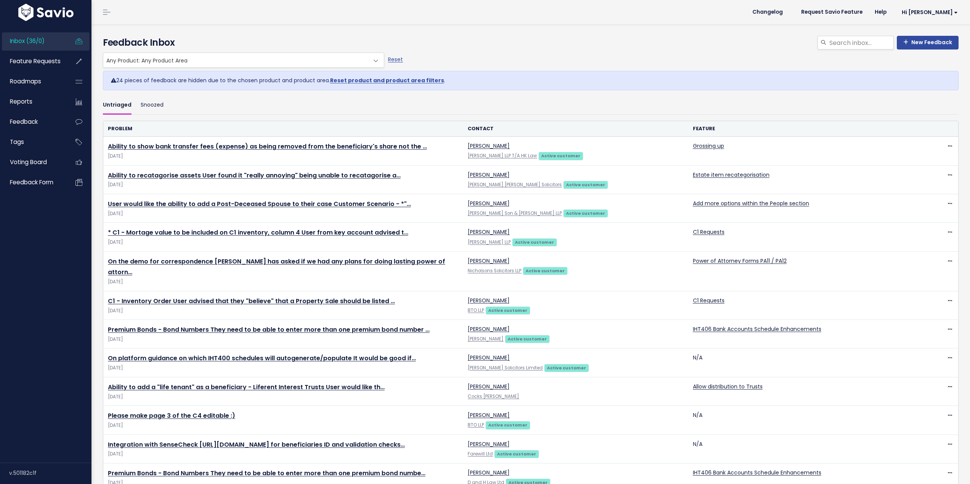
click at [240, 59] on span "Any Product: Any Product Area" at bounding box center [235, 60] width 265 height 14
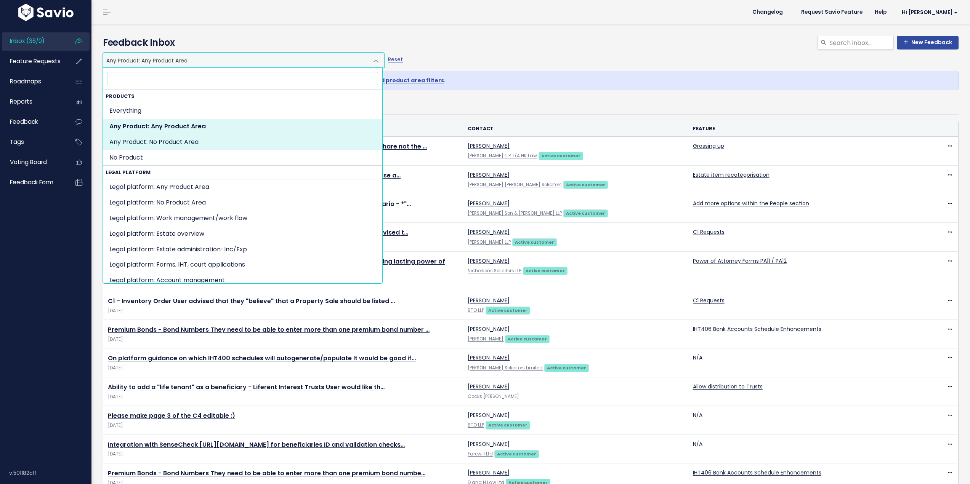
select select "SET:NOT_SET"
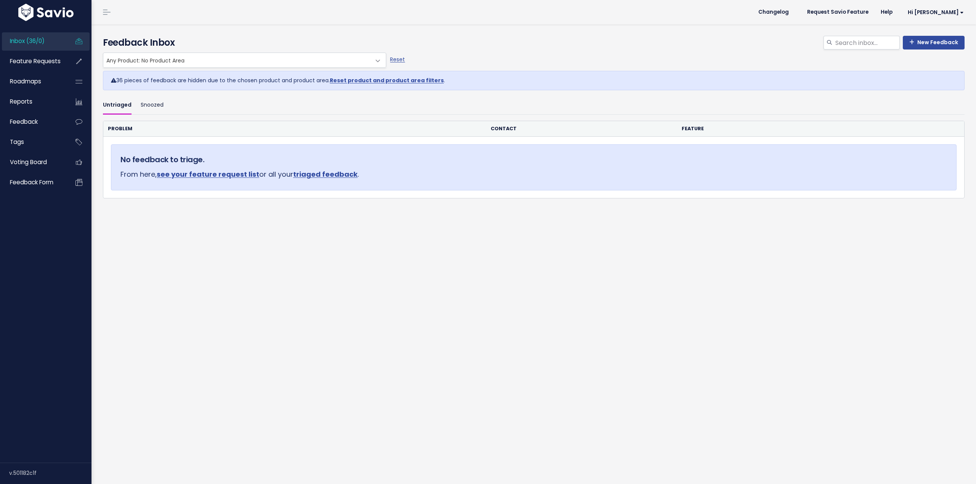
click at [242, 104] on ul "Untriaged Snoozed" at bounding box center [533, 105] width 861 height 18
click at [245, 60] on span "Any Product: No Product Area" at bounding box center [236, 60] width 267 height 14
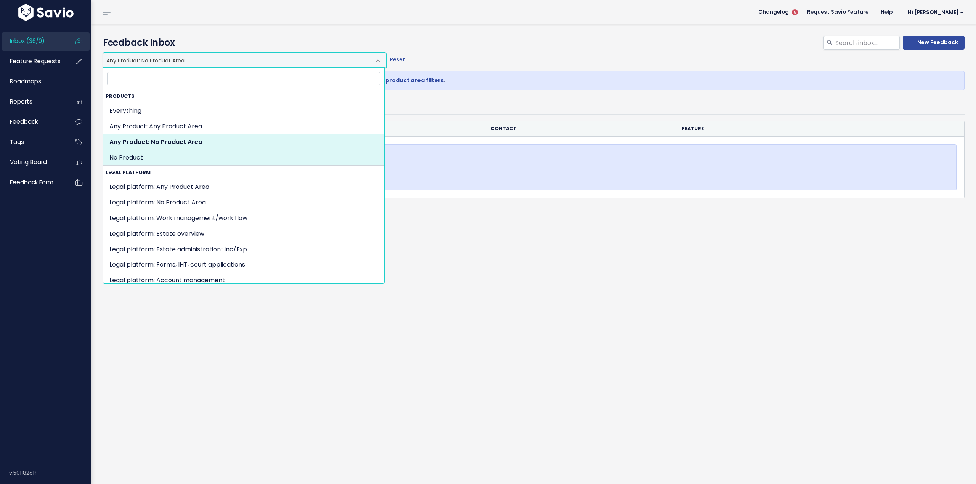
select select "NOT_SET:NOT_SET"
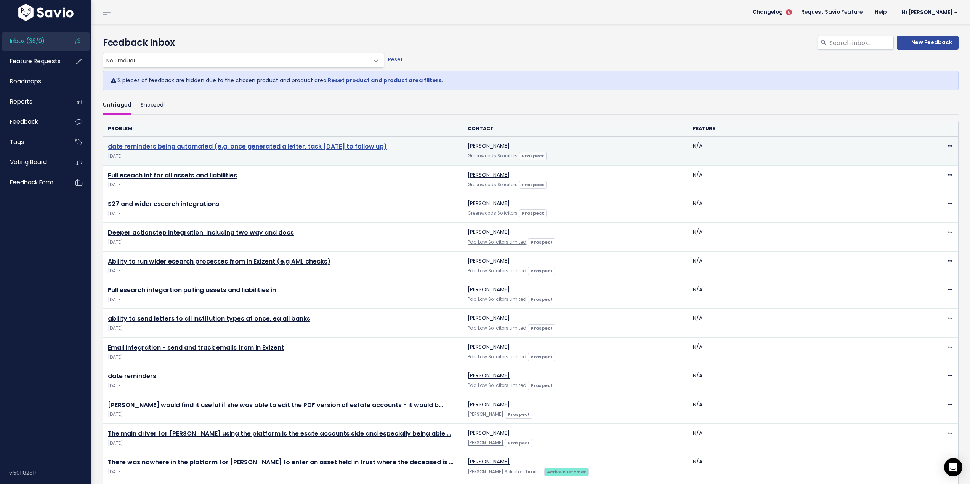
click at [214, 145] on link "date reminders being automated (e.g. once generated a letter, task [DATE] to fo…" at bounding box center [247, 146] width 279 height 9
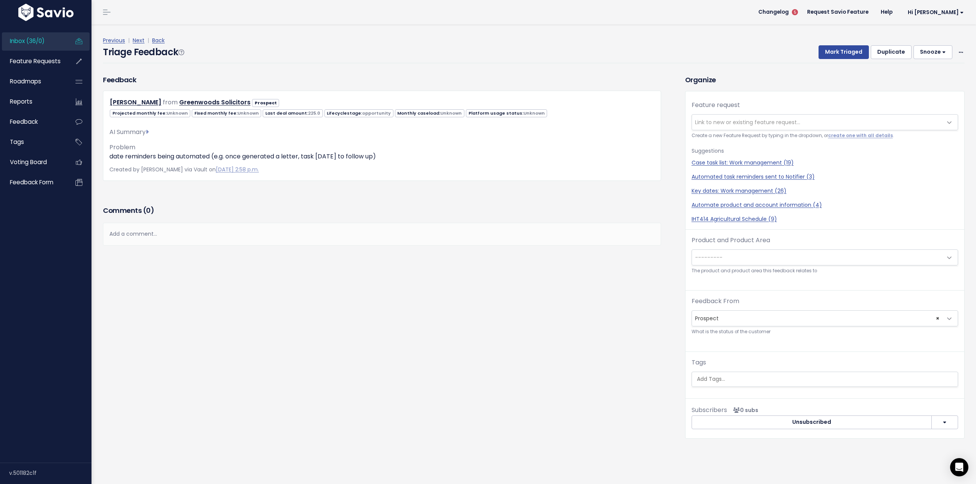
click at [796, 262] on span "---------" at bounding box center [817, 257] width 250 height 15
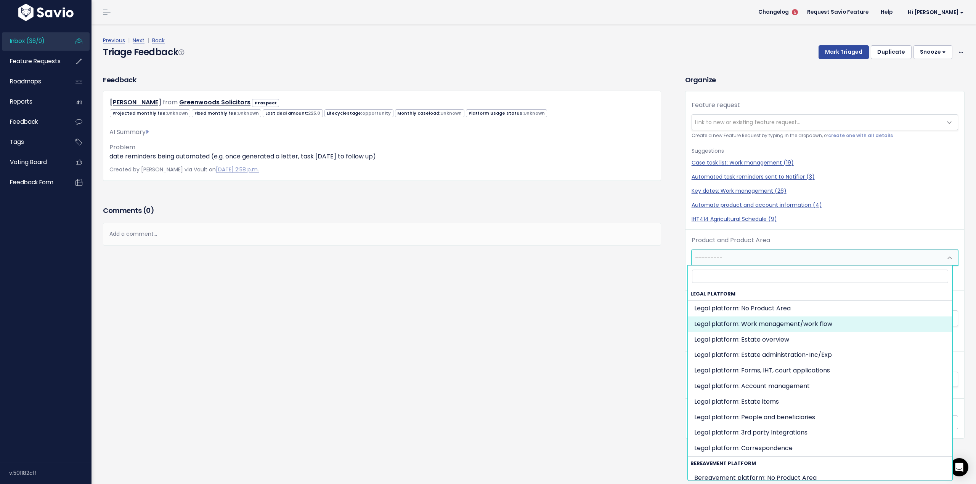
select select "MAIN:WORK_MANAGEMENT"
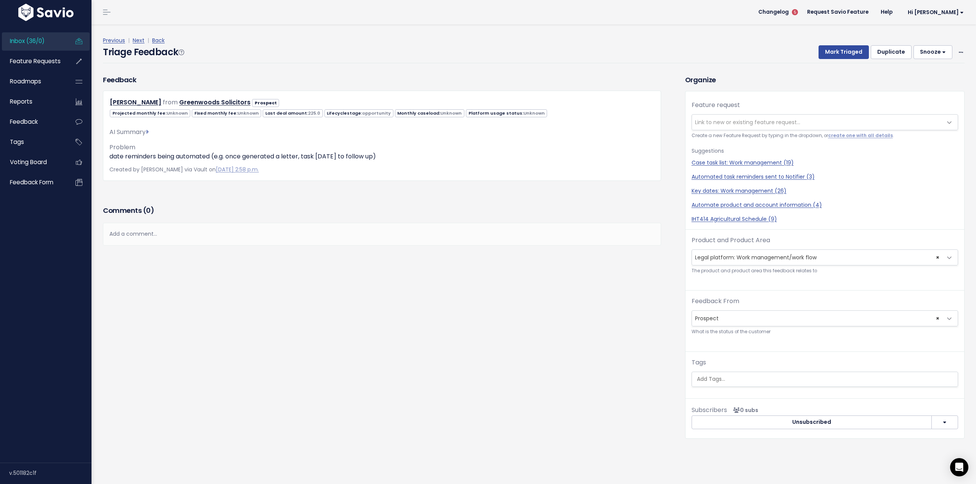
click at [438, 194] on div "Feedback Camilla Greenwood from Greenwoods Solicitors Prospect" at bounding box center [381, 139] width 569 height 129
click at [137, 38] on link "Next" at bounding box center [139, 41] width 12 height 8
click at [760, 252] on span "---------" at bounding box center [817, 257] width 250 height 15
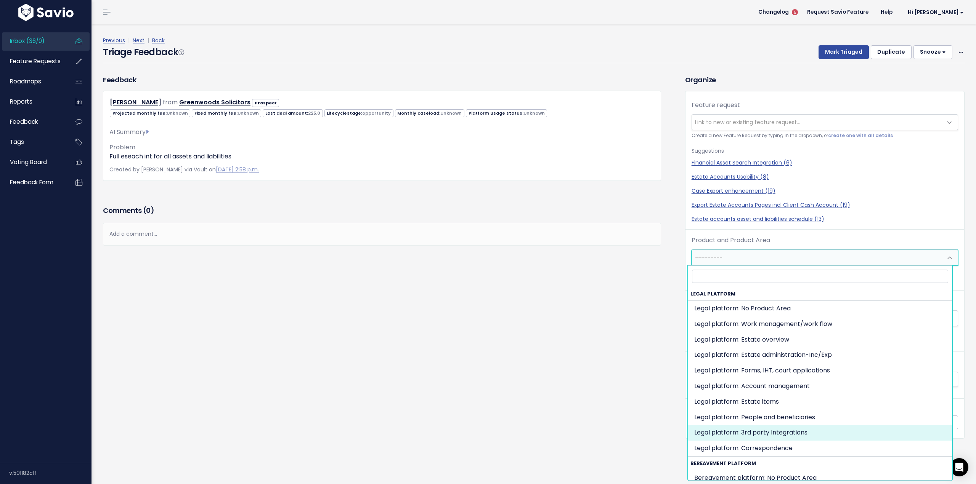
select select "MAIN:INTEGRATIONS"
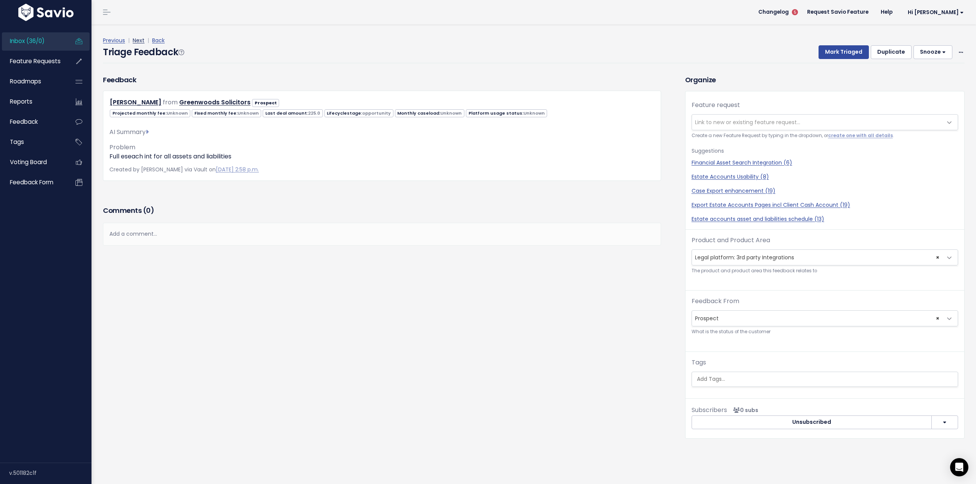
click at [141, 40] on link "Next" at bounding box center [139, 41] width 12 height 8
click at [751, 264] on span "---------" at bounding box center [817, 257] width 250 height 15
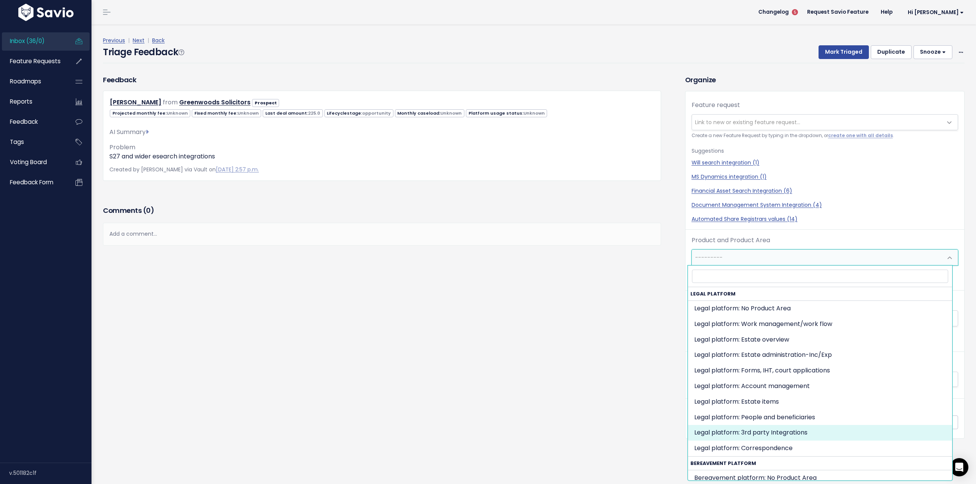
select select "MAIN:INTEGRATIONS"
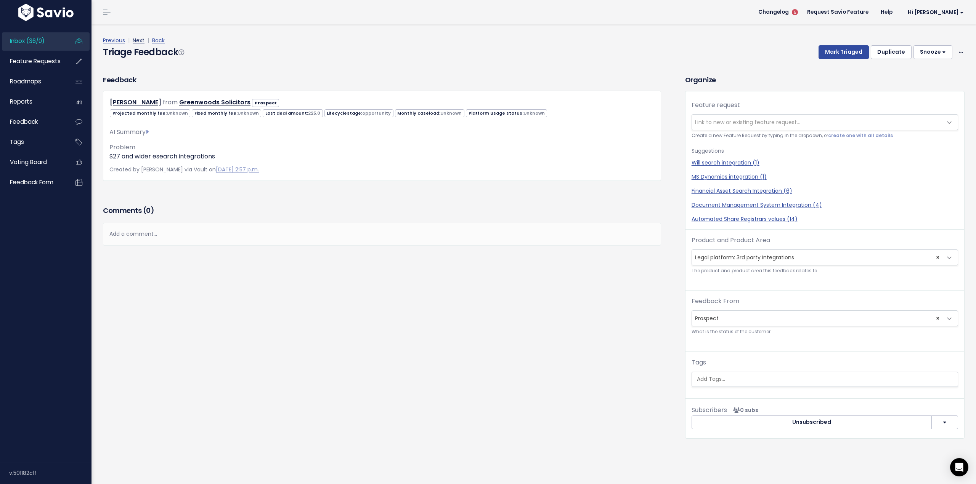
click at [138, 41] on link "Next" at bounding box center [139, 41] width 12 height 8
click at [761, 252] on span "---------" at bounding box center [817, 257] width 250 height 15
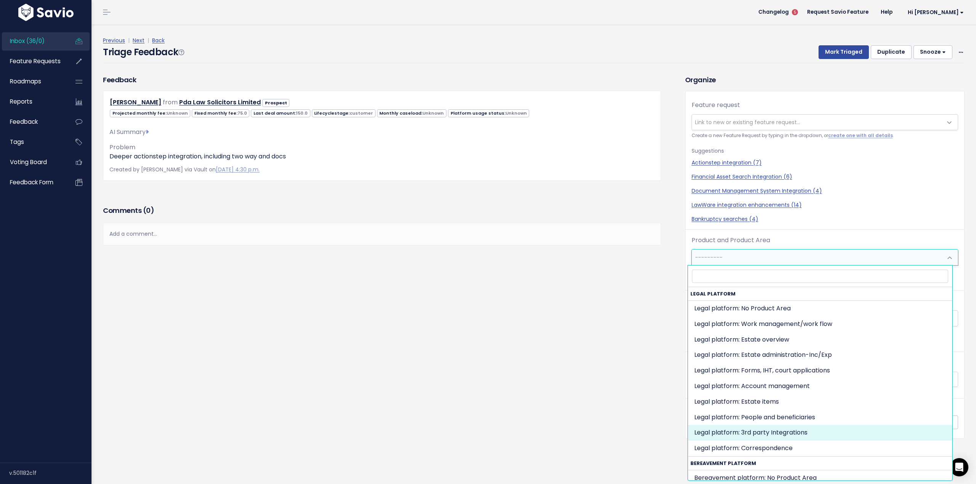
select select "MAIN:INTEGRATIONS"
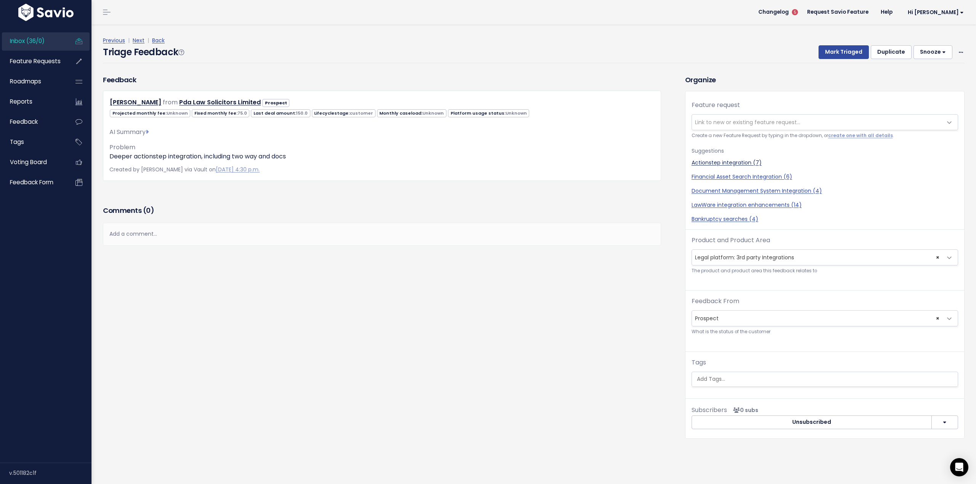
click at [716, 164] on link "Actionstep integration (7)" at bounding box center [824, 163] width 266 height 8
select select "57163"
click at [834, 53] on button "Mark Triaged" at bounding box center [843, 52] width 50 height 14
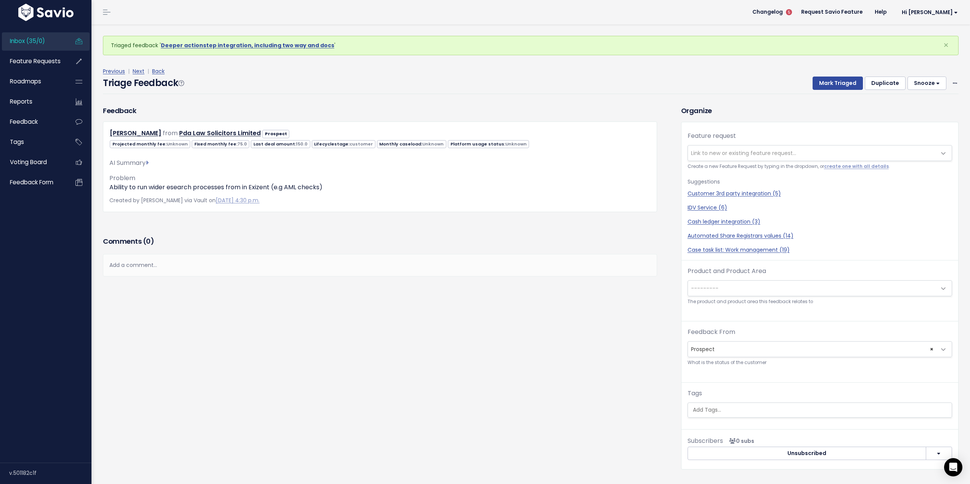
click at [731, 288] on span "---------" at bounding box center [812, 288] width 248 height 15
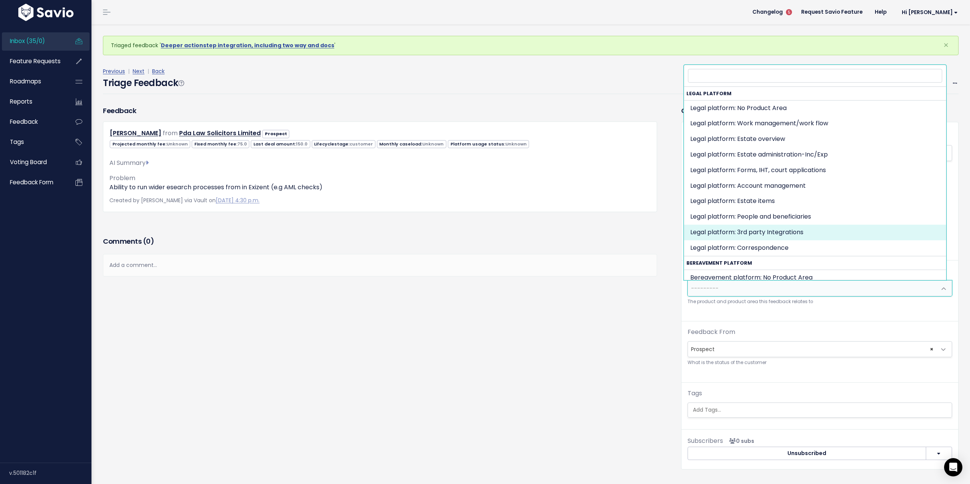
drag, startPoint x: 738, startPoint y: 241, endPoint x: 738, endPoint y: 234, distance: 7.6
select select "MAIN:INTEGRATIONS"
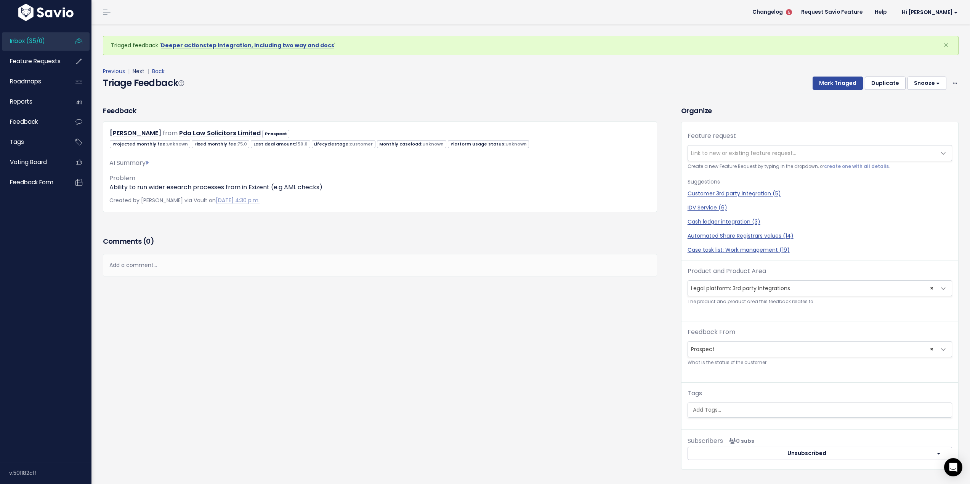
click at [137, 72] on link "Next" at bounding box center [139, 71] width 12 height 8
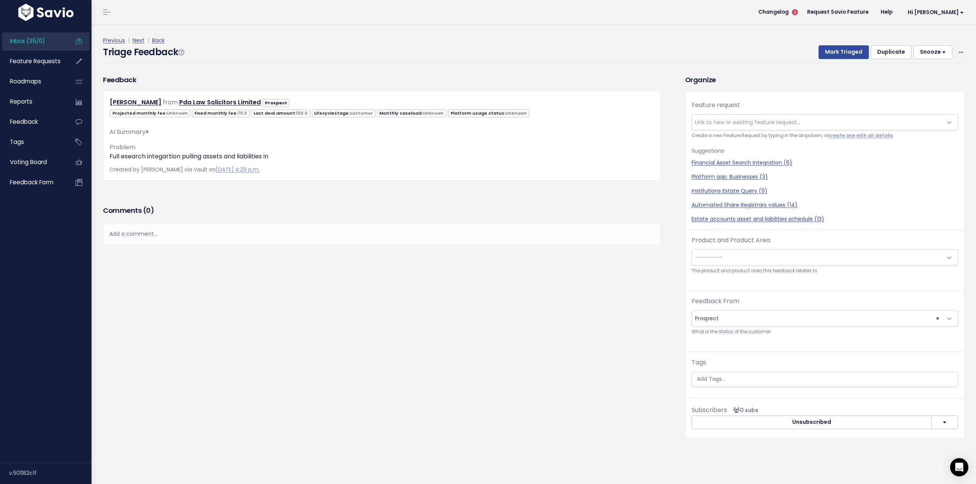
click at [754, 262] on span "---------" at bounding box center [817, 257] width 250 height 15
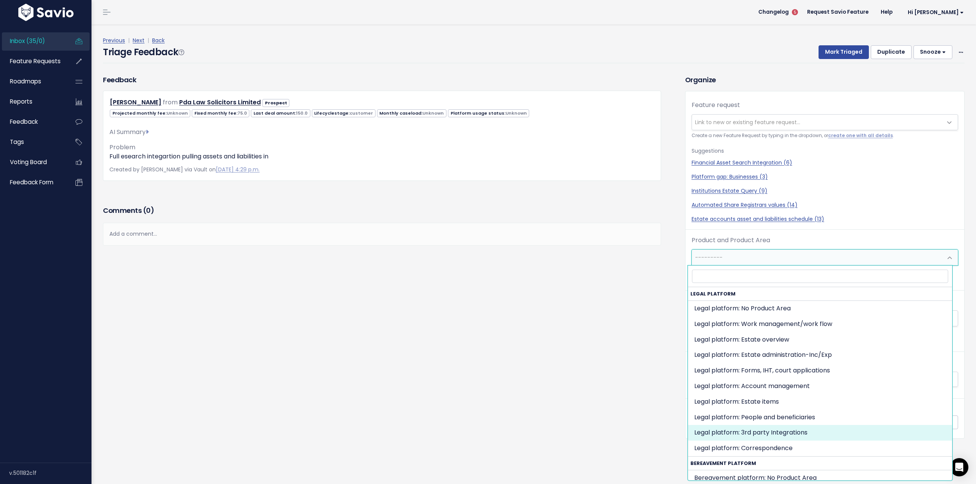
select select "MAIN:INTEGRATIONS"
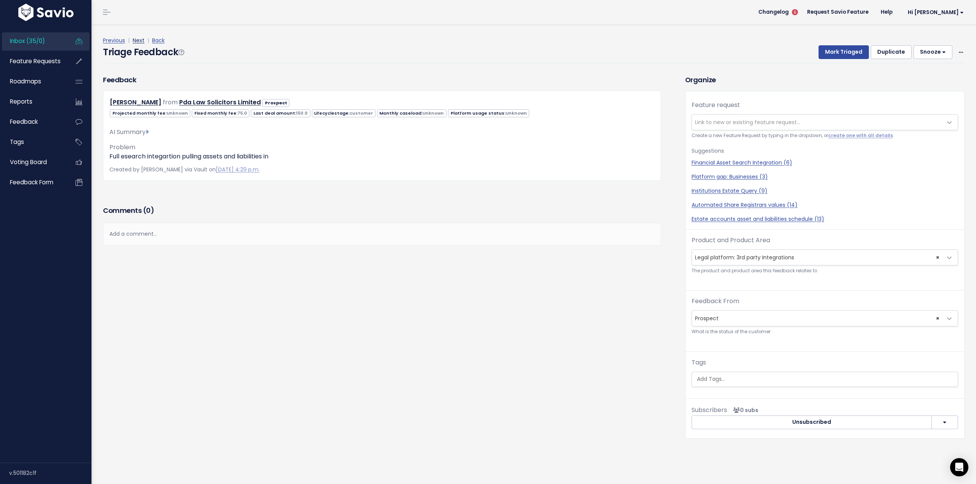
click at [135, 40] on link "Next" at bounding box center [139, 41] width 12 height 8
click at [737, 122] on span "Link to new or existing feature request..." at bounding box center [747, 123] width 105 height 8
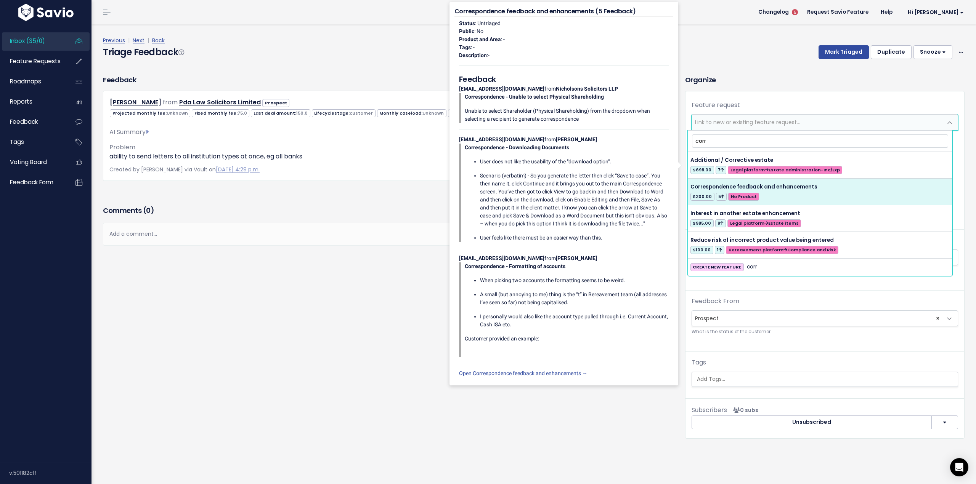
type input "corr"
select select "64986"
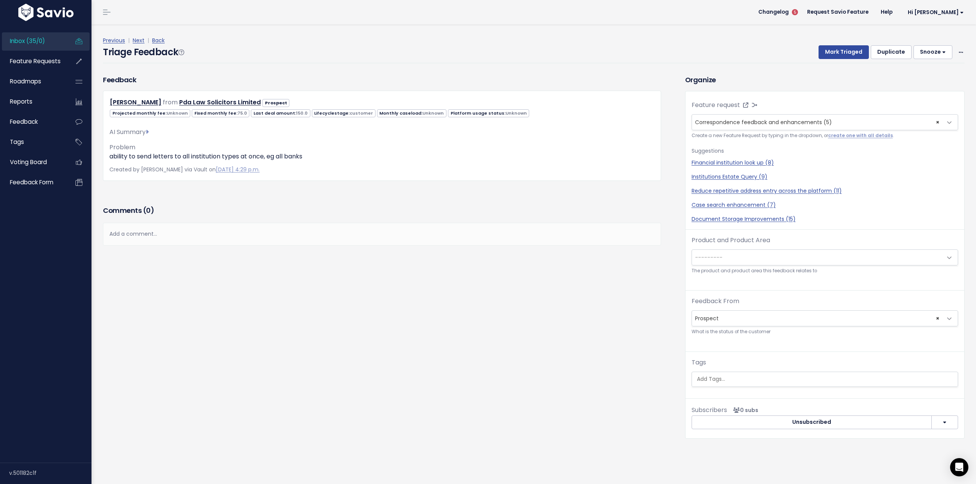
click at [827, 255] on span "---------" at bounding box center [817, 257] width 250 height 15
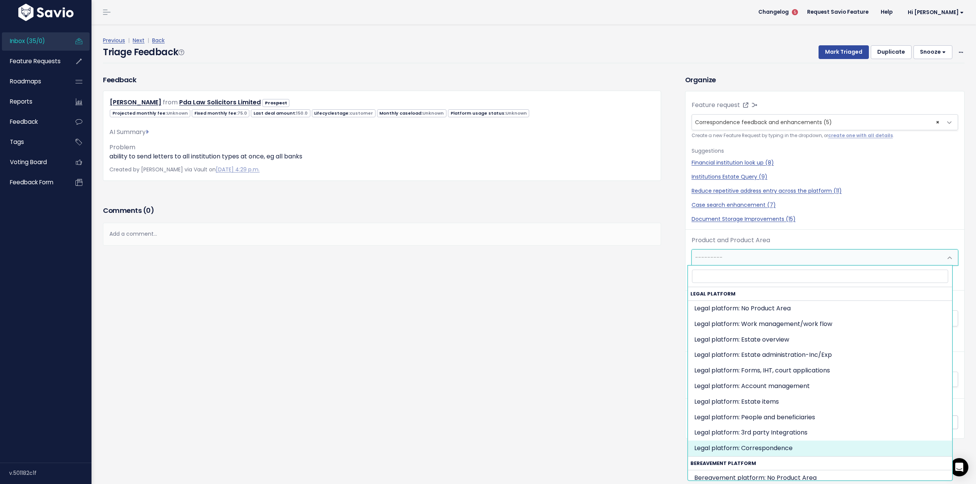
select select "MAIN:COMMUNICATIONS"
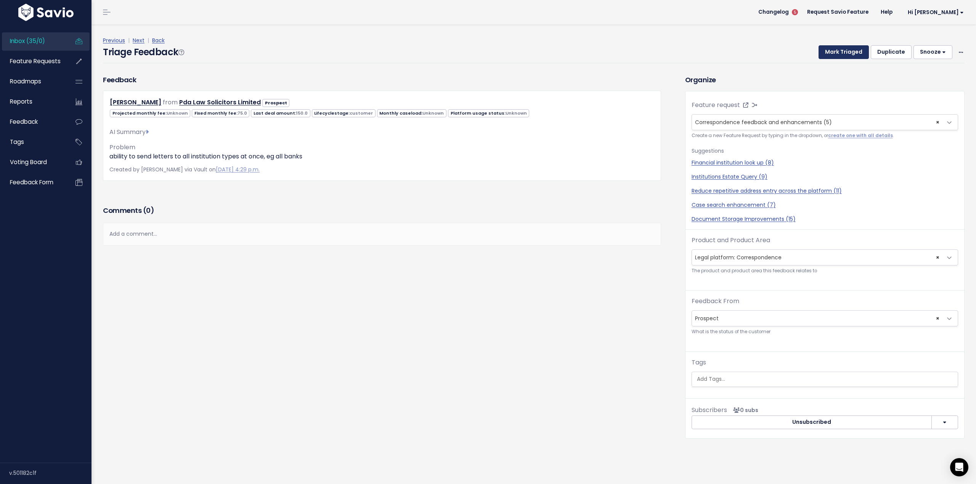
click at [843, 52] on button "Mark Triaged" at bounding box center [843, 52] width 50 height 14
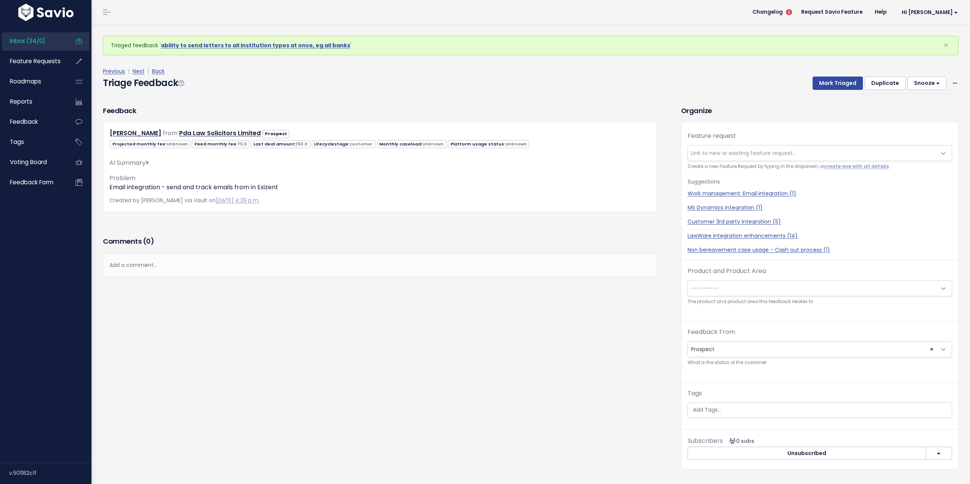
click at [728, 150] on span "Link to new or existing feature request..." at bounding box center [743, 153] width 105 height 8
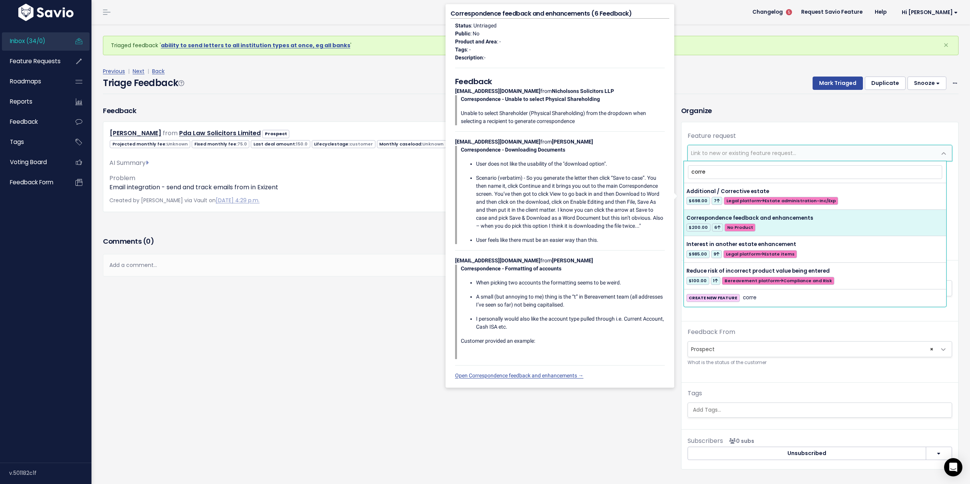
type input "corre"
select select "64986"
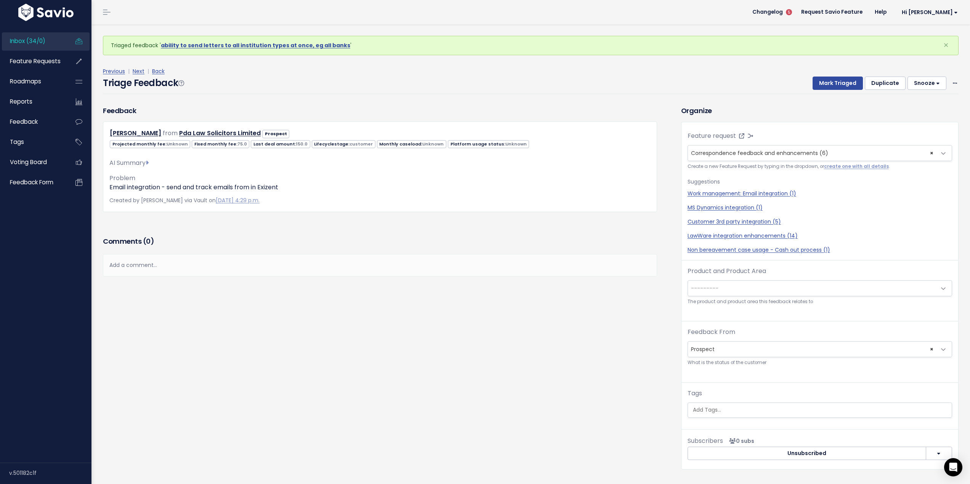
click at [752, 288] on span "---------" at bounding box center [812, 288] width 248 height 15
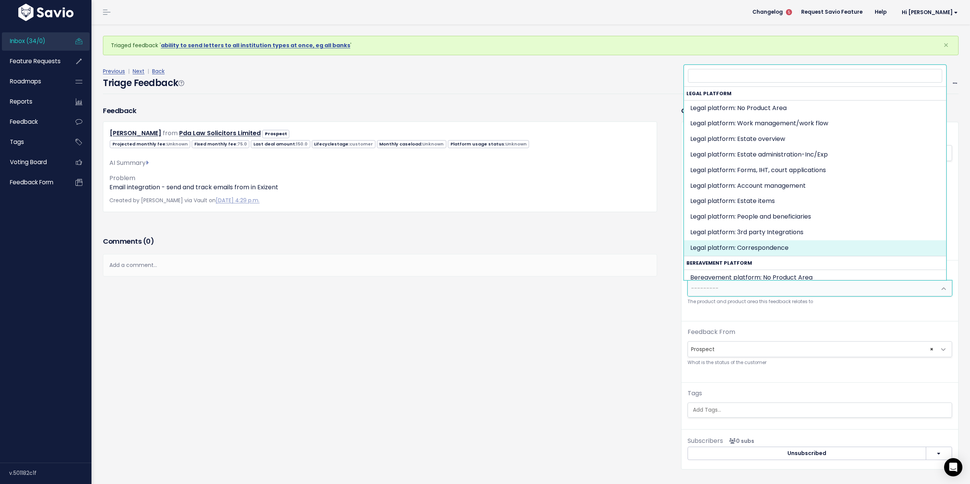
select select "MAIN:COMMUNICATIONS"
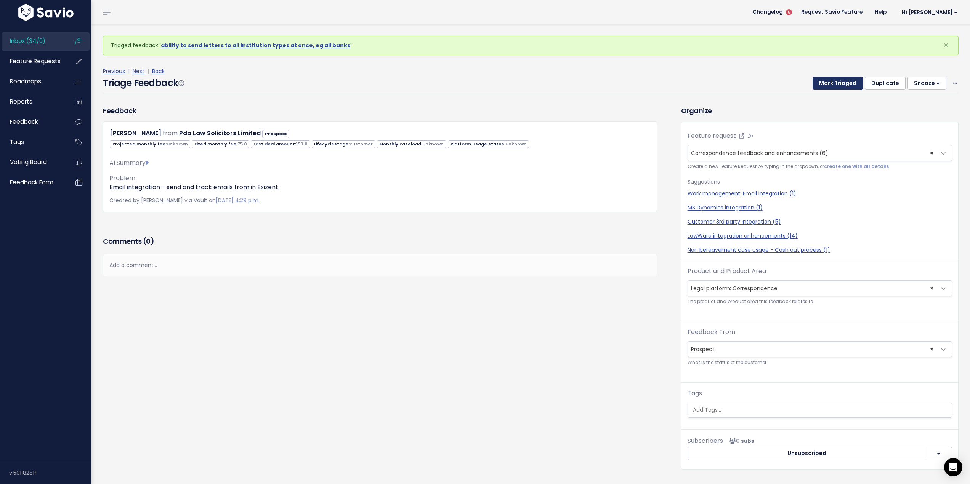
click at [829, 81] on button "Mark Triaged" at bounding box center [838, 84] width 50 height 14
click at [743, 285] on span "---------" at bounding box center [812, 288] width 248 height 15
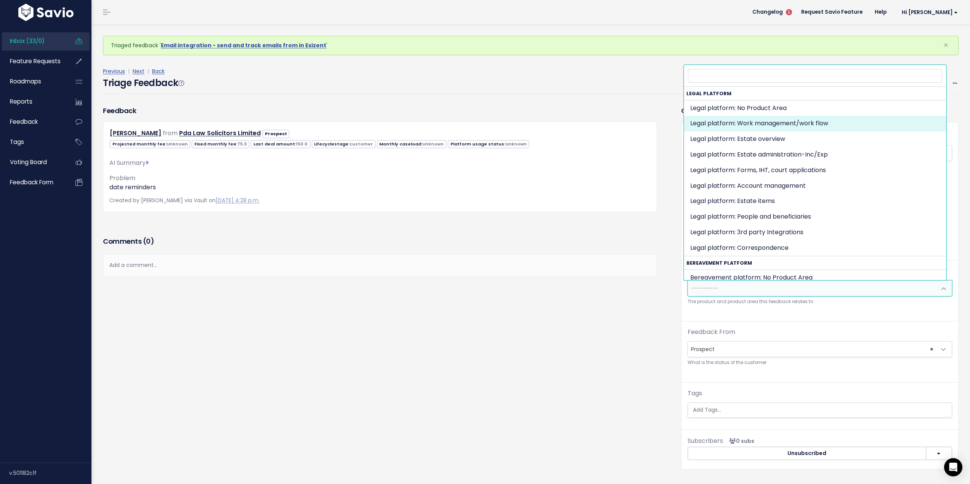
select select "MAIN:WORK_MANAGEMENT"
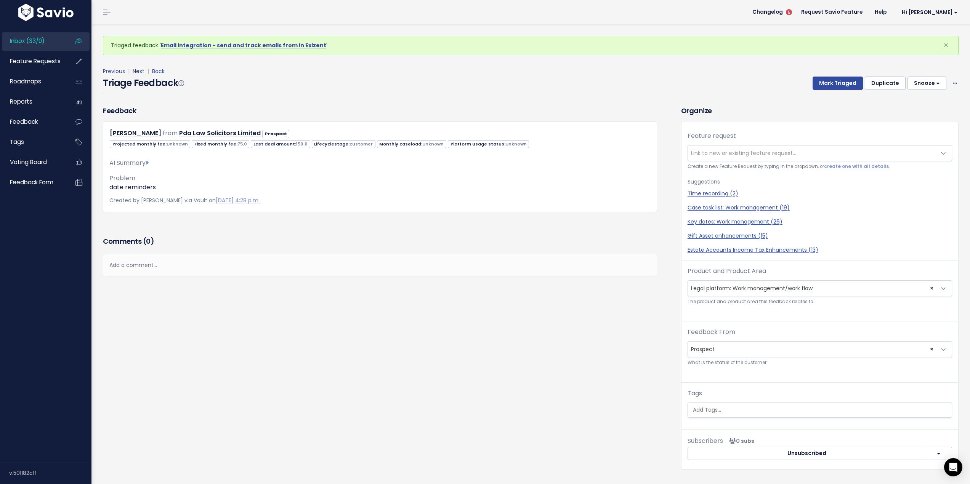
click at [136, 69] on link "Next" at bounding box center [139, 71] width 12 height 8
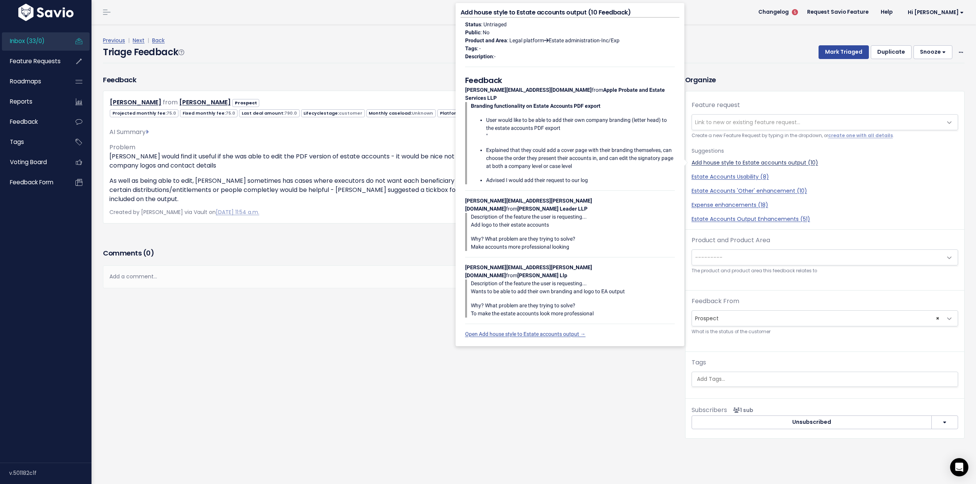
click at [742, 160] on link "Add house style to Estate accounts output (10)" at bounding box center [824, 163] width 266 height 8
select select "19717"
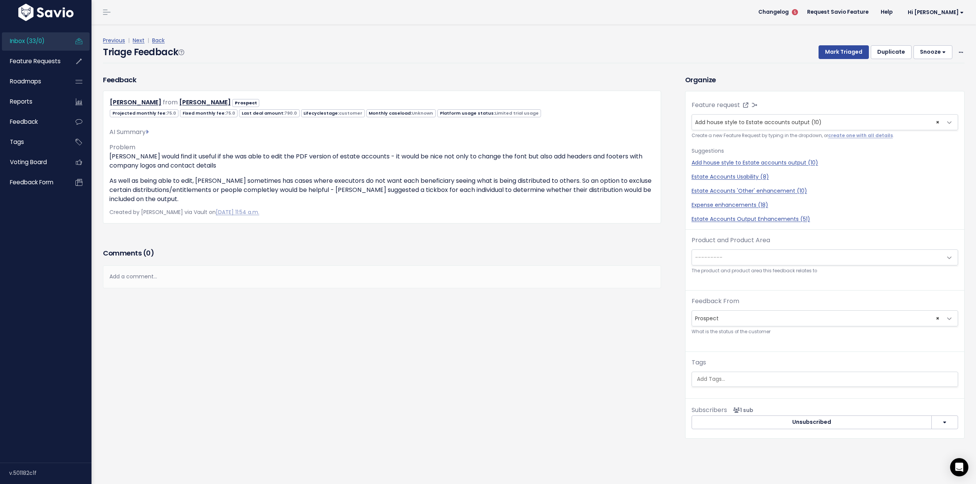
click at [728, 264] on span "---------" at bounding box center [817, 257] width 250 height 15
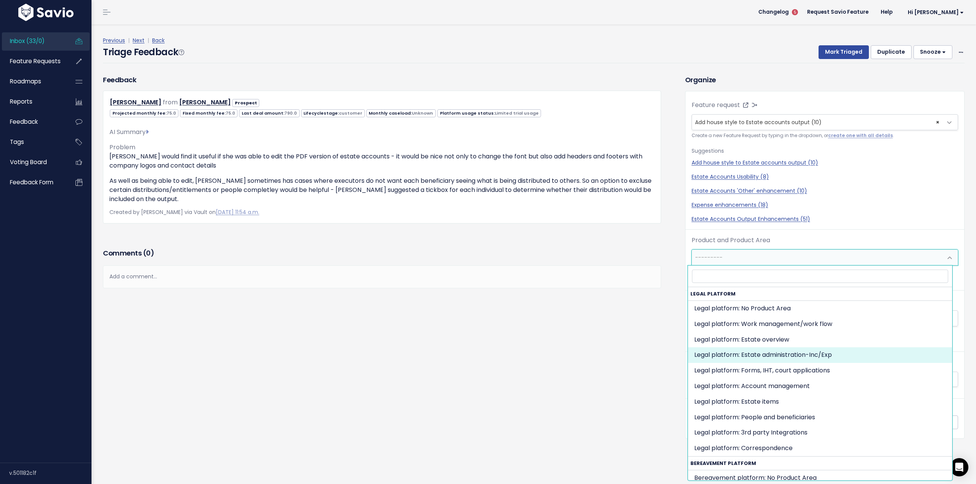
select select "MAIN:BILLING"
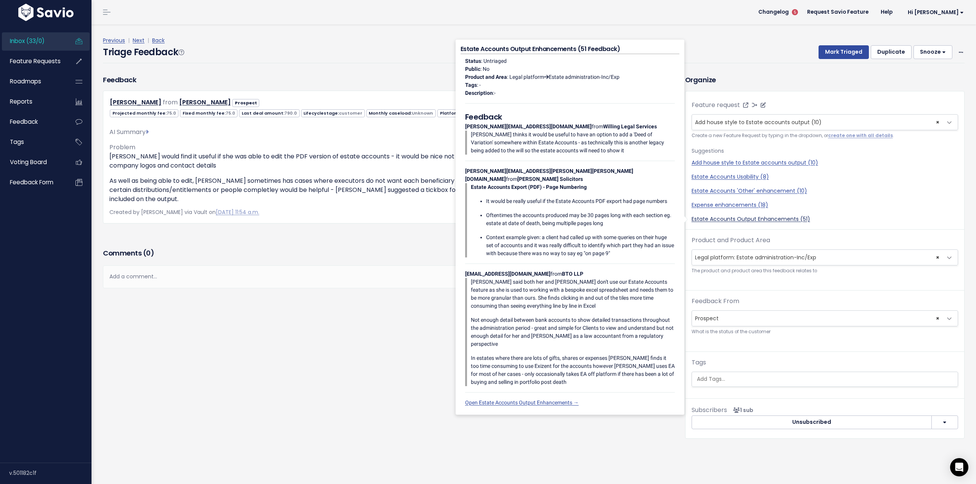
click at [788, 221] on link "Estate Accounts Output Enhancements (51)" at bounding box center [824, 219] width 266 height 8
select select "34722"
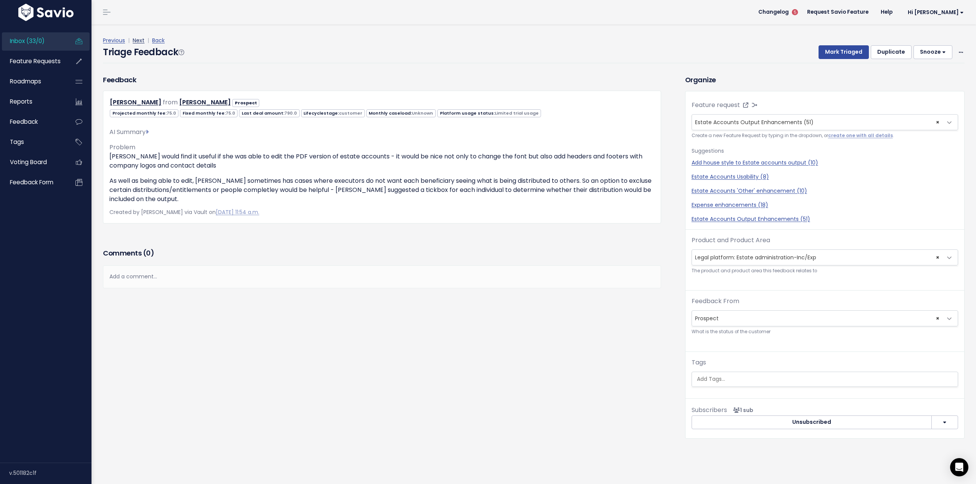
click at [139, 38] on link "Next" at bounding box center [139, 41] width 12 height 8
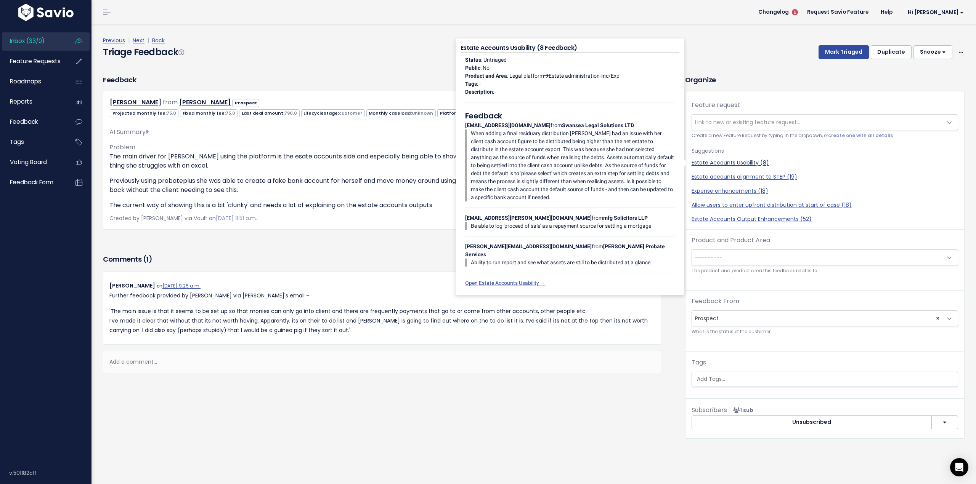
click at [742, 160] on link "Estate Accounts Usability (8)" at bounding box center [824, 163] width 266 height 8
select select "34725"
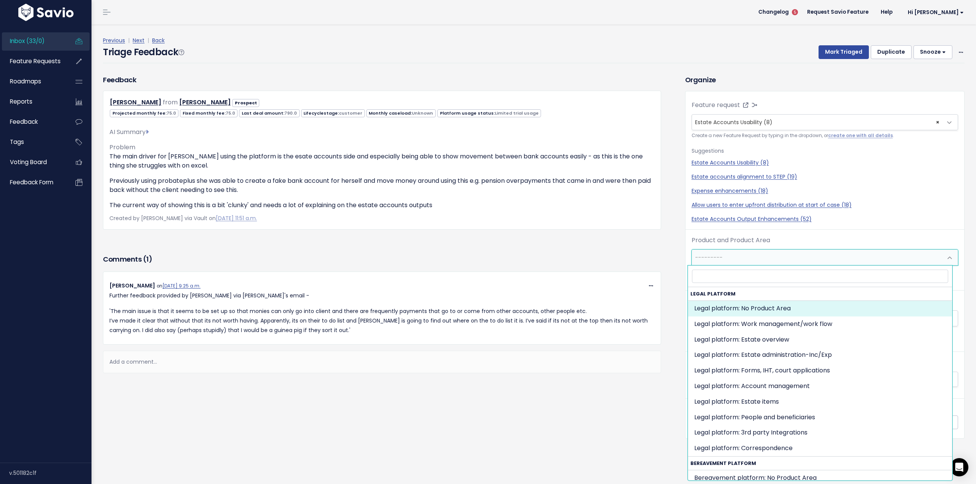
click at [771, 261] on span "---------" at bounding box center [817, 257] width 250 height 15
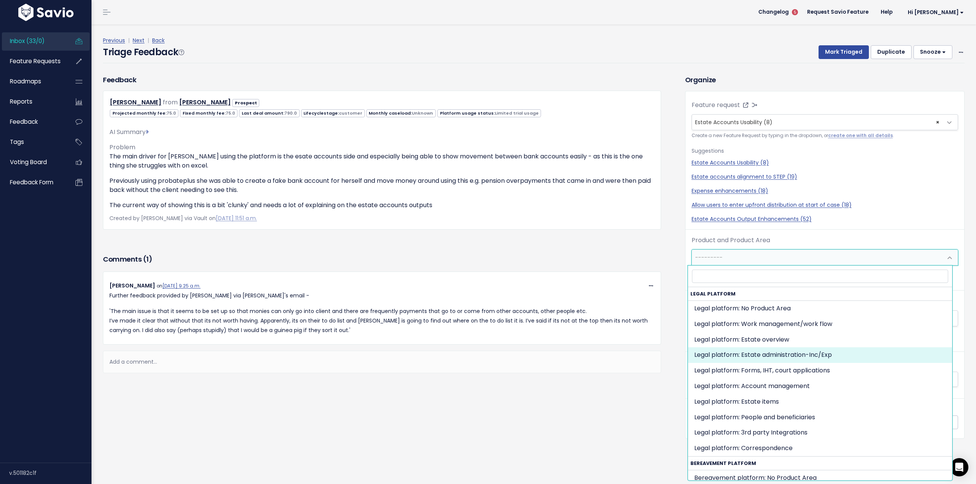
select select "MAIN:BILLING"
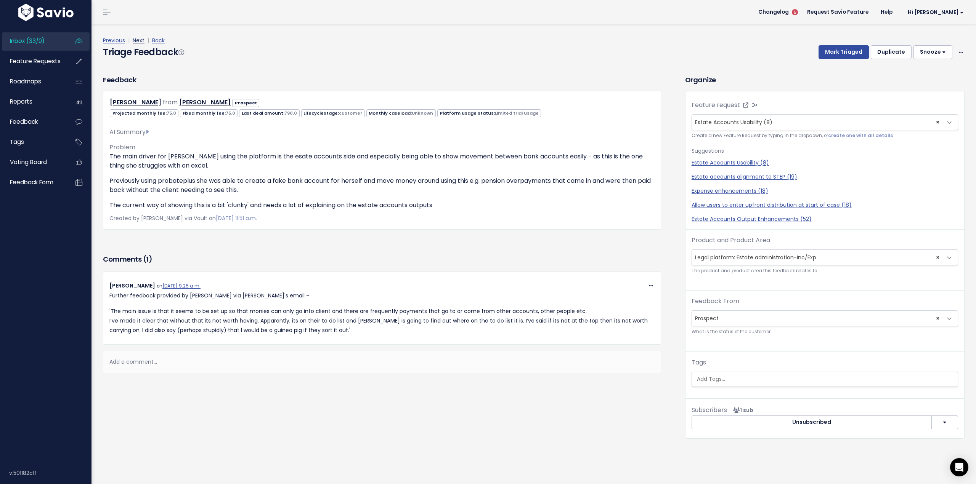
click at [136, 41] on link "Next" at bounding box center [139, 41] width 12 height 8
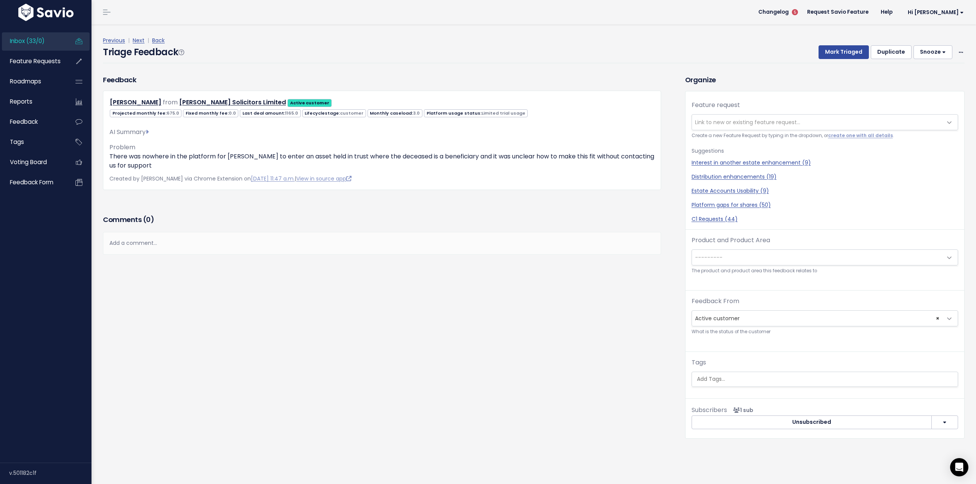
click at [31, 37] on span "Inbox (33/0)" at bounding box center [27, 41] width 35 height 8
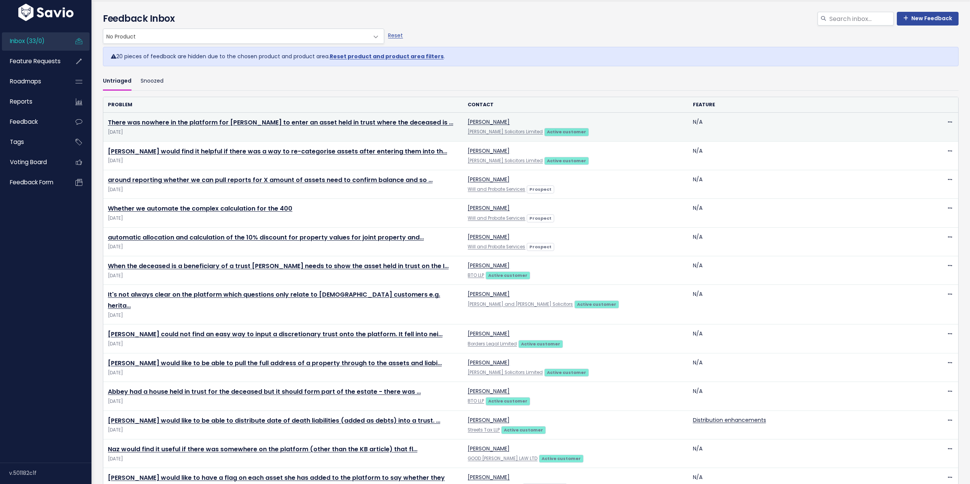
scroll to position [50, 0]
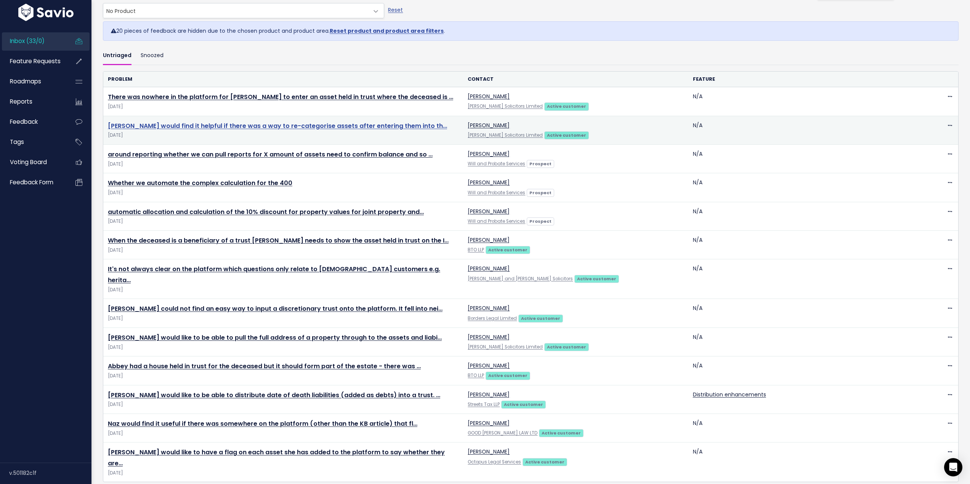
click at [370, 122] on link "[PERSON_NAME] would find it helpful if there was a way to re-categorise assets …" at bounding box center [277, 126] width 339 height 9
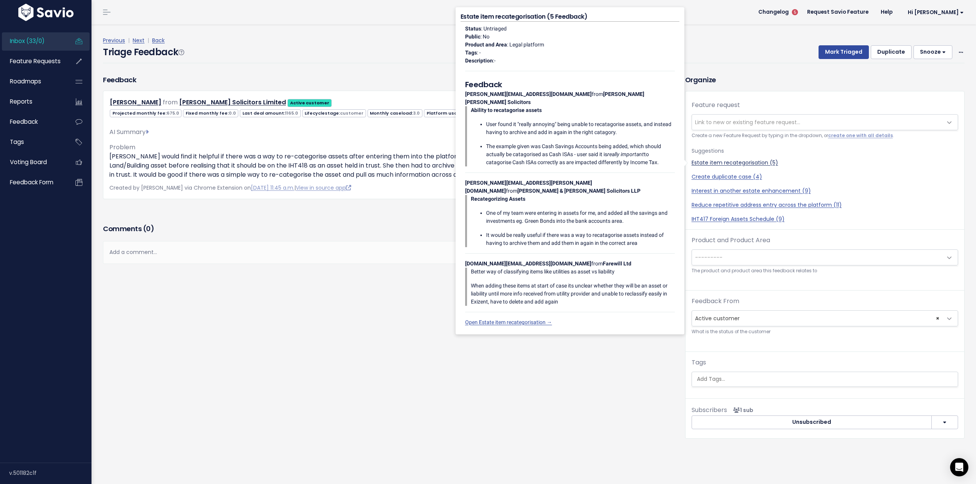
click at [755, 160] on link "Estate item recategorisation (5)" at bounding box center [824, 163] width 266 height 8
select select "33623"
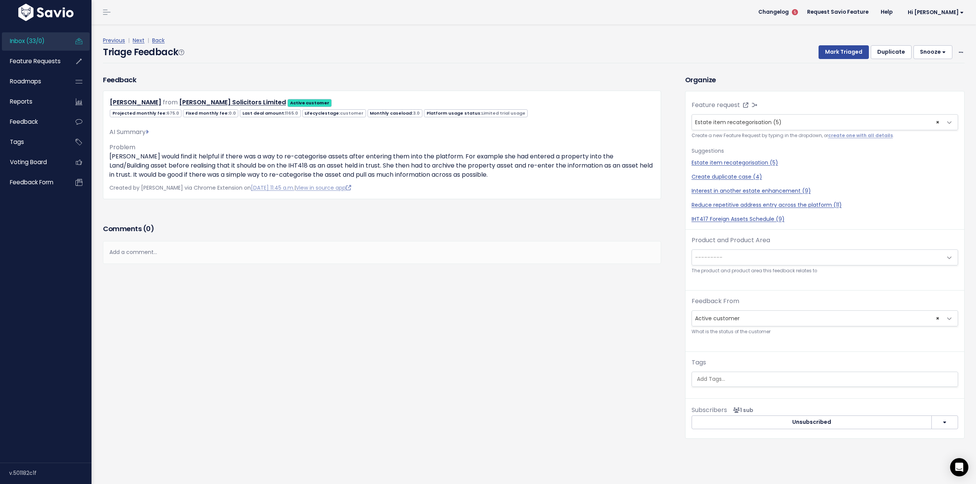
click at [769, 261] on span "---------" at bounding box center [817, 257] width 250 height 15
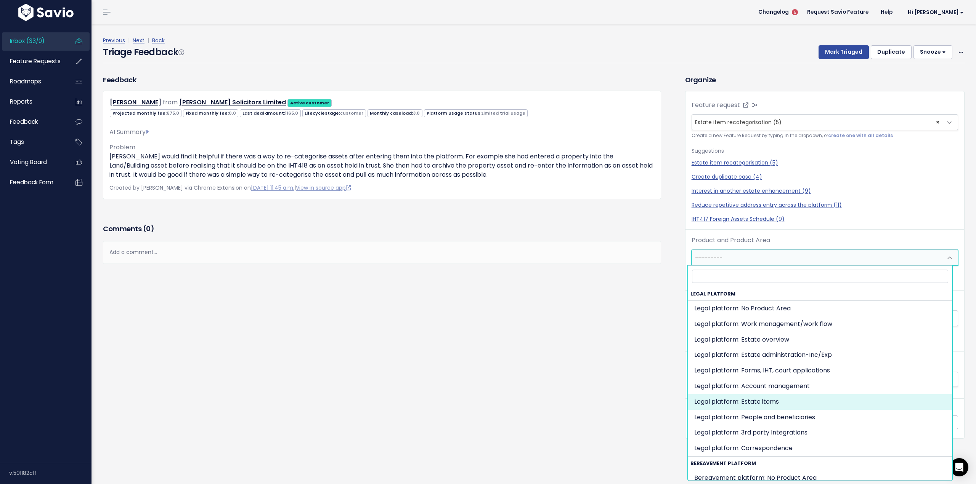
select select "MAIN:ESTATE_ITEMS"
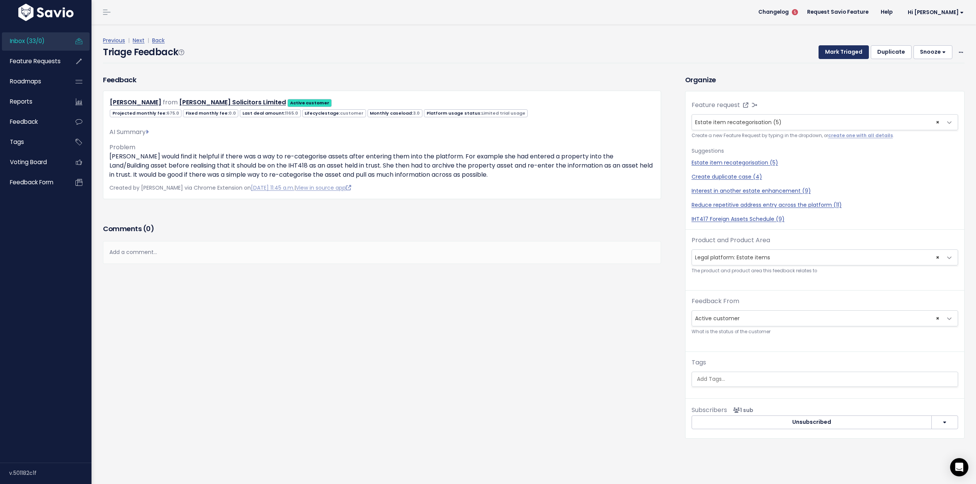
drag, startPoint x: 845, startPoint y: 49, endPoint x: 840, endPoint y: 51, distance: 5.2
click at [845, 49] on button "Mark Triaged" at bounding box center [843, 52] width 50 height 14
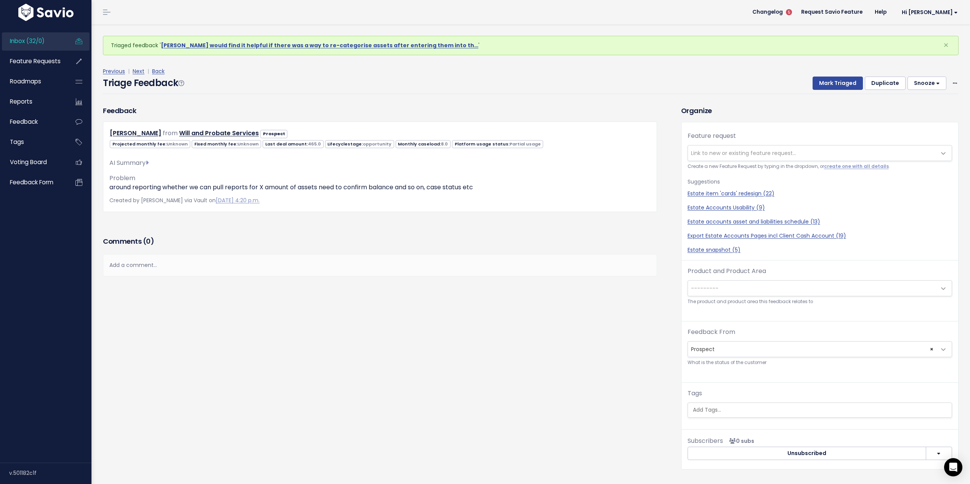
click at [790, 284] on span "---------" at bounding box center [812, 288] width 248 height 15
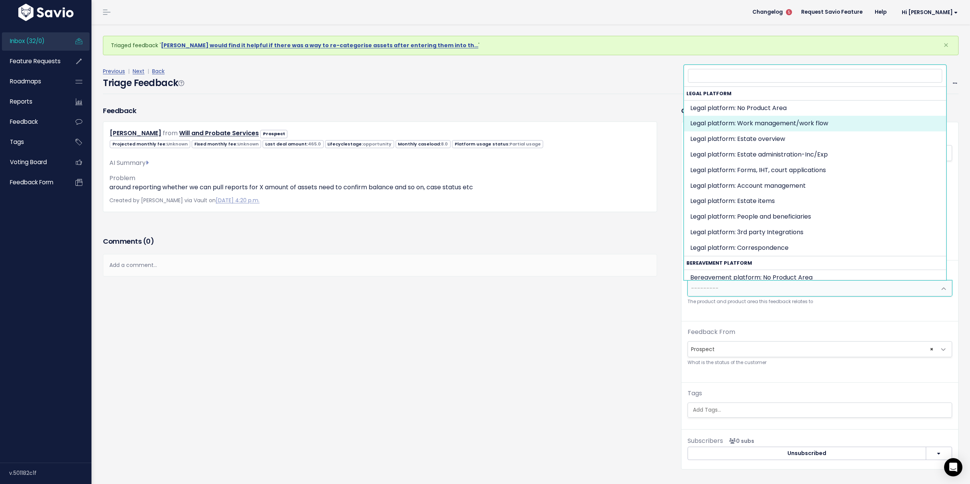
select select "MAIN:WORK_MANAGEMENT"
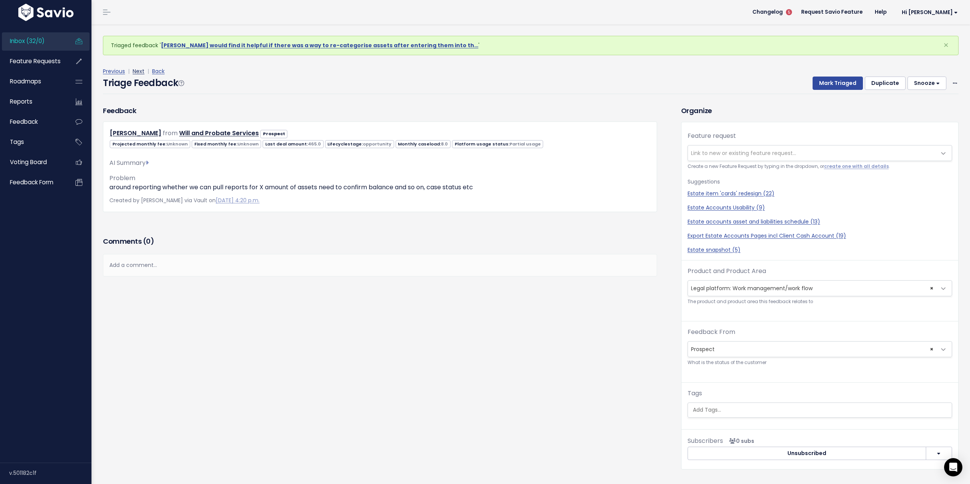
click at [141, 69] on link "Next" at bounding box center [139, 71] width 12 height 8
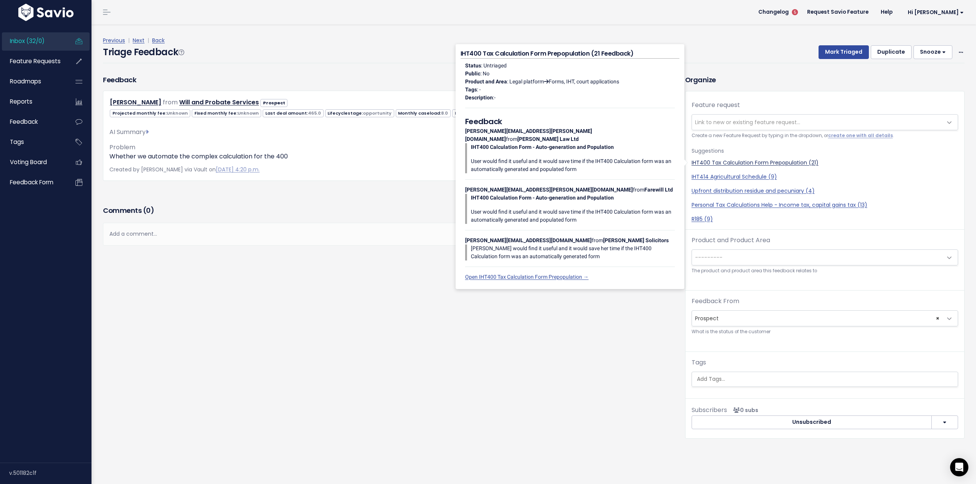
click at [771, 161] on link "IHT400 Tax Calculation Form Prepopulation (21)" at bounding box center [824, 163] width 266 height 8
select select "34741"
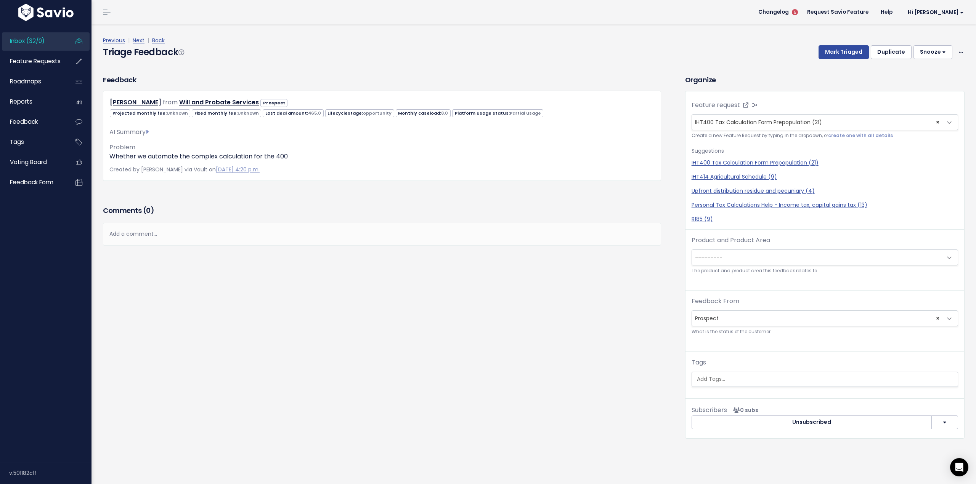
click at [768, 254] on span "---------" at bounding box center [817, 257] width 250 height 15
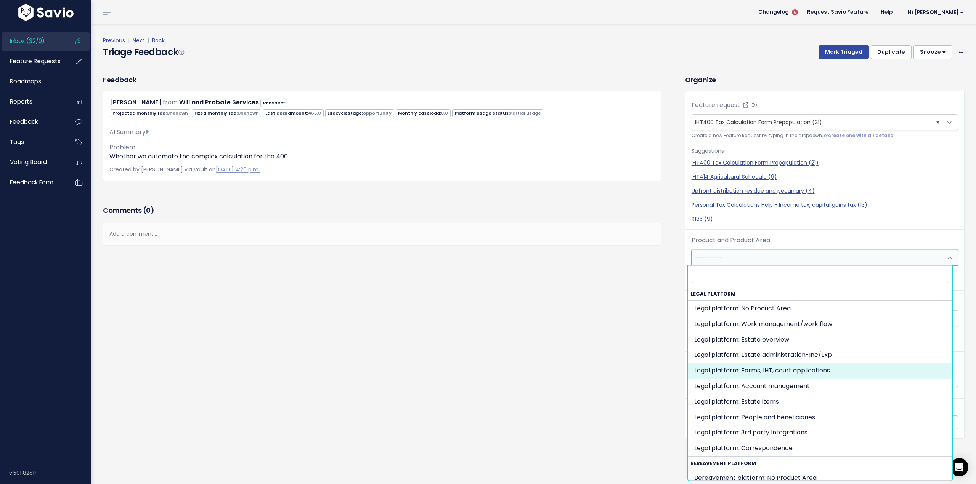
select select "MAIN:ONBOARDING"
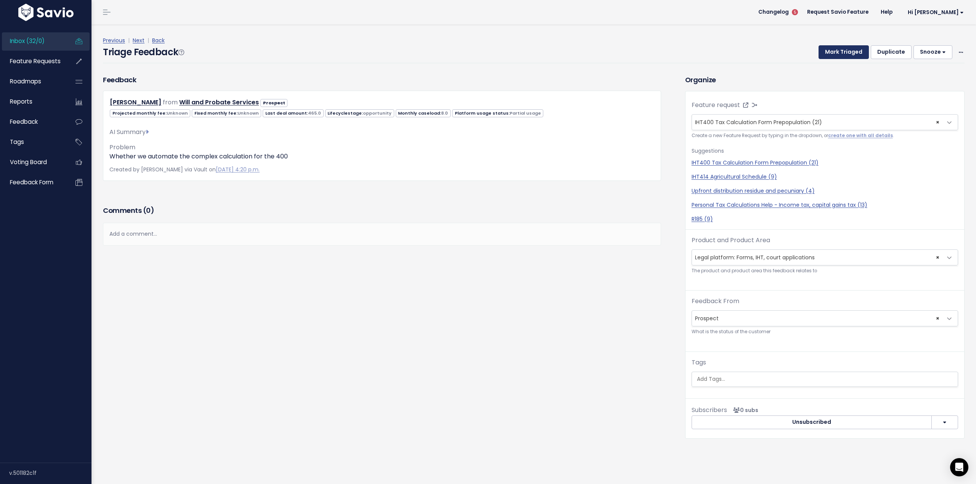
click at [842, 50] on button "Mark Triaged" at bounding box center [843, 52] width 50 height 14
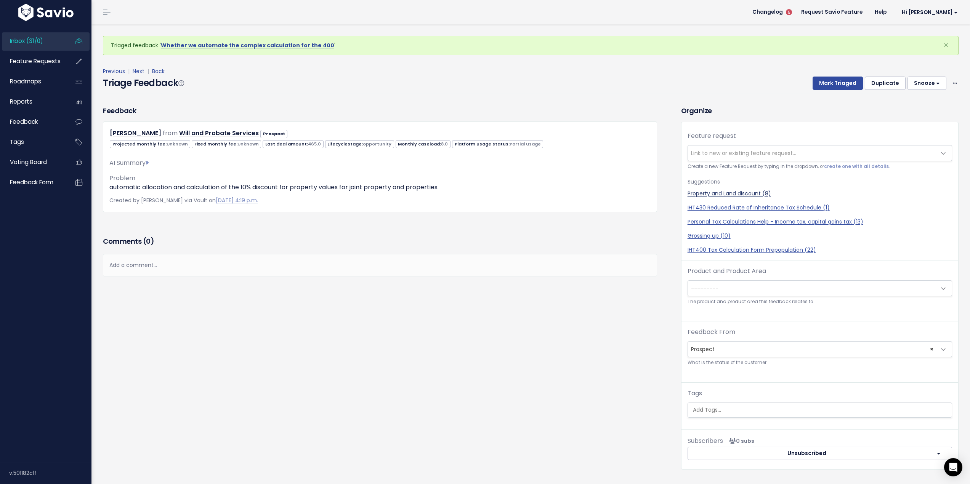
click at [721, 194] on link "Property and Land discount (8)" at bounding box center [820, 194] width 264 height 8
select select "25477"
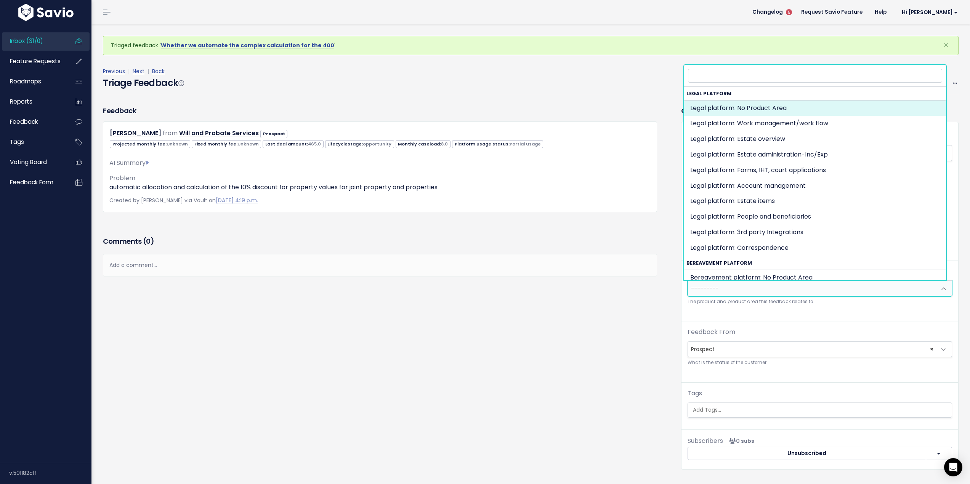
click at [732, 286] on span "---------" at bounding box center [812, 288] width 248 height 15
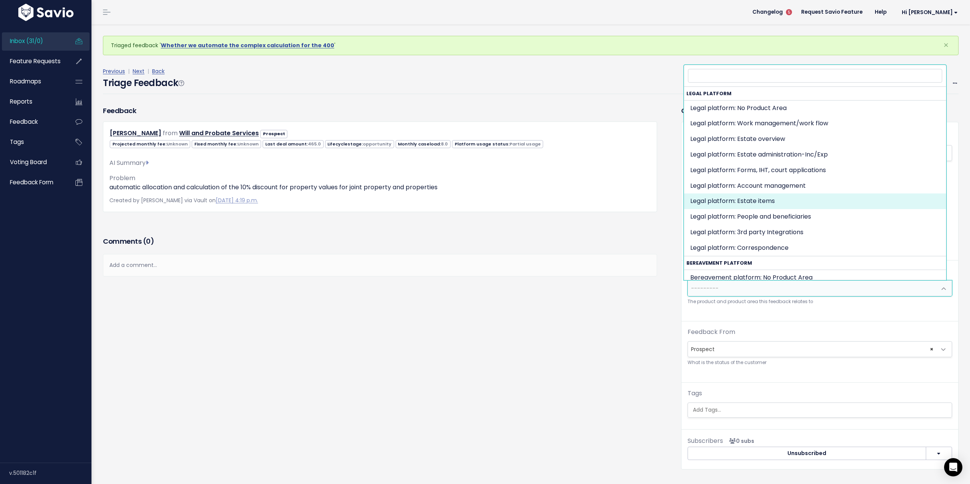
select select "MAIN:ESTATE_ITEMS"
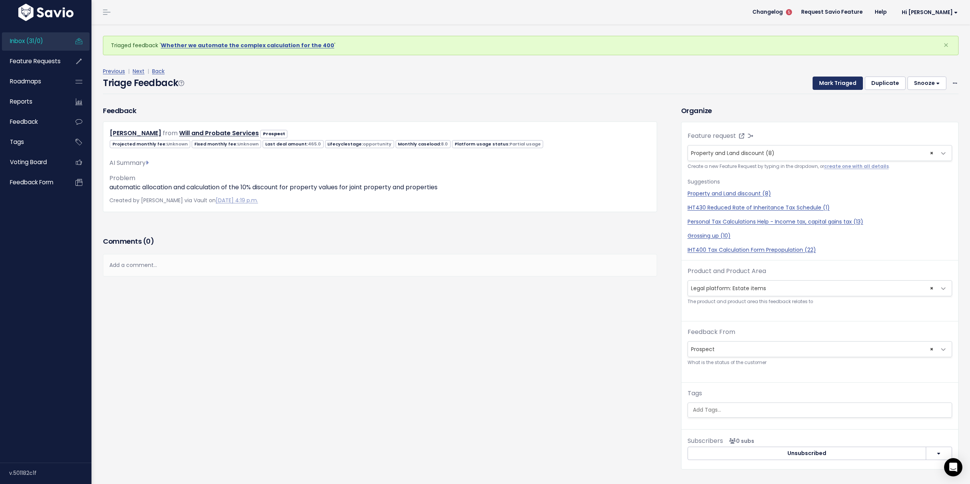
click at [828, 83] on button "Mark Triaged" at bounding box center [838, 84] width 50 height 14
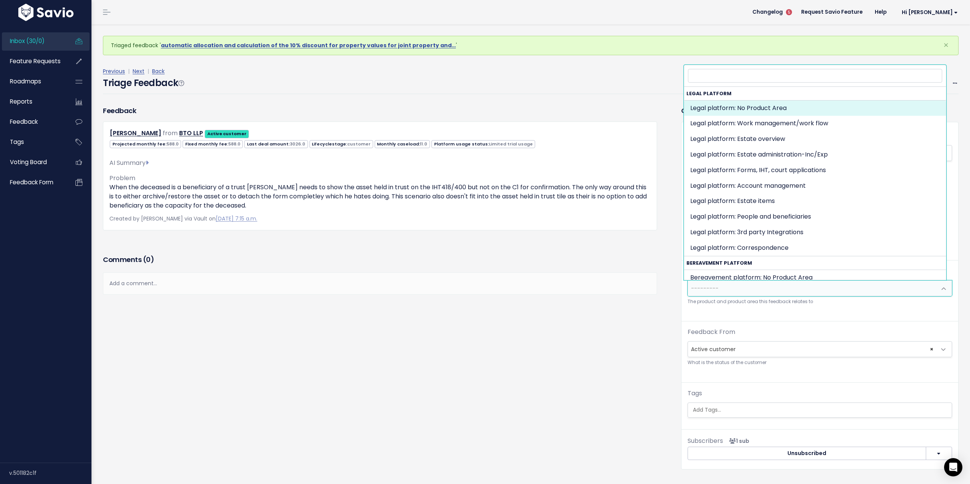
click at [798, 288] on span "---------" at bounding box center [812, 288] width 248 height 15
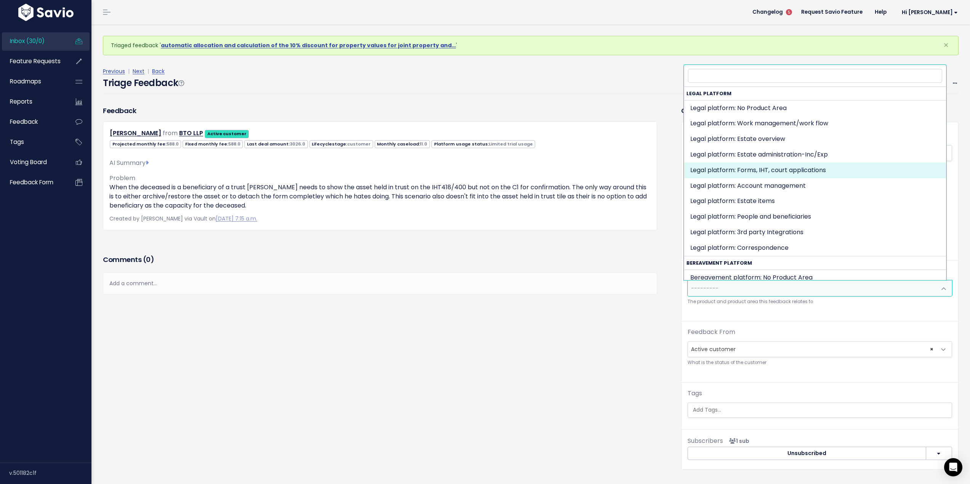
select select "MAIN:ONBOARDING"
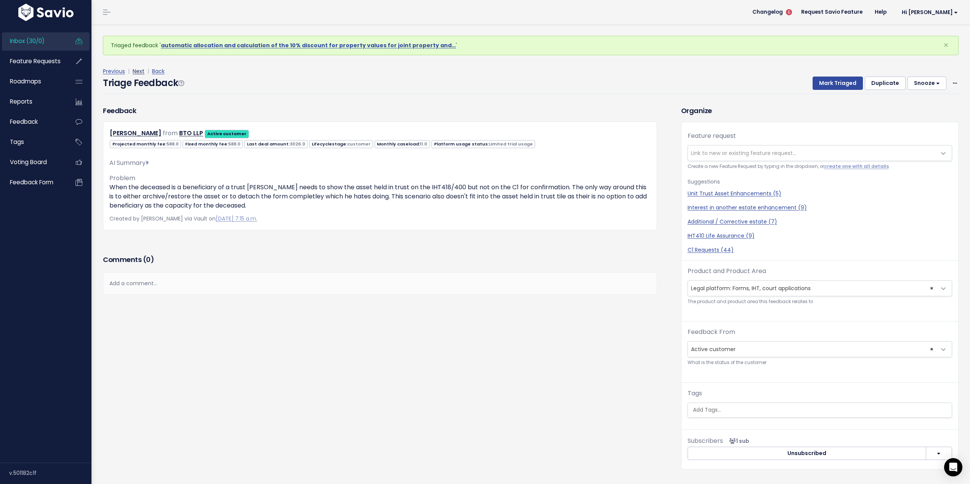
click at [140, 69] on link "Next" at bounding box center [139, 71] width 12 height 8
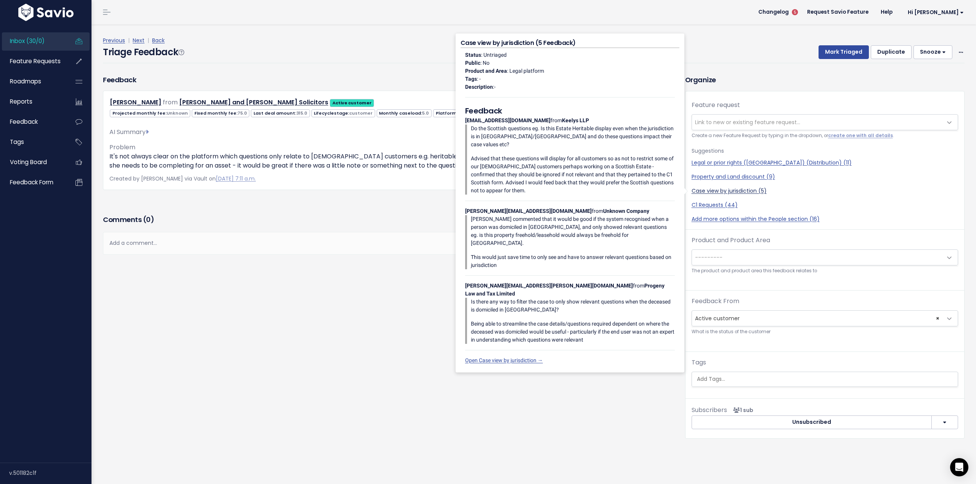
click at [710, 189] on link "Case view by jurisdiction (5)" at bounding box center [824, 191] width 266 height 8
select select "25475"
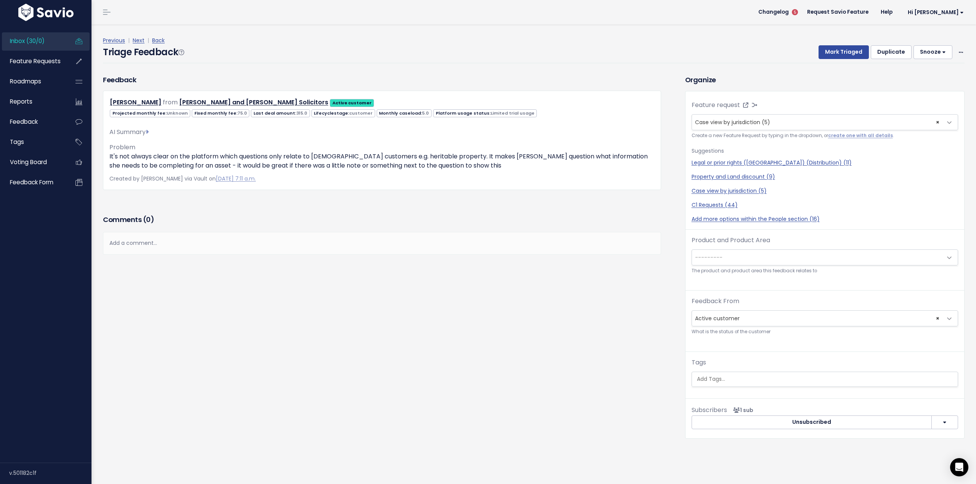
click at [741, 255] on span "---------" at bounding box center [817, 257] width 250 height 15
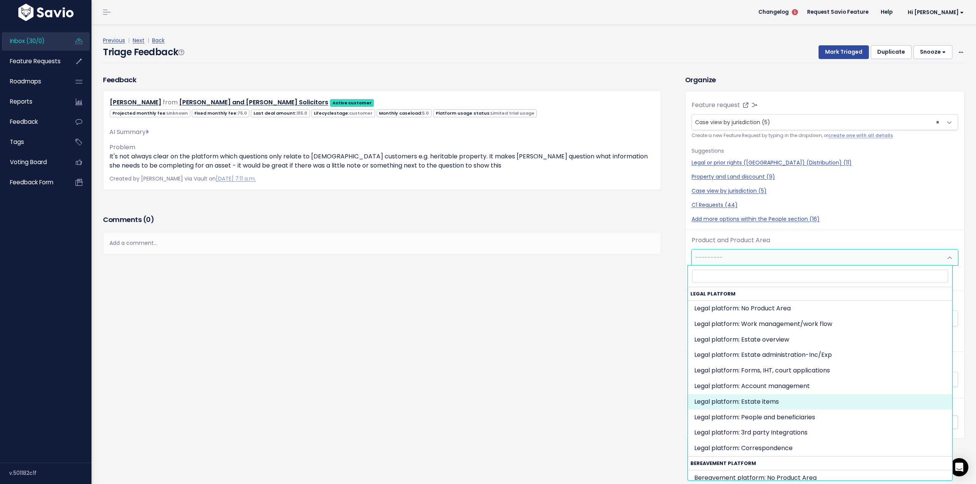
select select "MAIN:ESTATE_ITEMS"
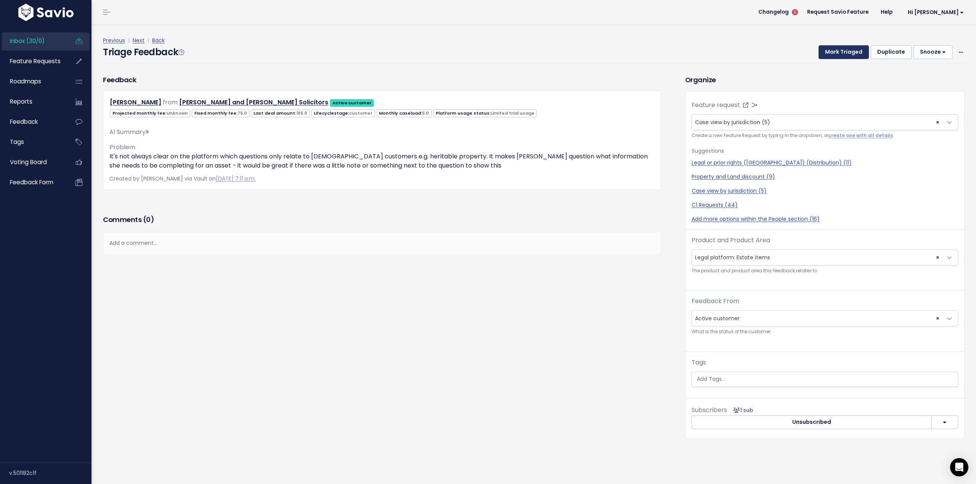
click at [839, 56] on button "Mark Triaged" at bounding box center [843, 52] width 50 height 14
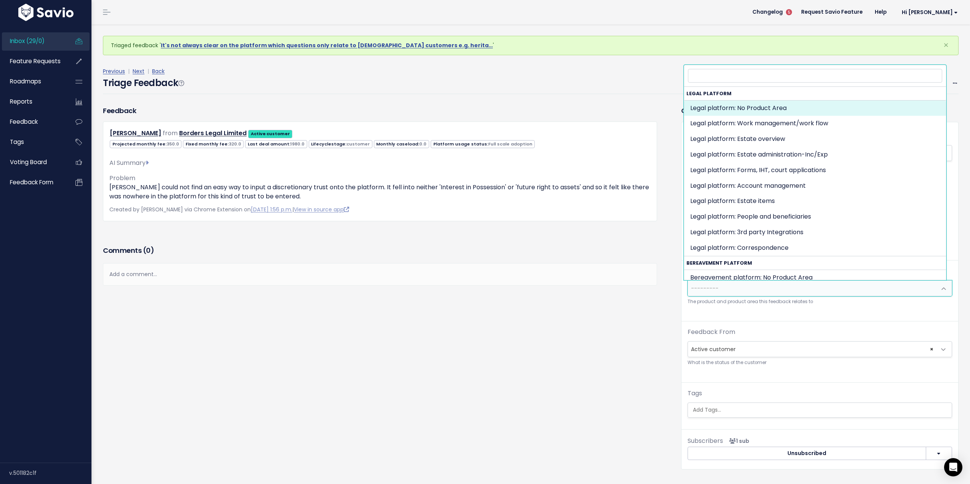
click at [741, 285] on span "---------" at bounding box center [812, 288] width 248 height 15
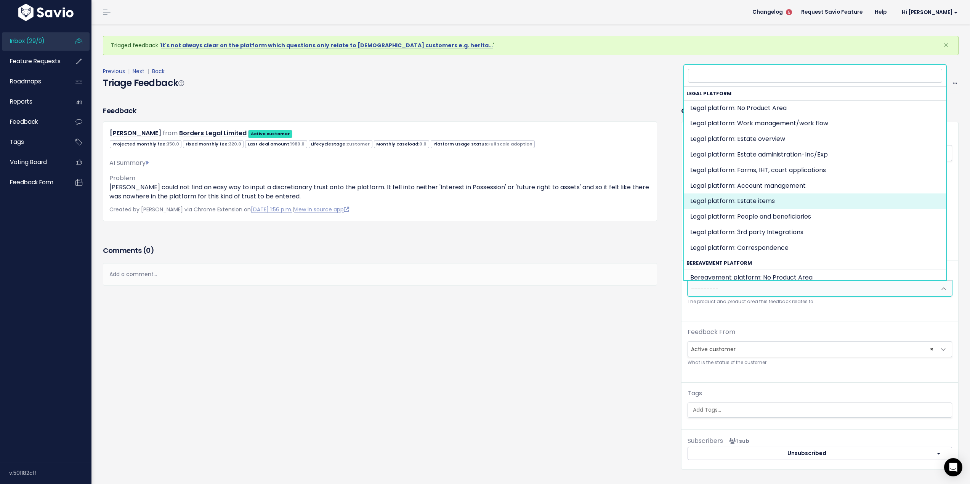
select select "MAIN:ESTATE_ITEMS"
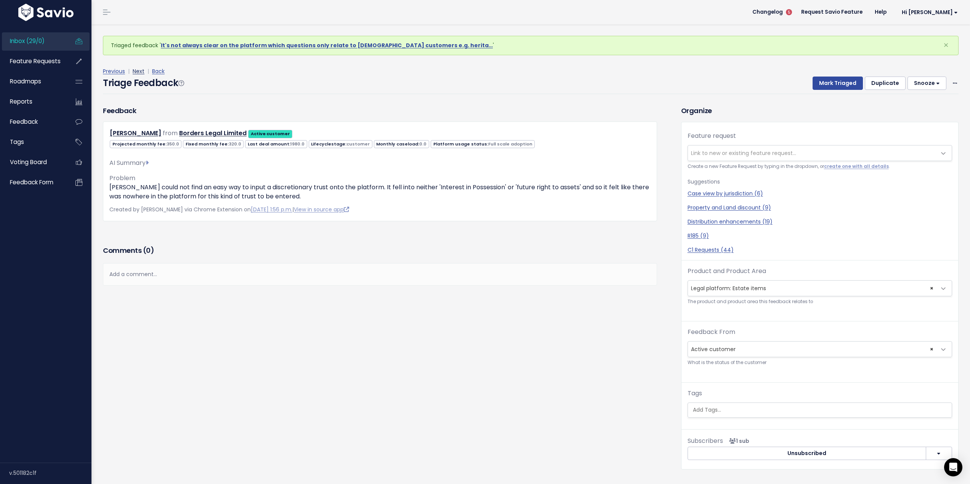
click at [138, 69] on link "Next" at bounding box center [139, 71] width 12 height 8
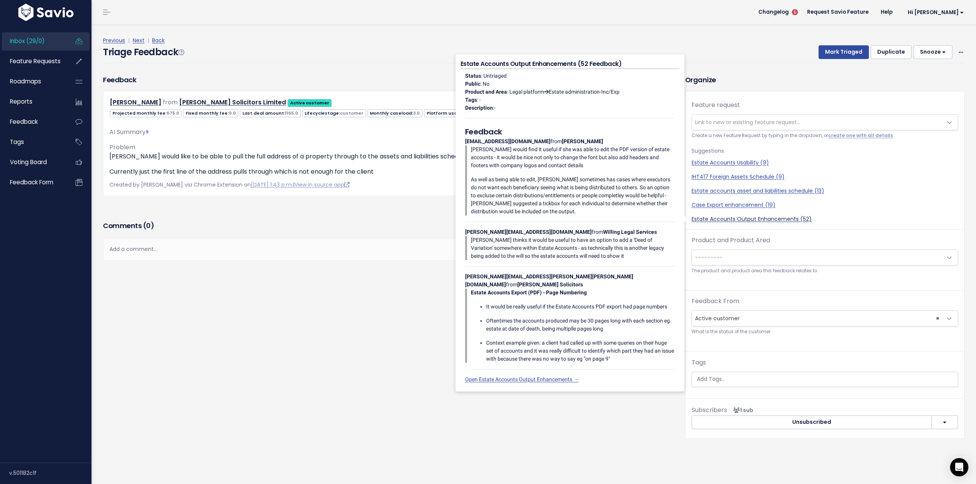
click at [724, 220] on link "Estate Accounts Output Enhancements (52)" at bounding box center [824, 219] width 266 height 8
select select "34722"
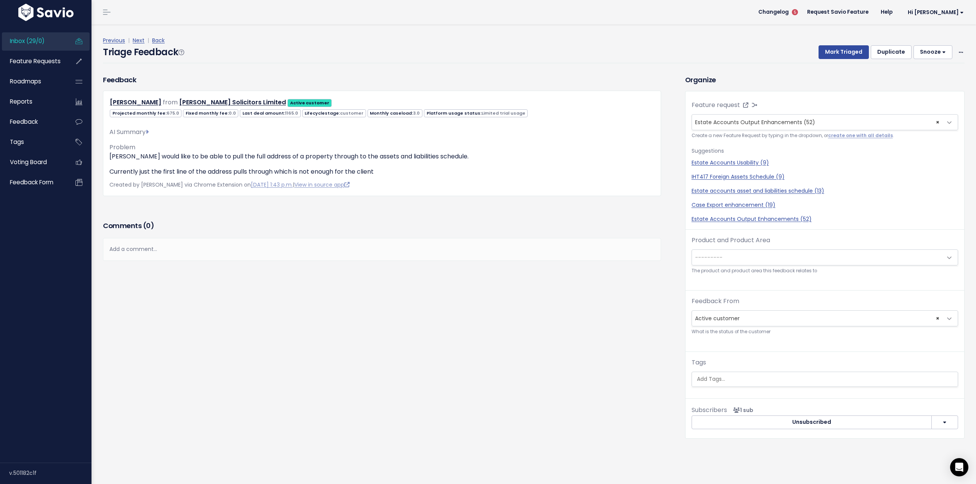
click at [761, 255] on span "---------" at bounding box center [817, 257] width 250 height 15
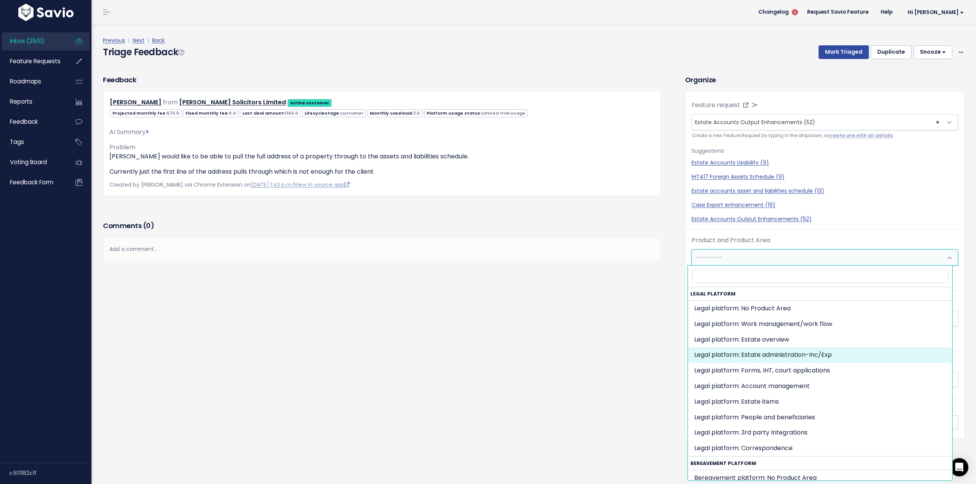
select select "MAIN:BILLING"
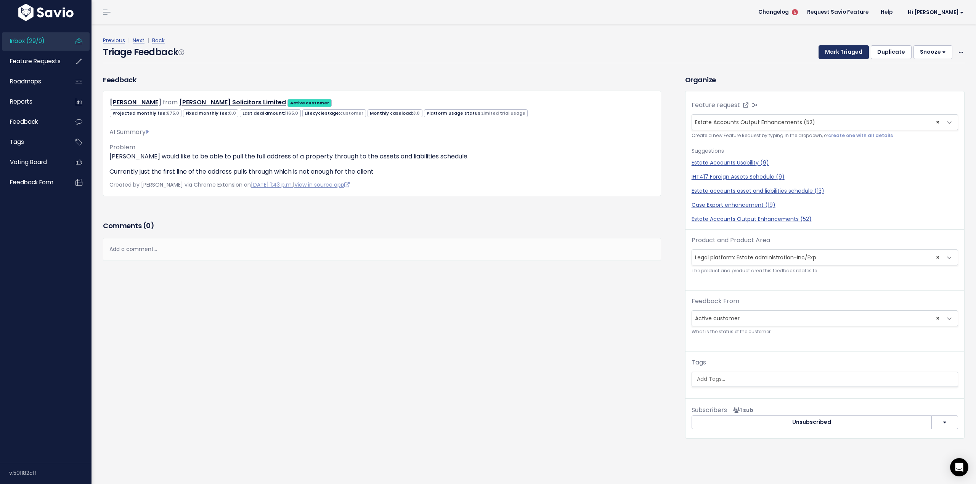
click at [838, 49] on button "Mark Triaged" at bounding box center [843, 52] width 50 height 14
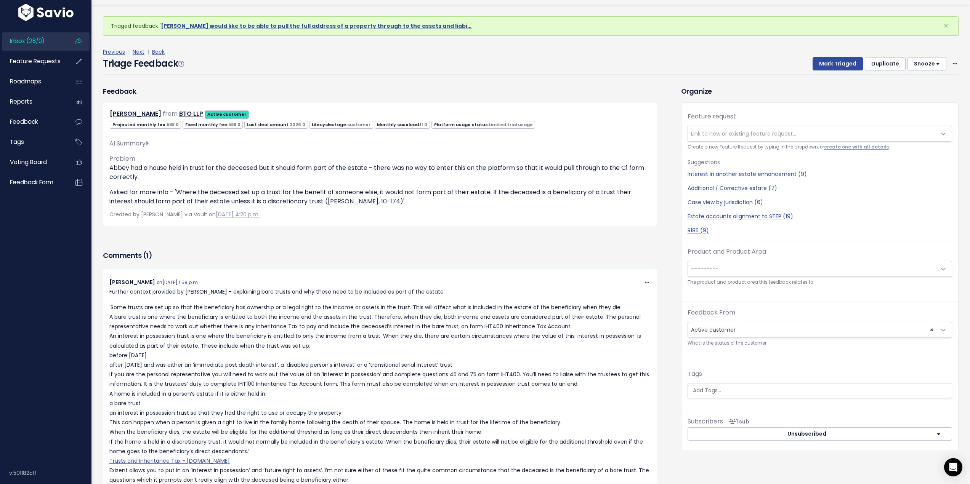
scroll to position [38, 0]
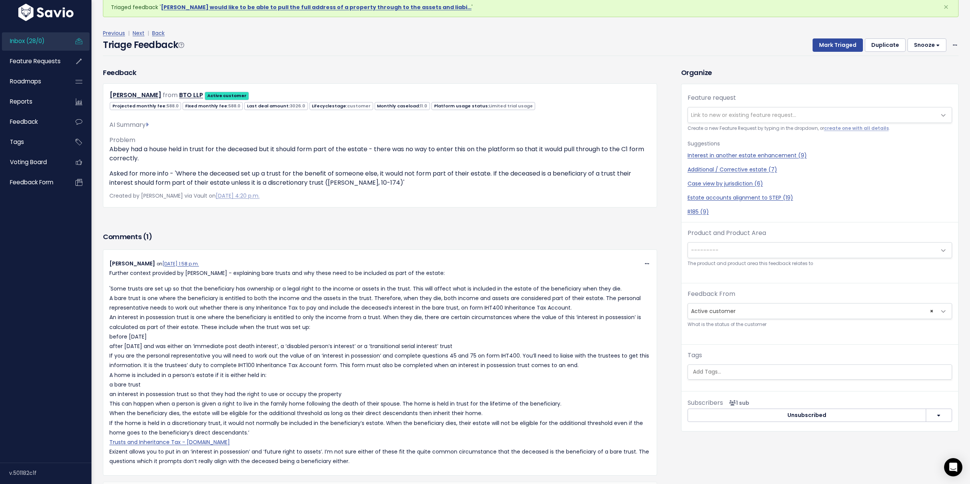
click at [742, 255] on span "---------" at bounding box center [812, 250] width 248 height 15
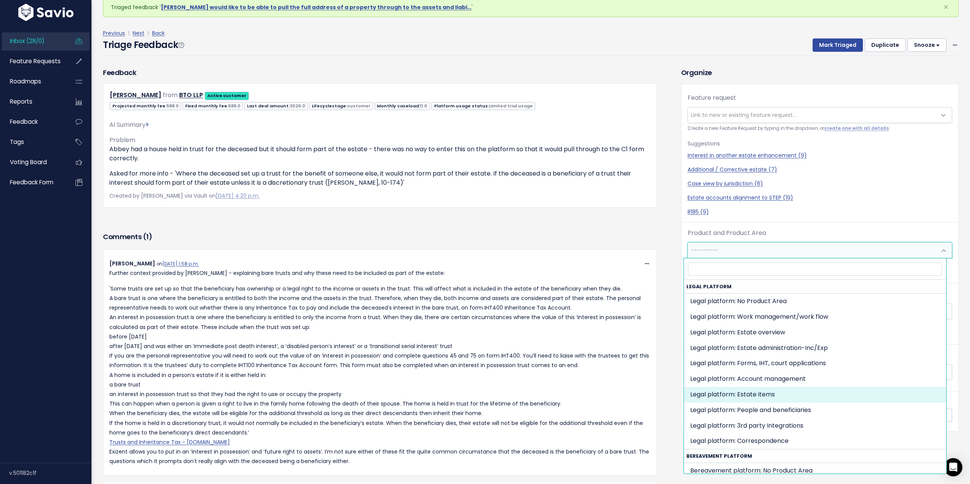
select select "MAIN:ESTATE_ITEMS"
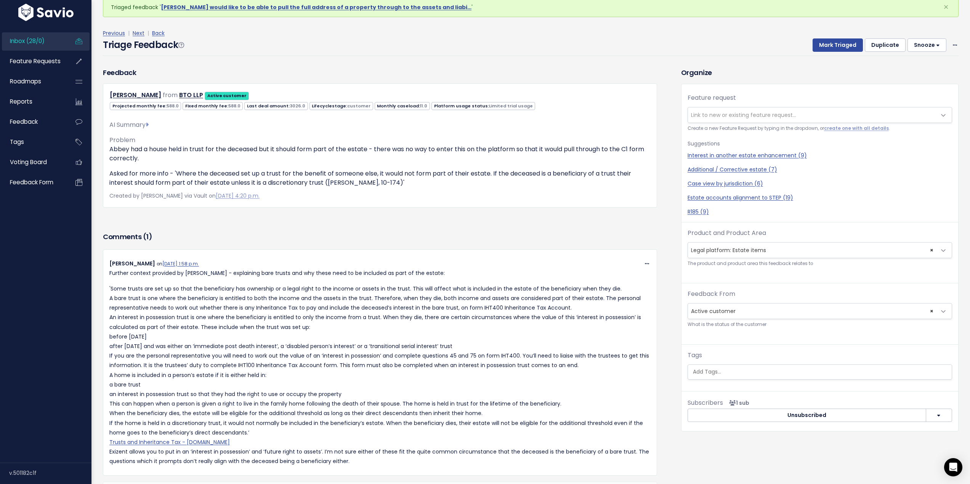
click at [553, 231] on div "Comments ( 1 )" at bounding box center [380, 240] width 554 height 19
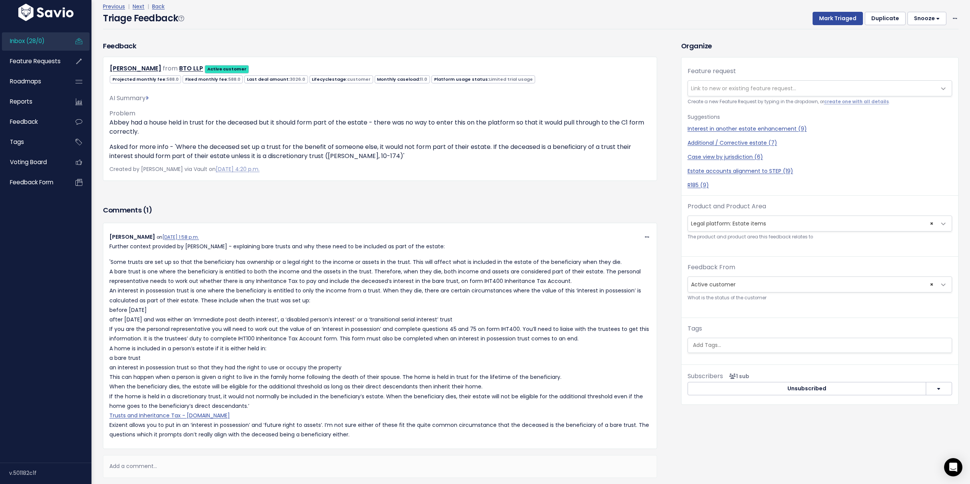
scroll to position [0, 0]
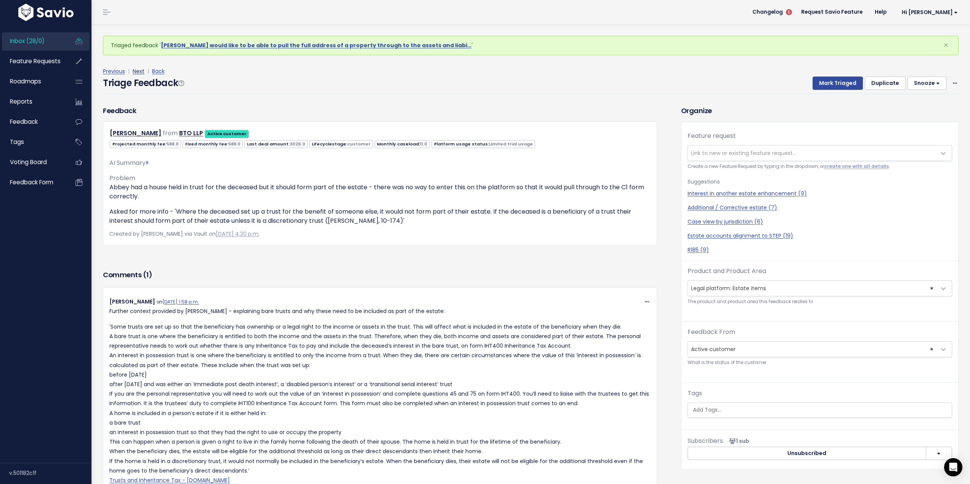
click at [138, 69] on link "Next" at bounding box center [139, 71] width 12 height 8
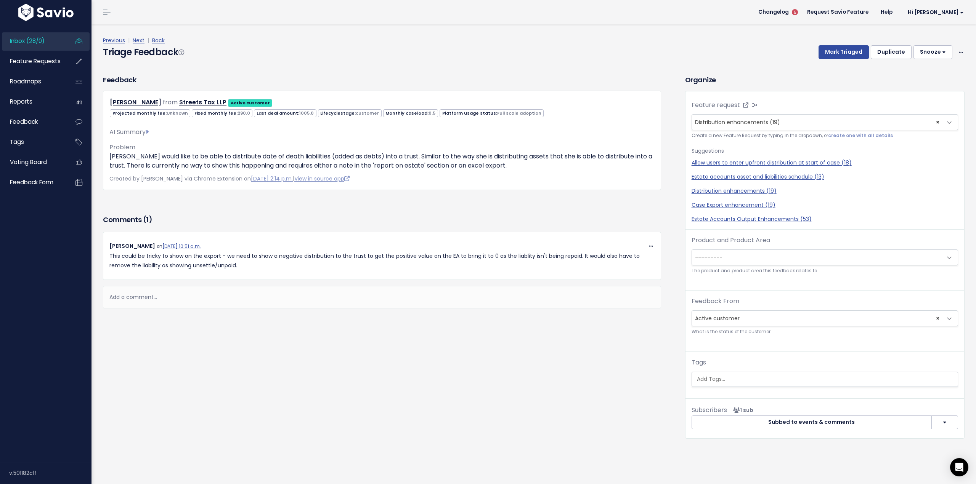
click at [750, 256] on span "---------" at bounding box center [817, 257] width 250 height 15
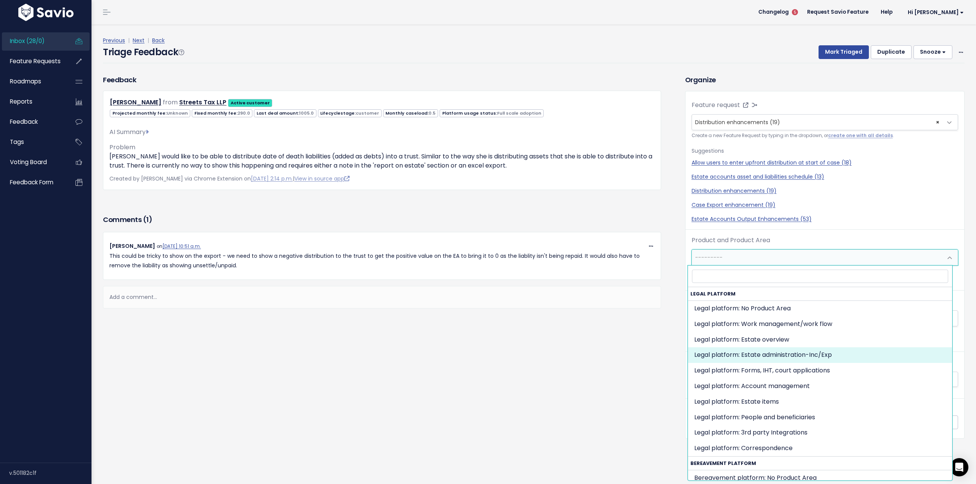
select select "MAIN:BILLING"
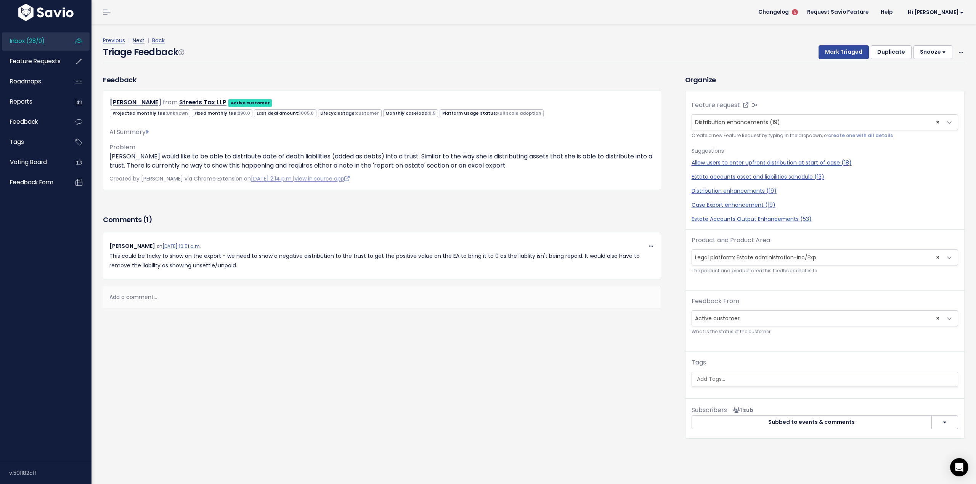
click at [139, 41] on link "Next" at bounding box center [139, 41] width 12 height 8
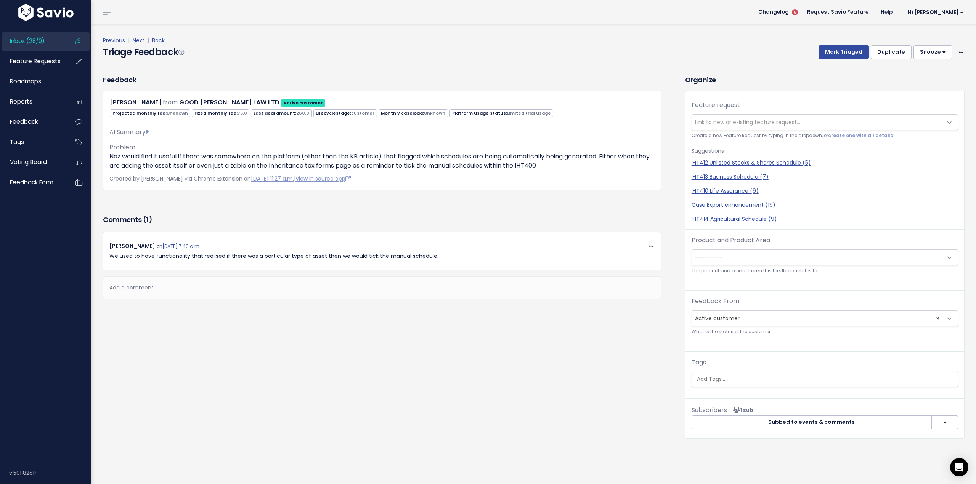
click at [29, 43] on span "Inbox (28/0)" at bounding box center [27, 41] width 35 height 8
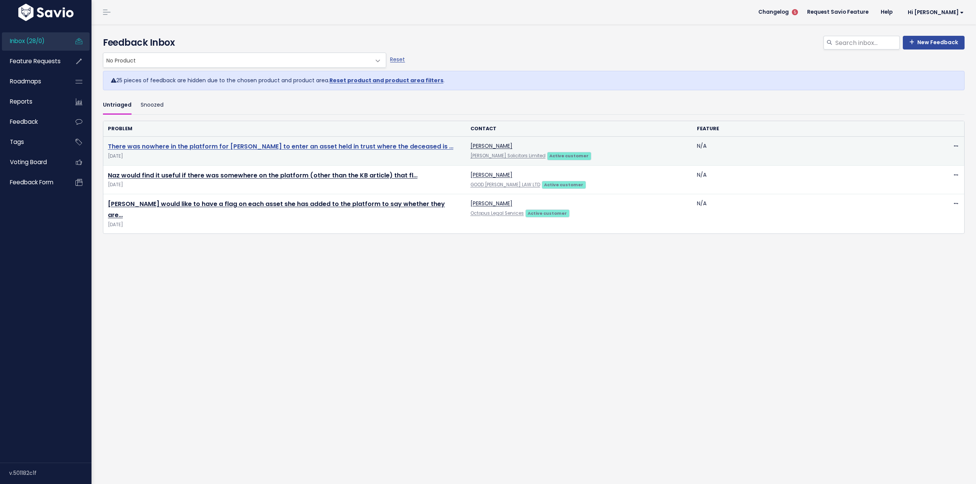
click at [316, 146] on link "There was nowhere in the platform for [PERSON_NAME] to enter an asset held in t…" at bounding box center [280, 146] width 345 height 9
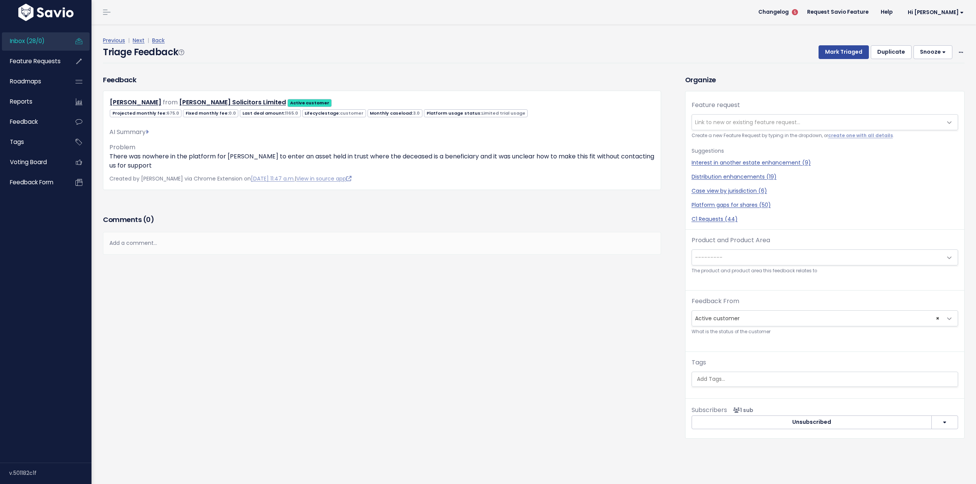
click at [753, 262] on span "---------" at bounding box center [817, 257] width 250 height 15
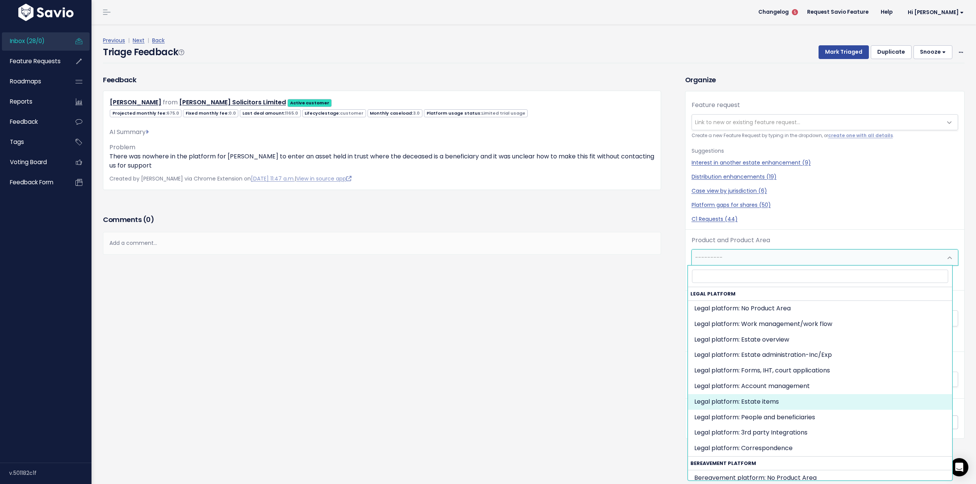
select select "MAIN:ESTATE_ITEMS"
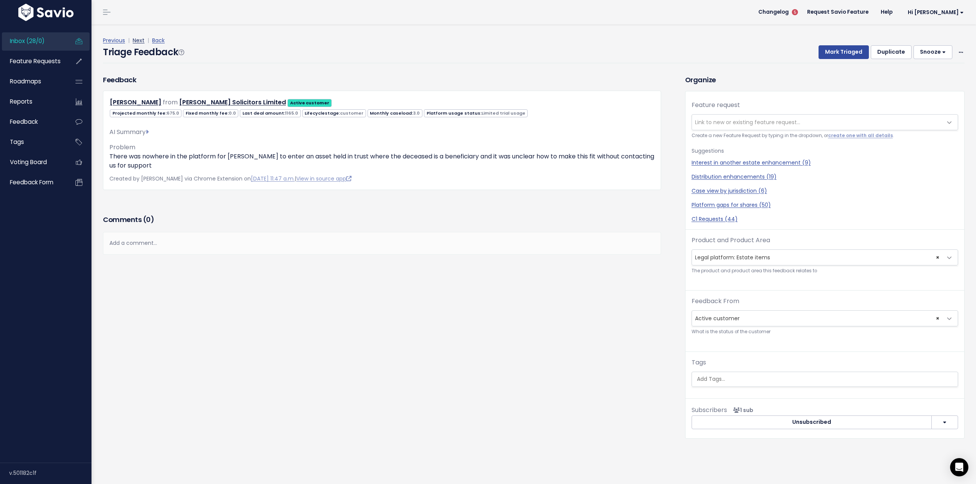
click at [135, 41] on link "Next" at bounding box center [139, 41] width 12 height 8
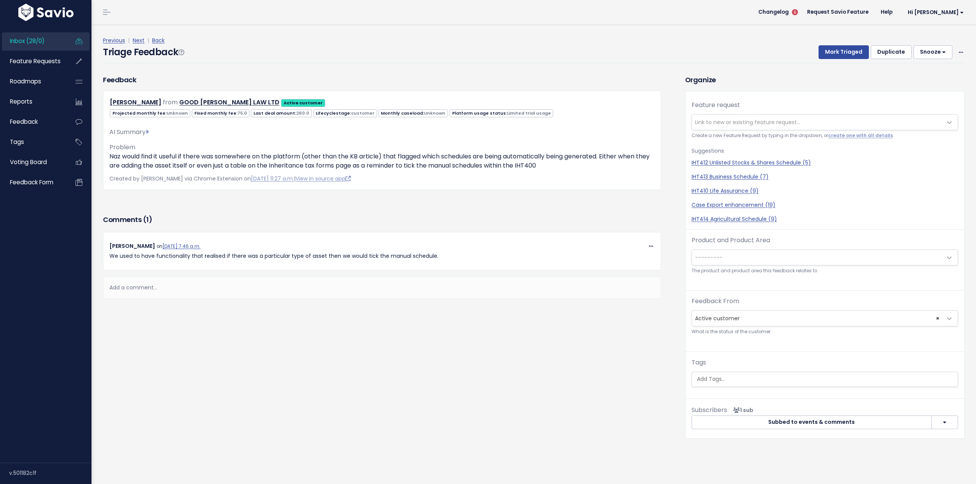
click at [761, 259] on span "---------" at bounding box center [817, 257] width 250 height 15
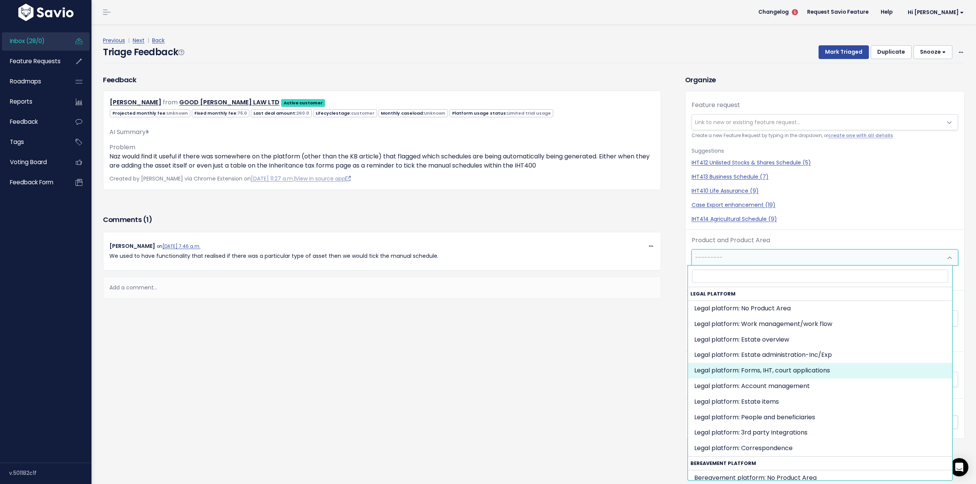
select select "MAIN:ONBOARDING"
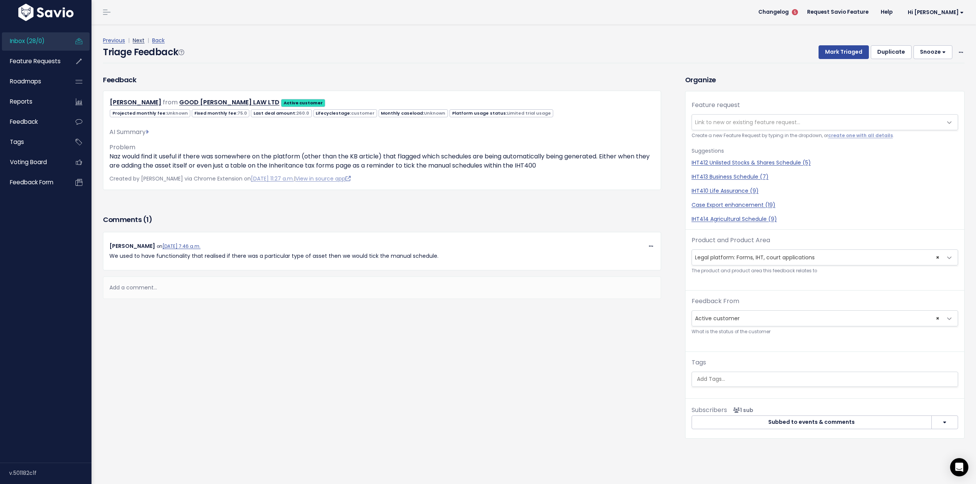
click at [141, 41] on link "Next" at bounding box center [139, 41] width 12 height 8
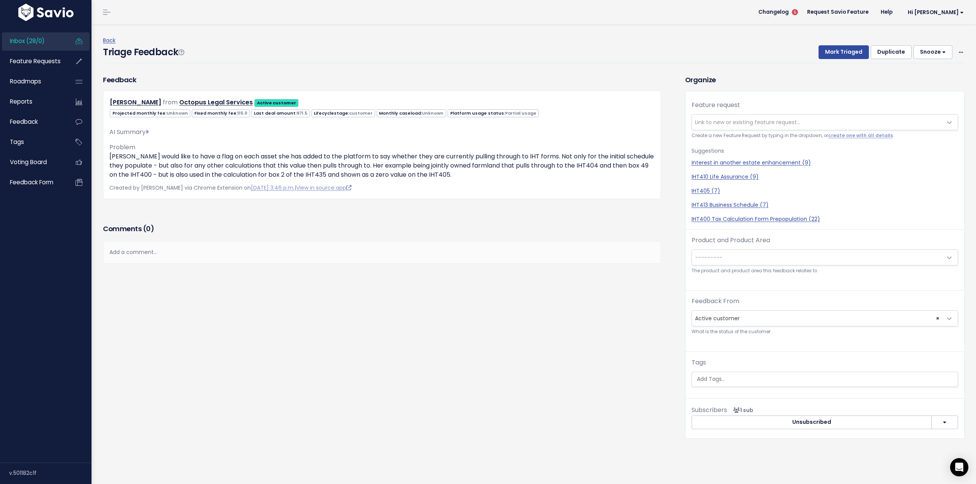
click at [744, 252] on span "---------" at bounding box center [817, 257] width 250 height 15
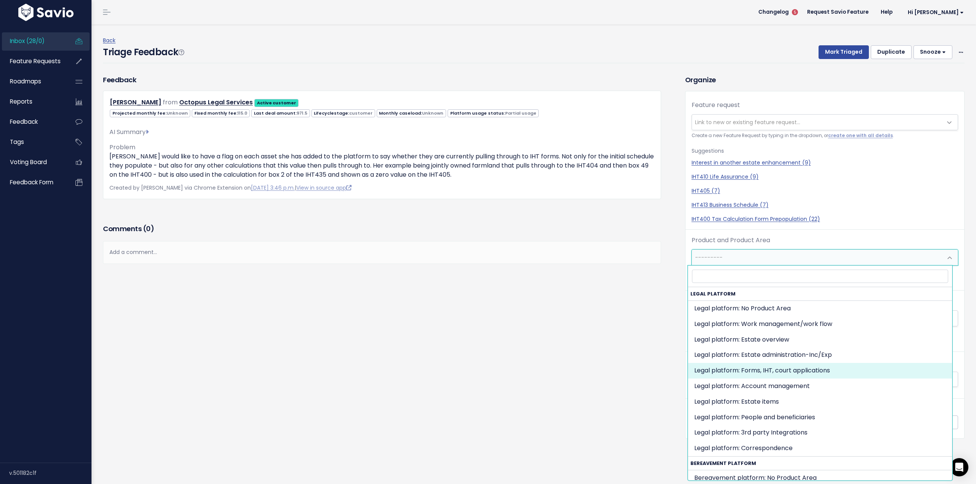
select select "MAIN:ONBOARDING"
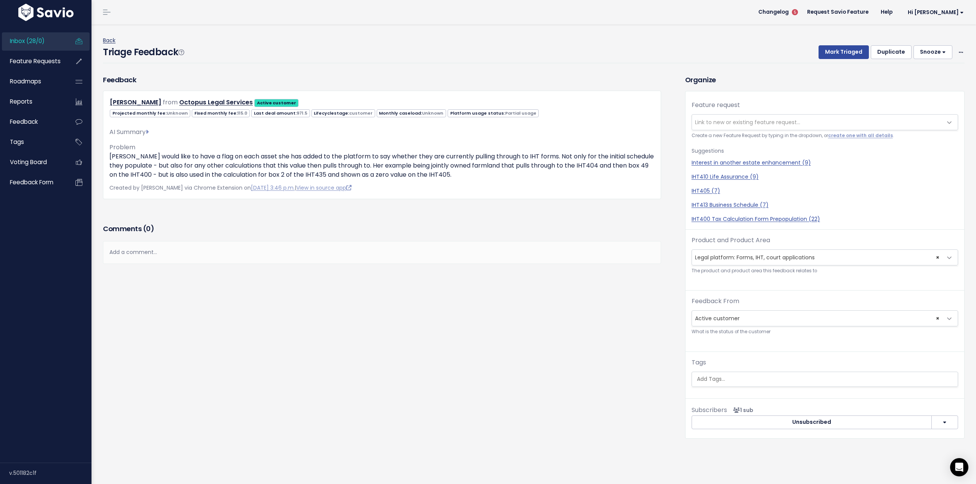
click at [109, 40] on link "Back" at bounding box center [109, 41] width 13 height 8
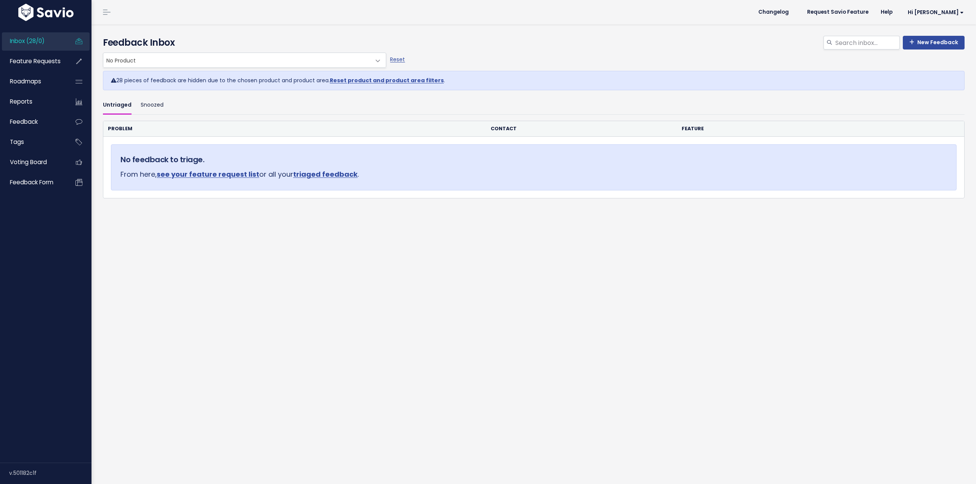
click at [213, 59] on span "No Product" at bounding box center [236, 60] width 267 height 14
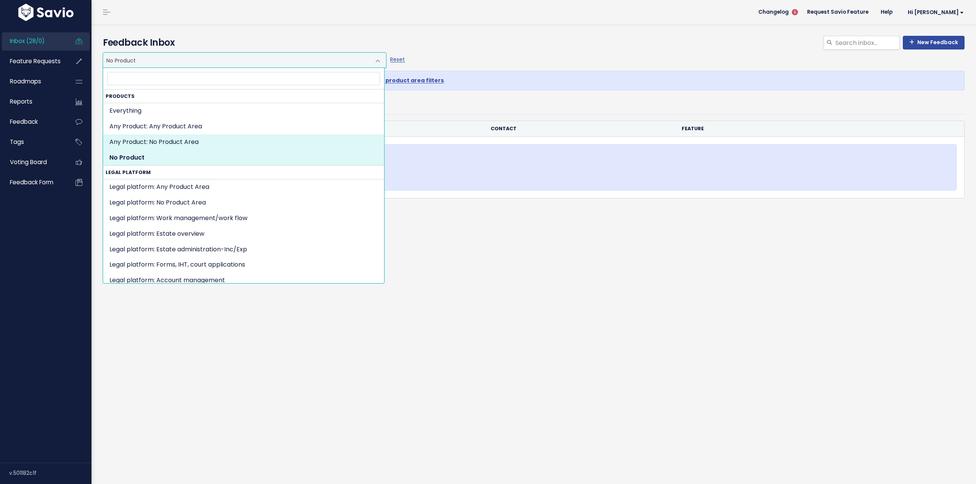
select select "SET:NOT_SET"
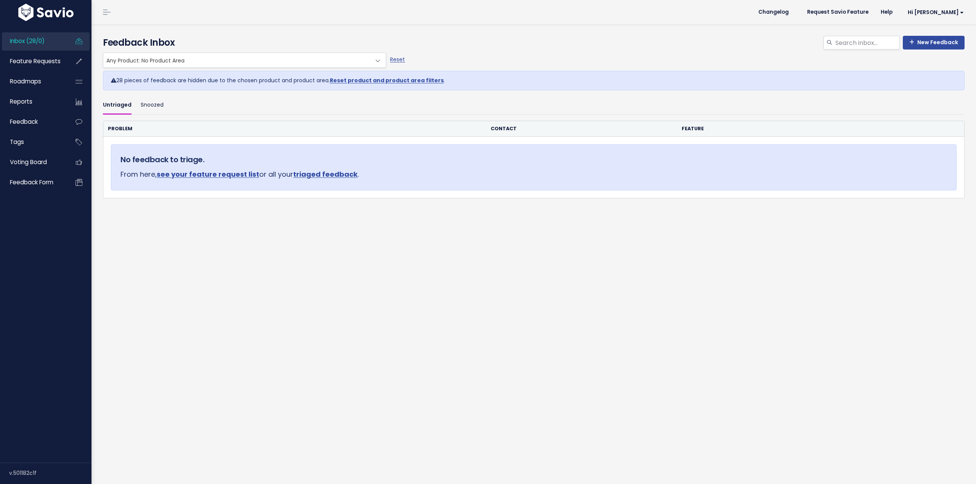
click at [232, 59] on span "Any Product: No Product Area" at bounding box center [236, 60] width 267 height 14
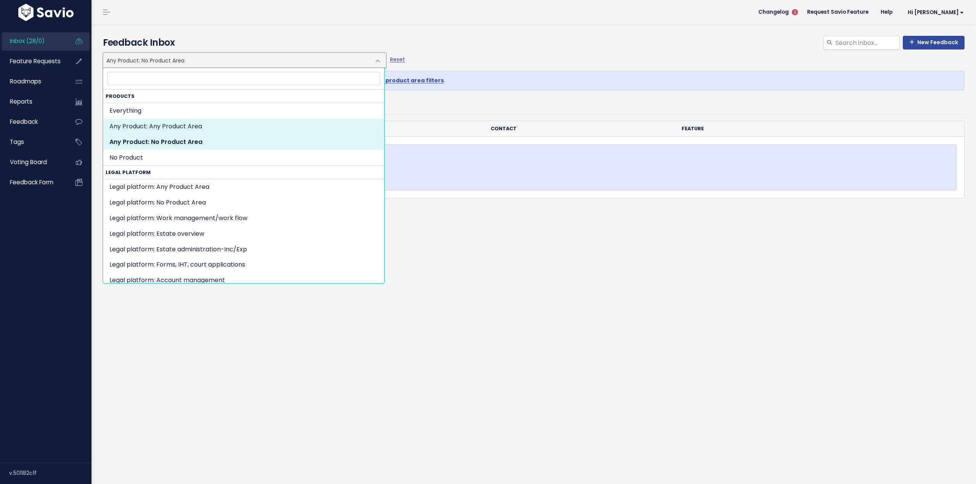
select select "SET:"
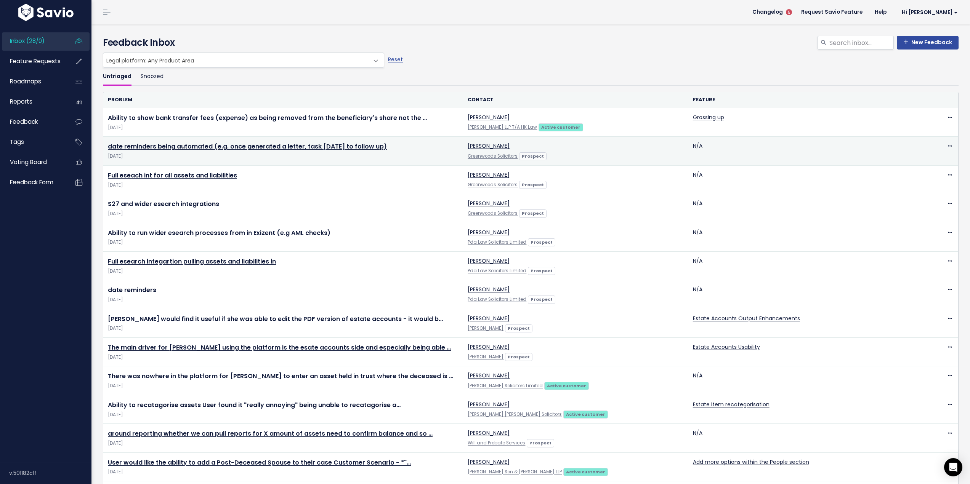
click at [404, 155] on span "Oct 8 2025" at bounding box center [283, 156] width 351 height 8
click at [356, 146] on link "date reminders being automated (e.g. once generated a letter, task [DATE] to fo…" at bounding box center [247, 146] width 279 height 9
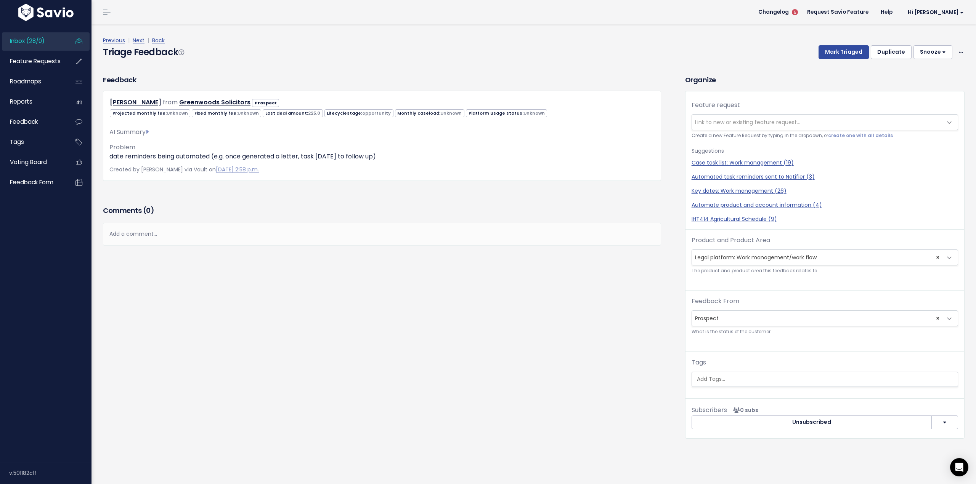
click at [793, 121] on span "Link to new or existing feature request..." at bounding box center [747, 123] width 105 height 8
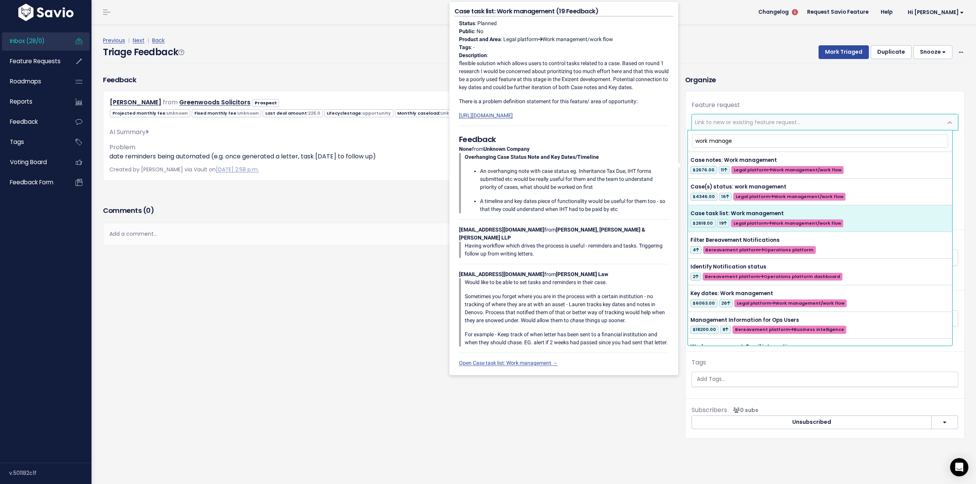
type input "work manage"
select select "18546"
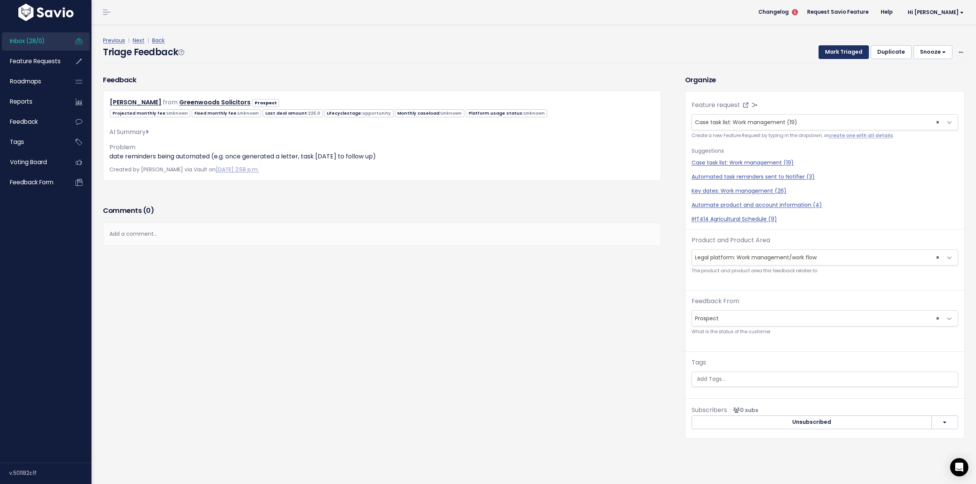
click at [836, 53] on button "Mark Triaged" at bounding box center [843, 52] width 50 height 14
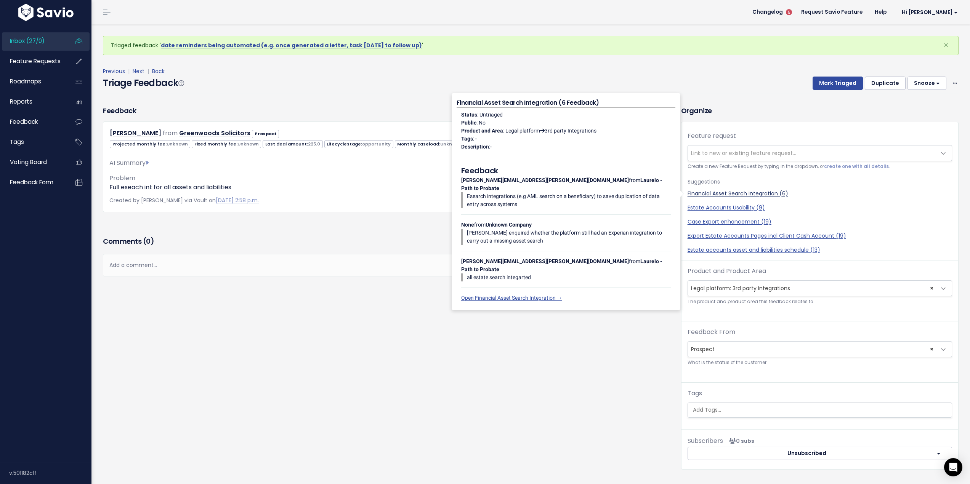
click at [730, 194] on link "Financial Asset Search Integration (6)" at bounding box center [820, 194] width 264 height 8
select select "31937"
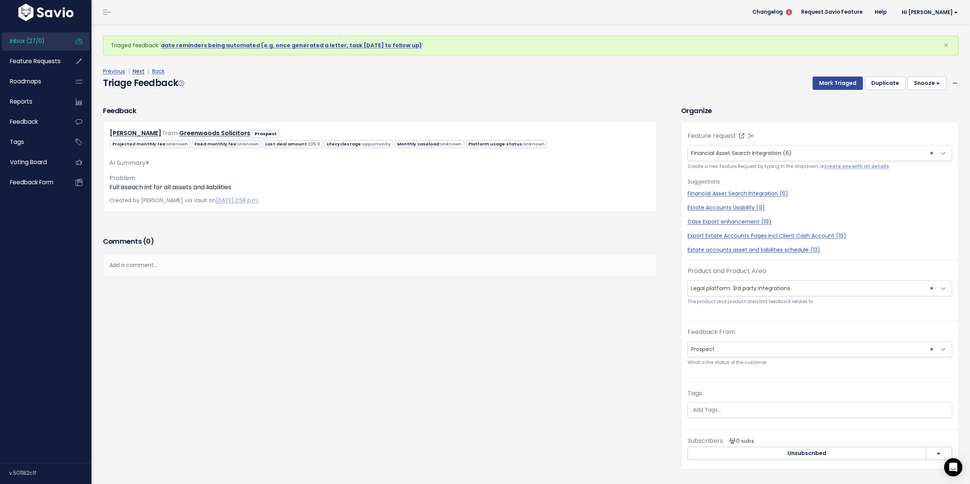
click at [136, 73] on link "Next" at bounding box center [139, 71] width 12 height 8
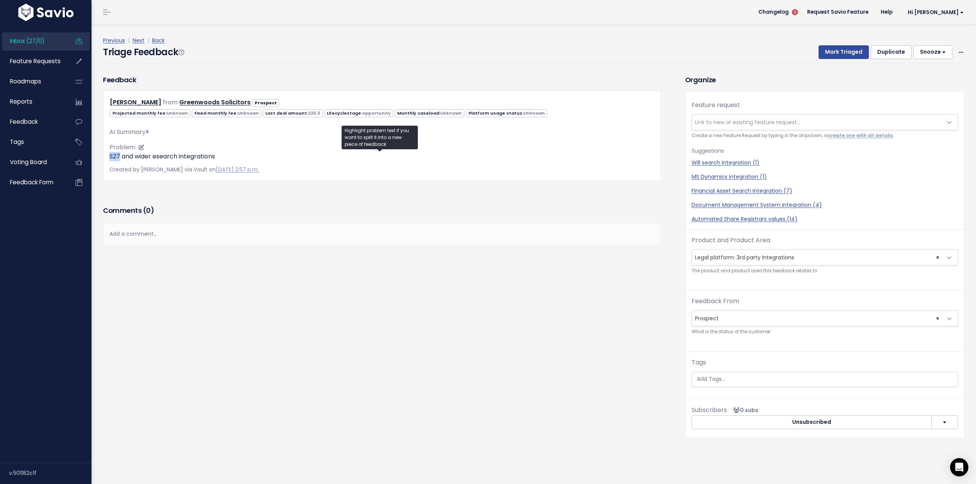
drag, startPoint x: 120, startPoint y: 156, endPoint x: 109, endPoint y: 155, distance: 10.4
click at [109, 155] on p "S27 and wider esearch integrations" at bounding box center [381, 156] width 545 height 9
copy p "S27"
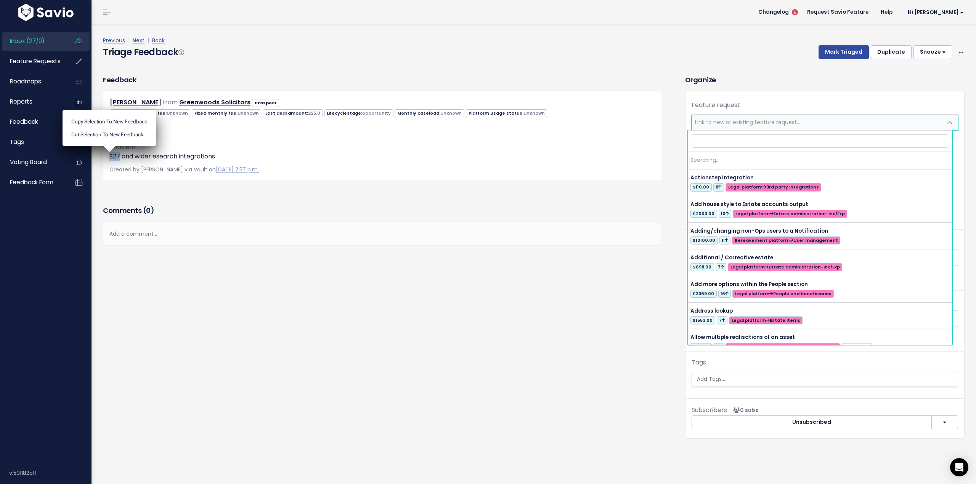
click at [750, 120] on span "Link to new or existing feature request..." at bounding box center [747, 123] width 105 height 8
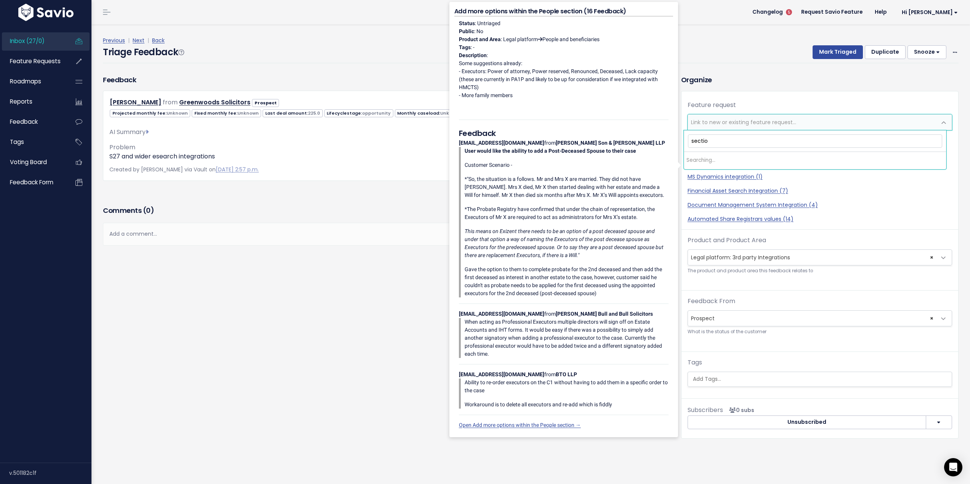
type input "section"
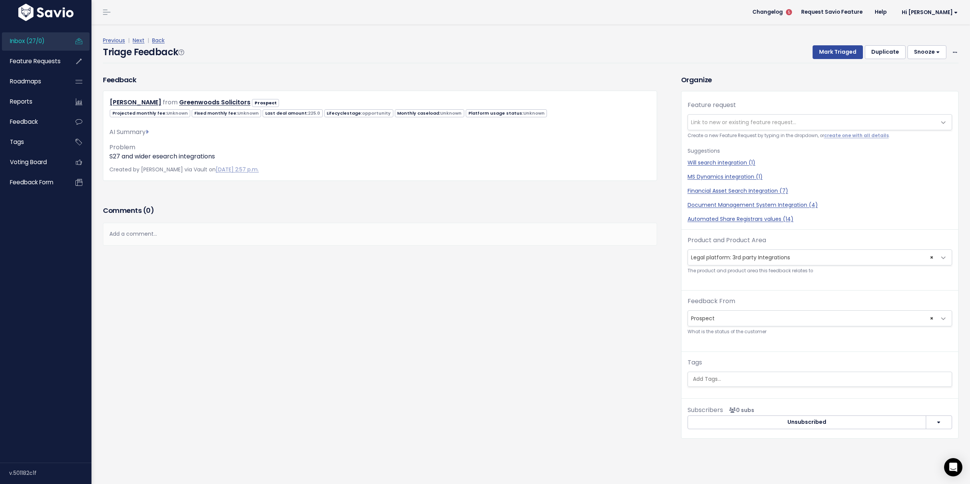
click at [958, 170] on div "Organize Feature request --------- Link to new or existing feature request... C…" at bounding box center [819, 257] width 289 height 364
click at [136, 41] on link "Next" at bounding box center [139, 41] width 12 height 8
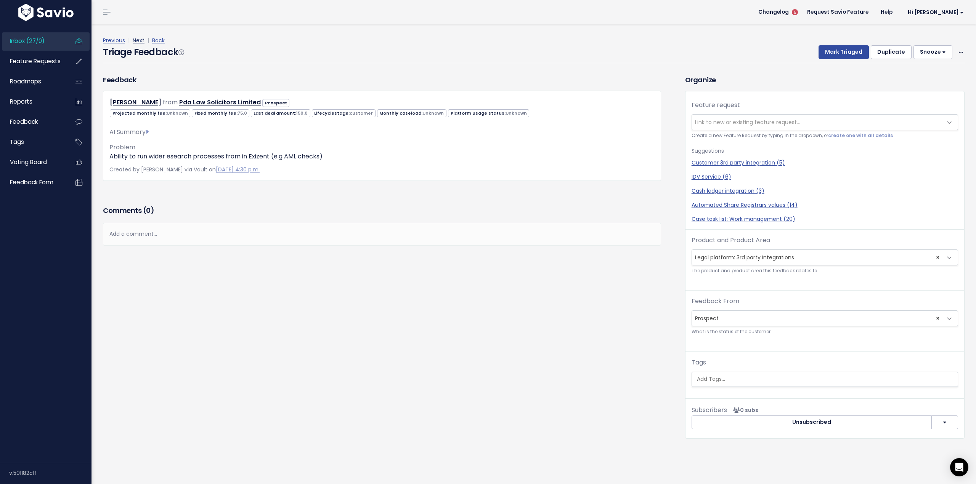
click at [140, 37] on link "Next" at bounding box center [139, 41] width 12 height 8
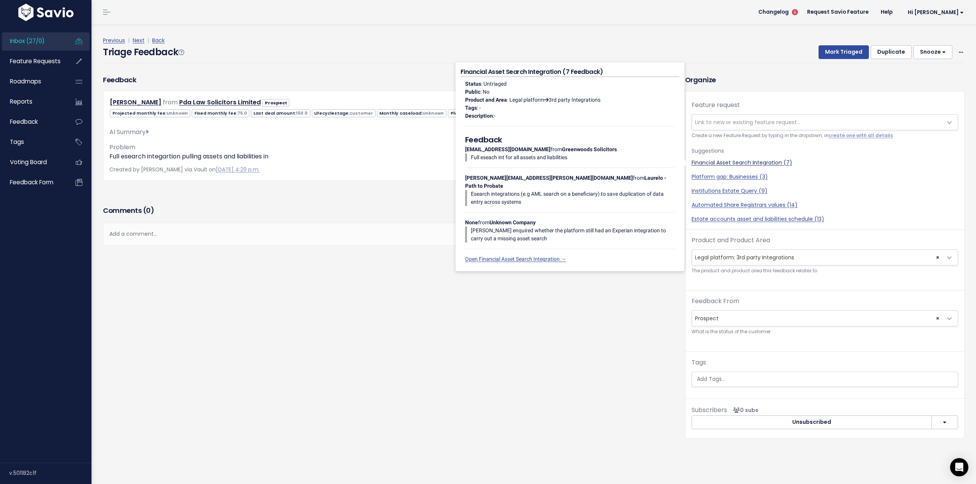
click at [746, 162] on link "Financial Asset Search Integration (7)" at bounding box center [824, 163] width 266 height 8
select select "31937"
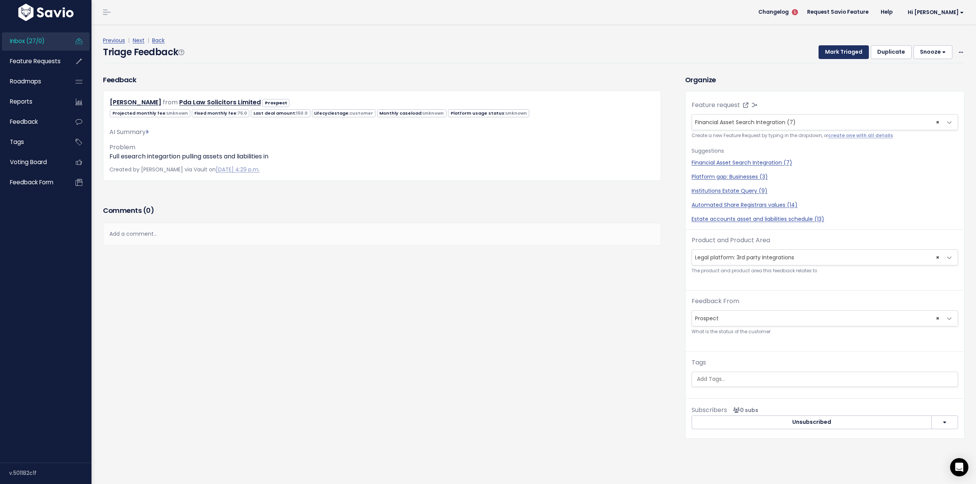
click at [843, 48] on button "Mark Triaged" at bounding box center [843, 52] width 50 height 14
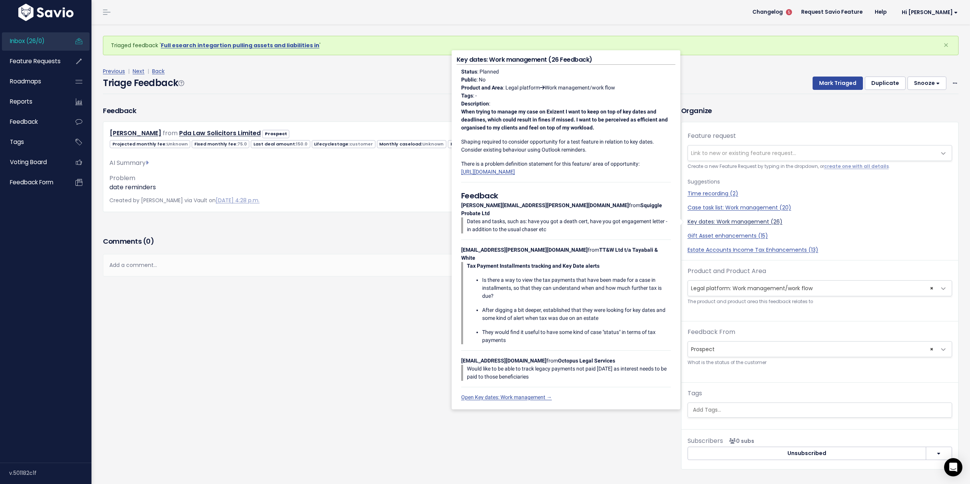
click at [748, 220] on link "Key dates: Work management (26)" at bounding box center [820, 222] width 264 height 8
select select "18544"
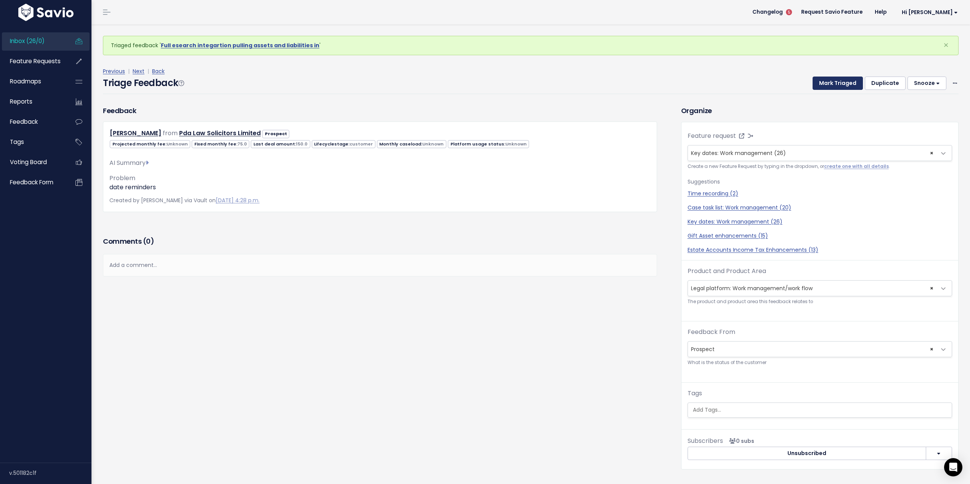
click at [838, 80] on button "Mark Triaged" at bounding box center [838, 84] width 50 height 14
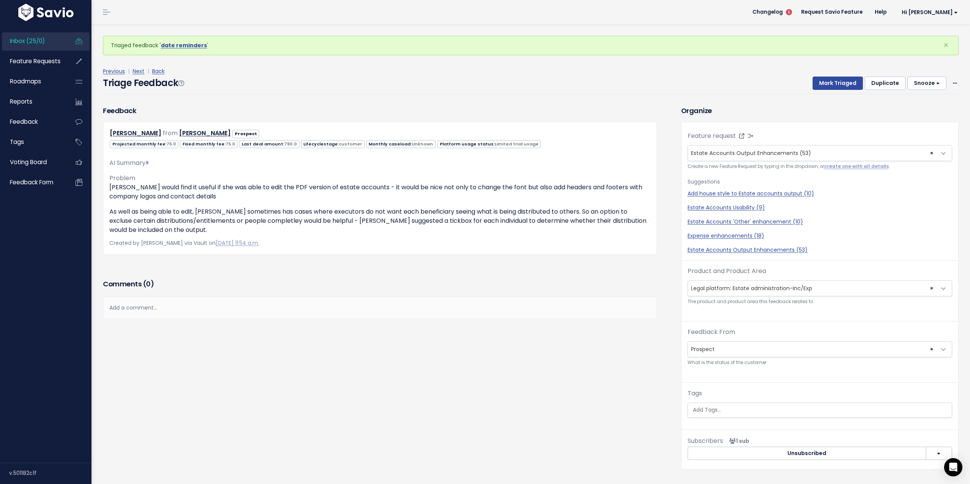
click at [27, 42] on span "Inbox (25/0)" at bounding box center [27, 41] width 35 height 8
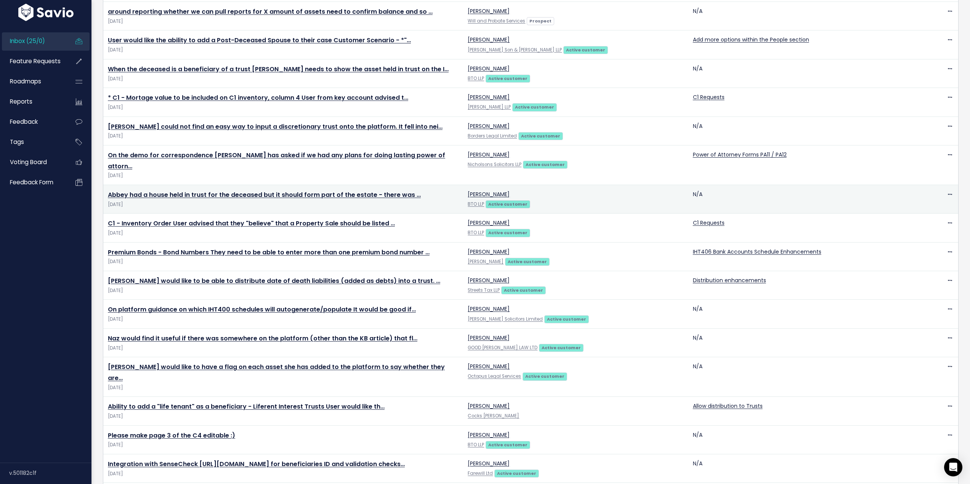
scroll to position [365, 0]
